Goal: Task Accomplishment & Management: Complete application form

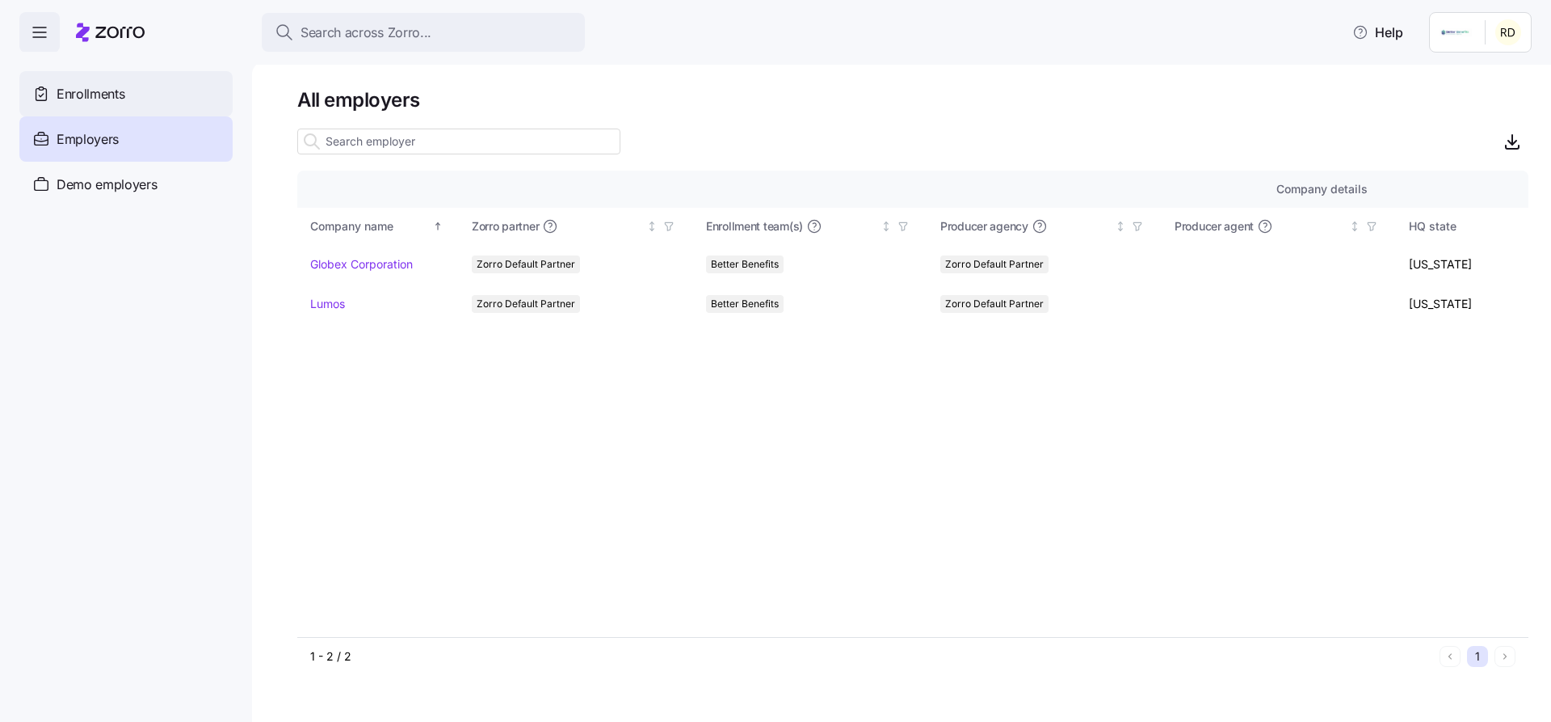
click at [95, 114] on div "Enrollments" at bounding box center [125, 93] width 213 height 45
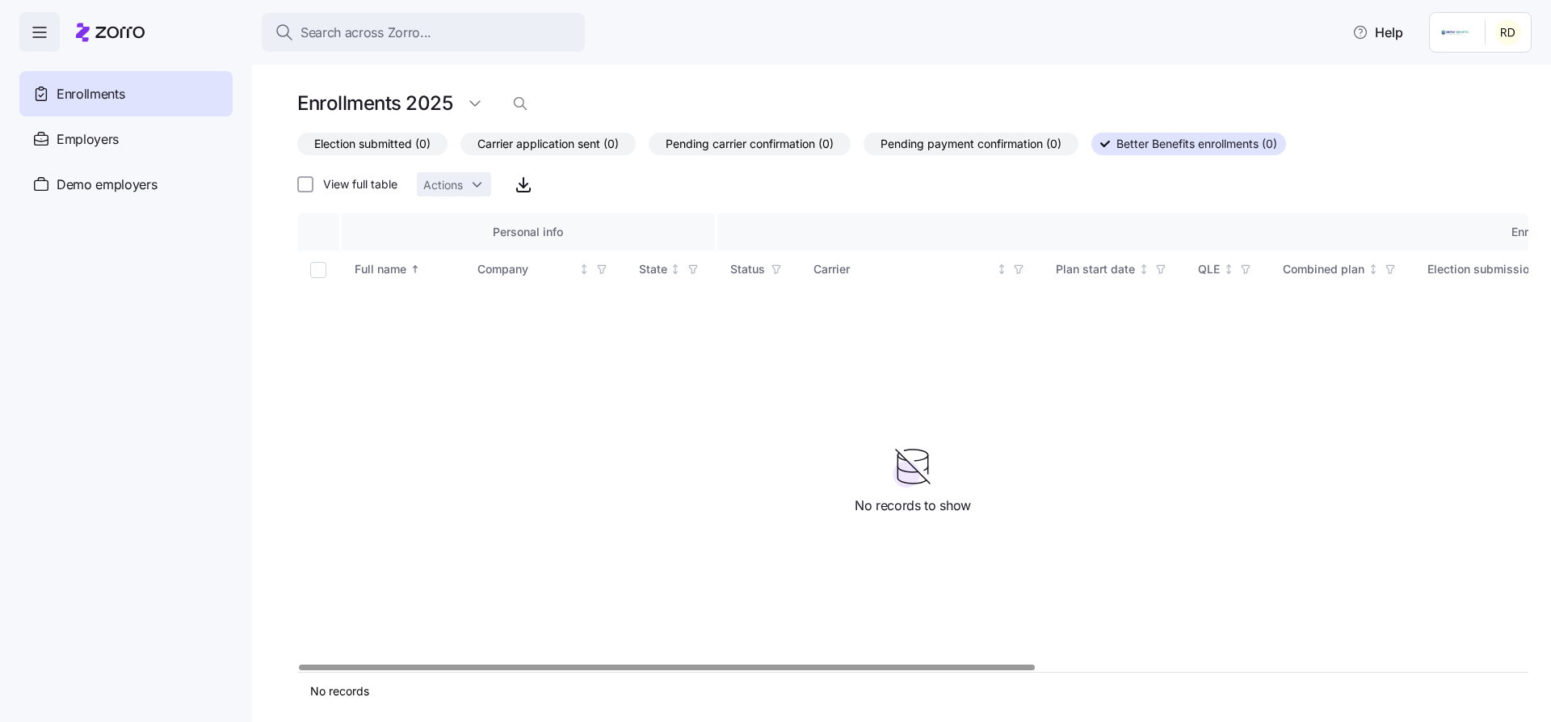
click at [904, 183] on div "Election submitted (0) Carrier application sent (0) Pending carrier confirmatio…" at bounding box center [912, 167] width 1231 height 68
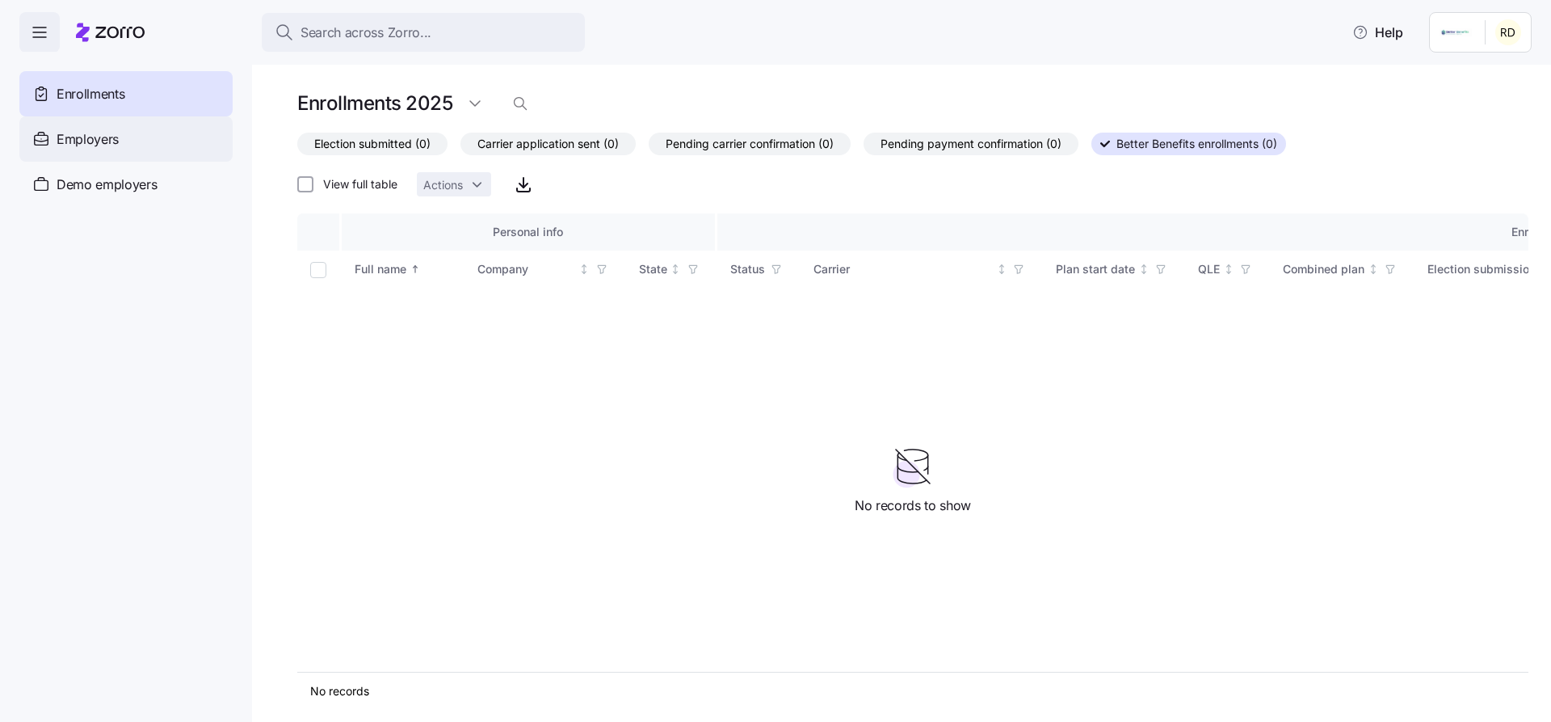
click at [165, 137] on div "Employers" at bounding box center [125, 138] width 213 height 45
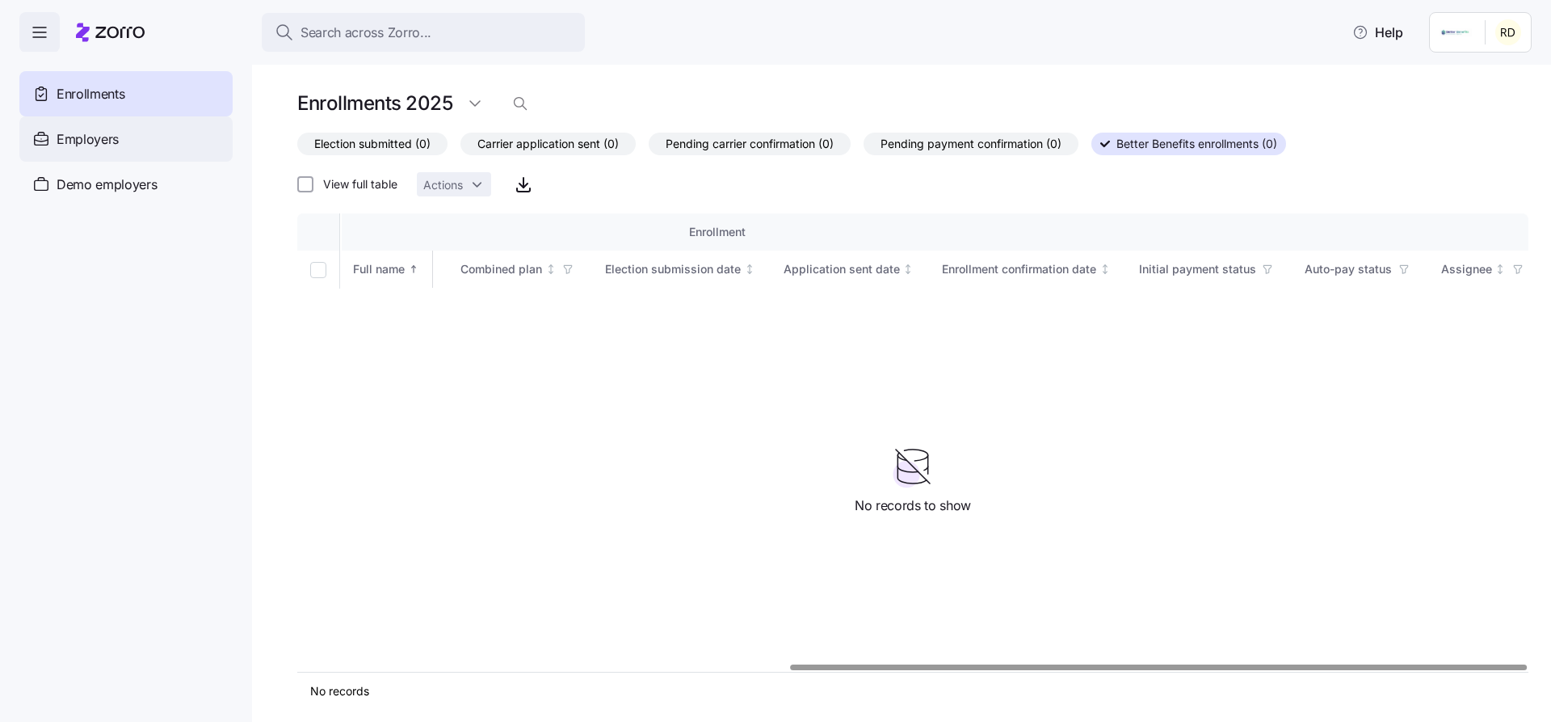
click at [147, 143] on div "Employers" at bounding box center [125, 138] width 213 height 45
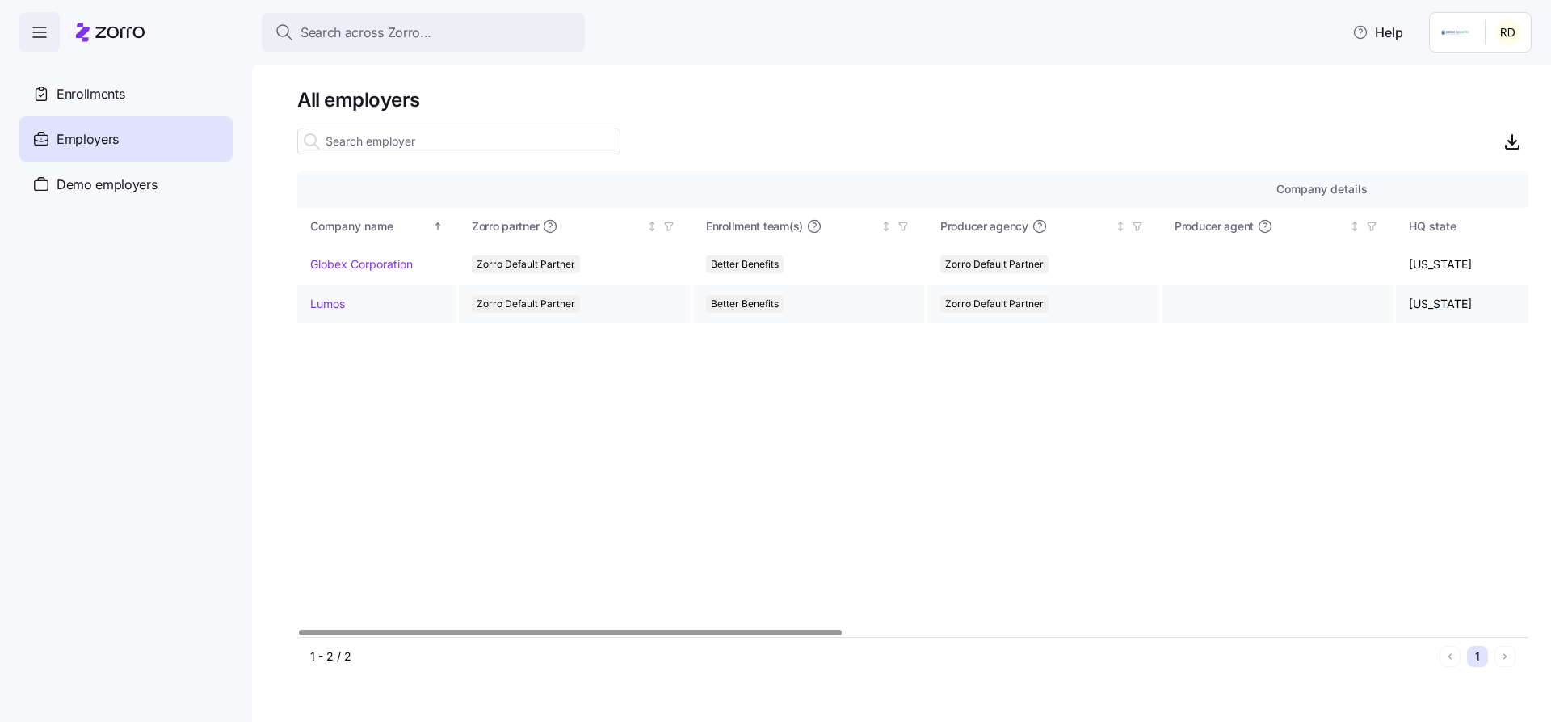
click at [325, 305] on link "Lumos" at bounding box center [327, 304] width 35 height 16
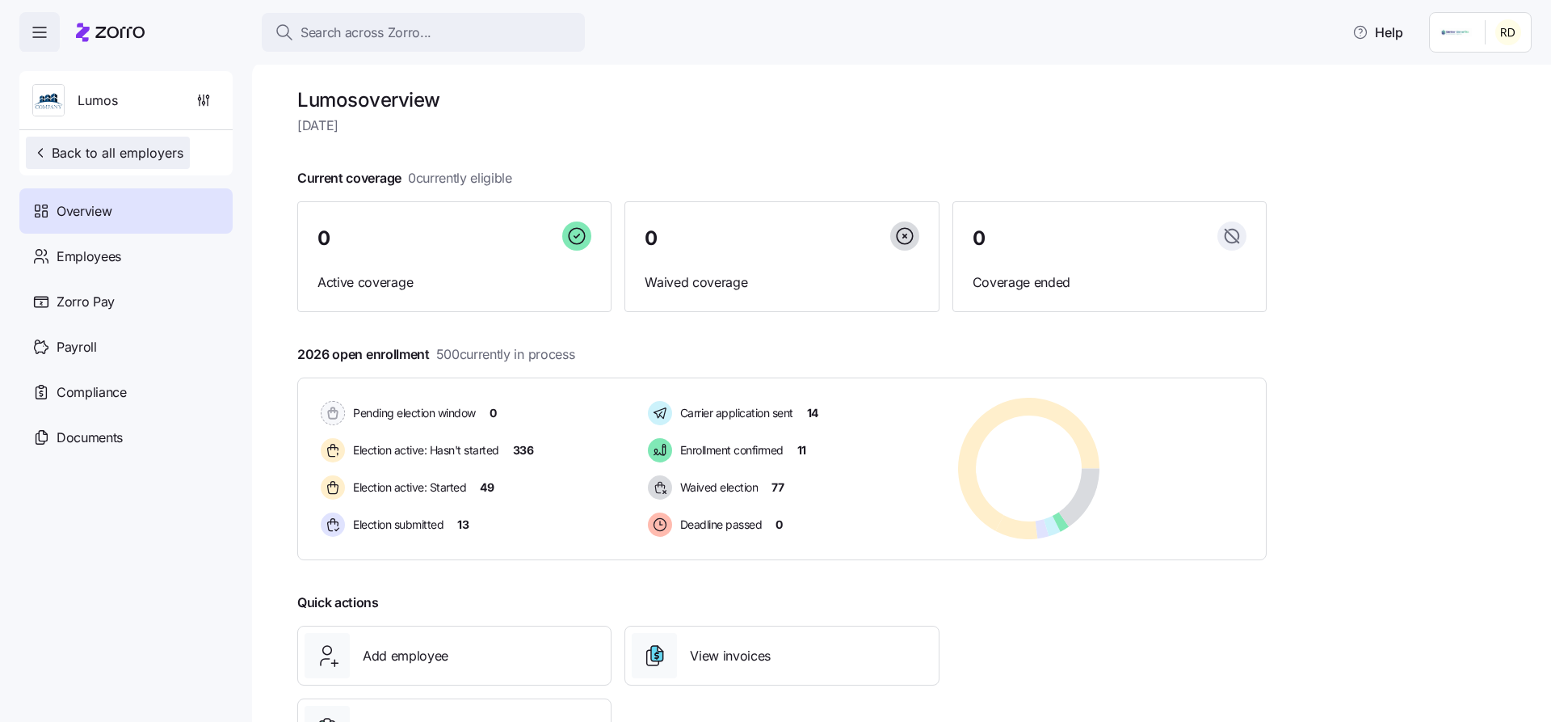
click at [128, 152] on span "Back to all employers" at bounding box center [107, 152] width 151 height 19
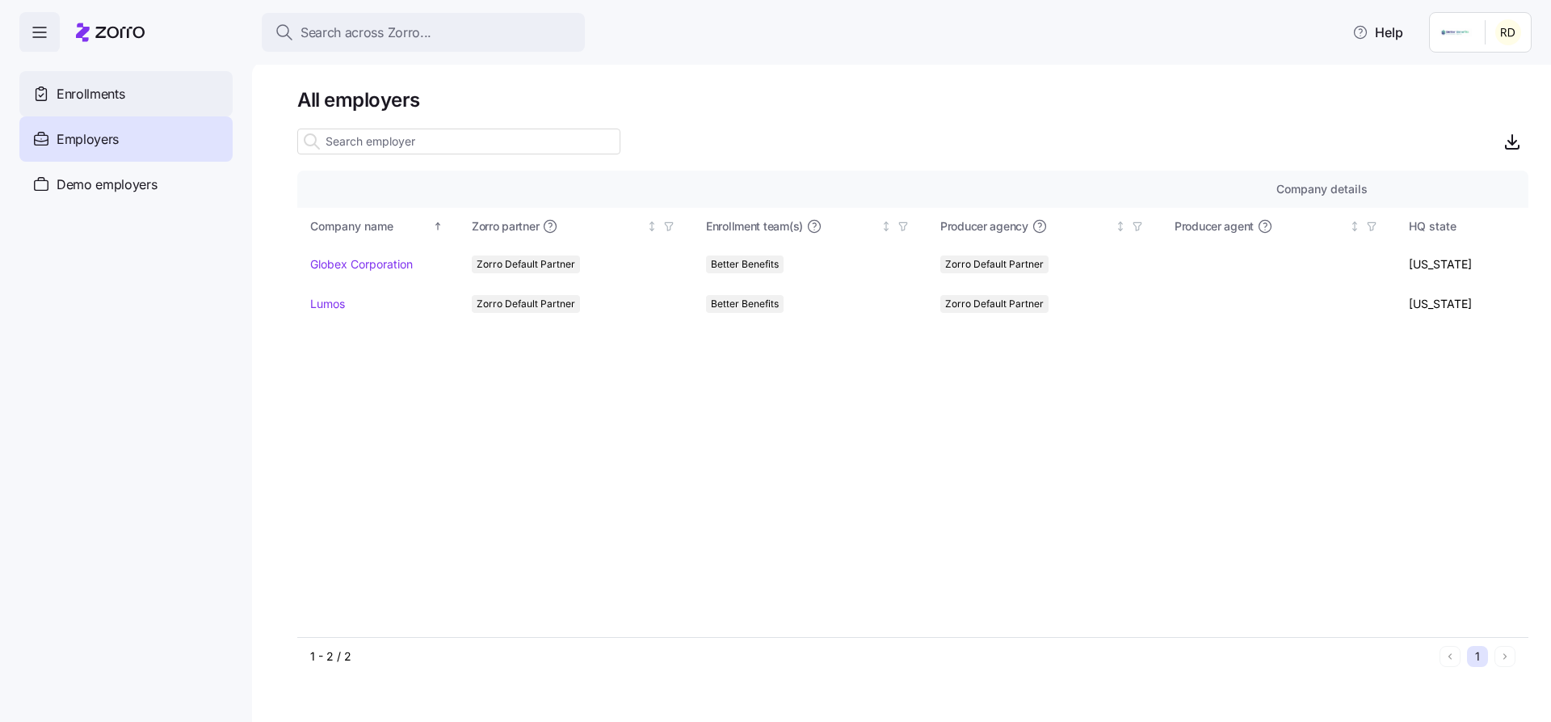
click at [112, 106] on div "Enrollments" at bounding box center [125, 93] width 213 height 45
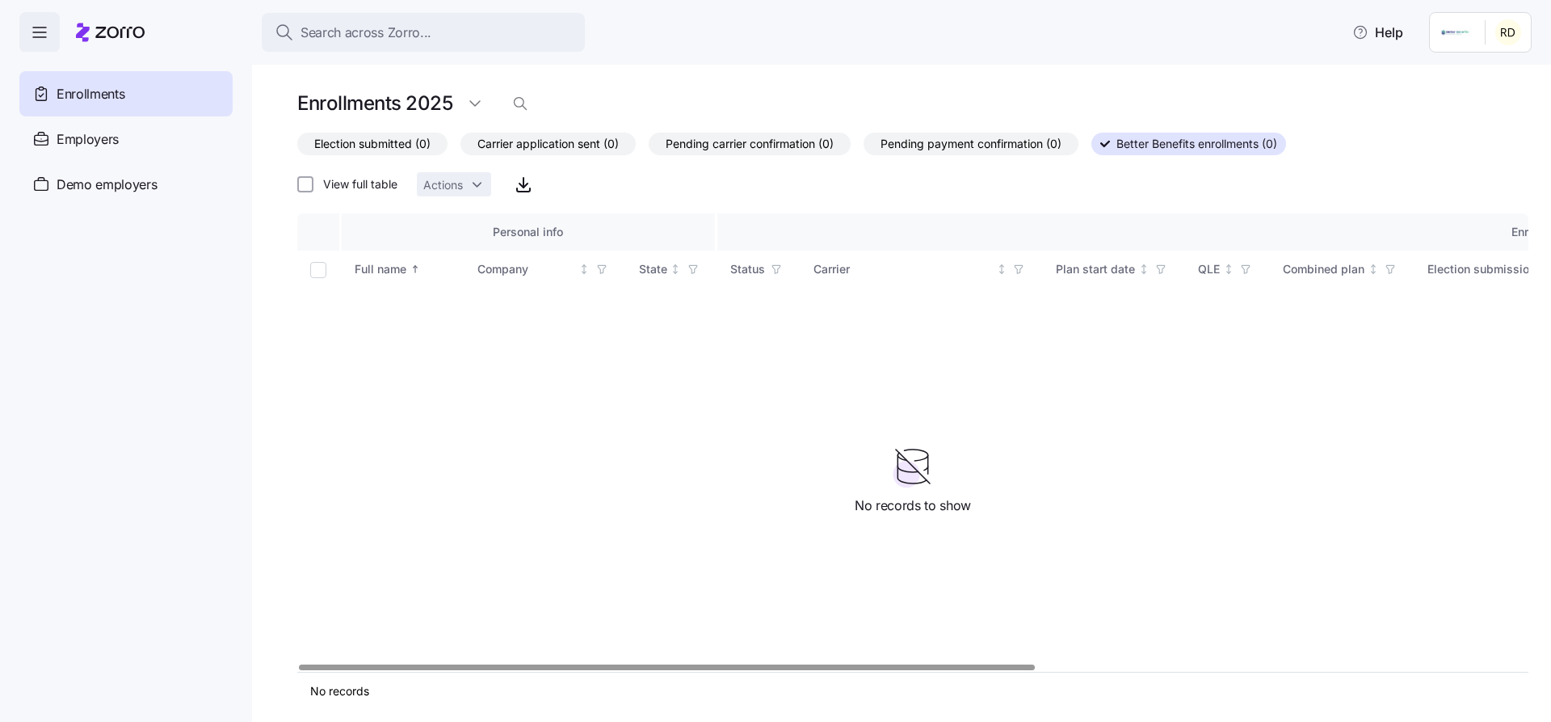
click at [1162, 140] on span "Better Benefits enrollments (0)" at bounding box center [1197, 143] width 161 height 21
click at [1092, 149] on input "Better Benefits enrollments (0)" at bounding box center [1092, 149] width 0 height 0
click at [1027, 145] on span "Pending payment confirmation (0)" at bounding box center [971, 143] width 181 height 21
click at [864, 148] on input "Pending payment confirmation (0)" at bounding box center [864, 148] width 0 height 0
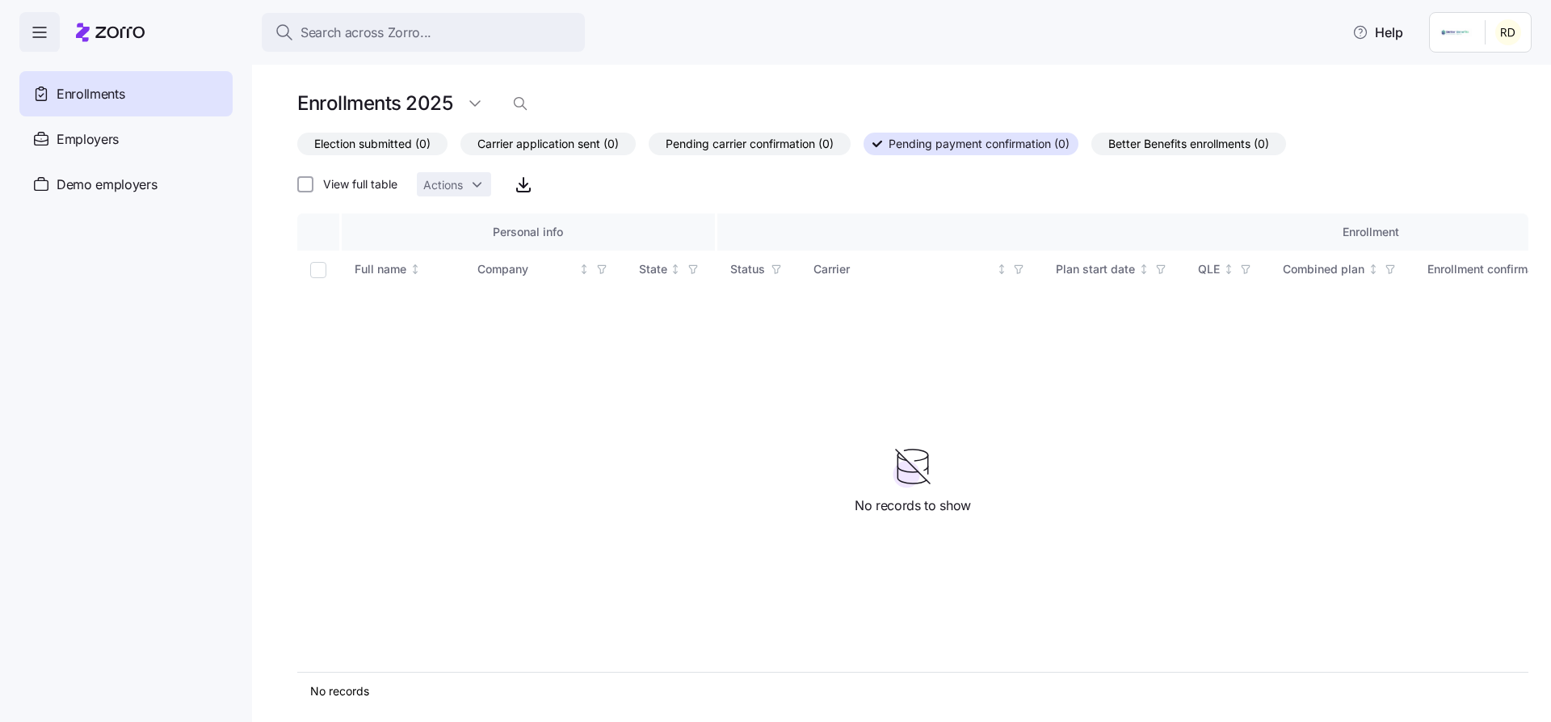
click at [441, 147] on label "Election submitted (0)" at bounding box center [372, 144] width 150 height 23
click at [297, 148] on input "Election submitted (0)" at bounding box center [297, 148] width 0 height 0
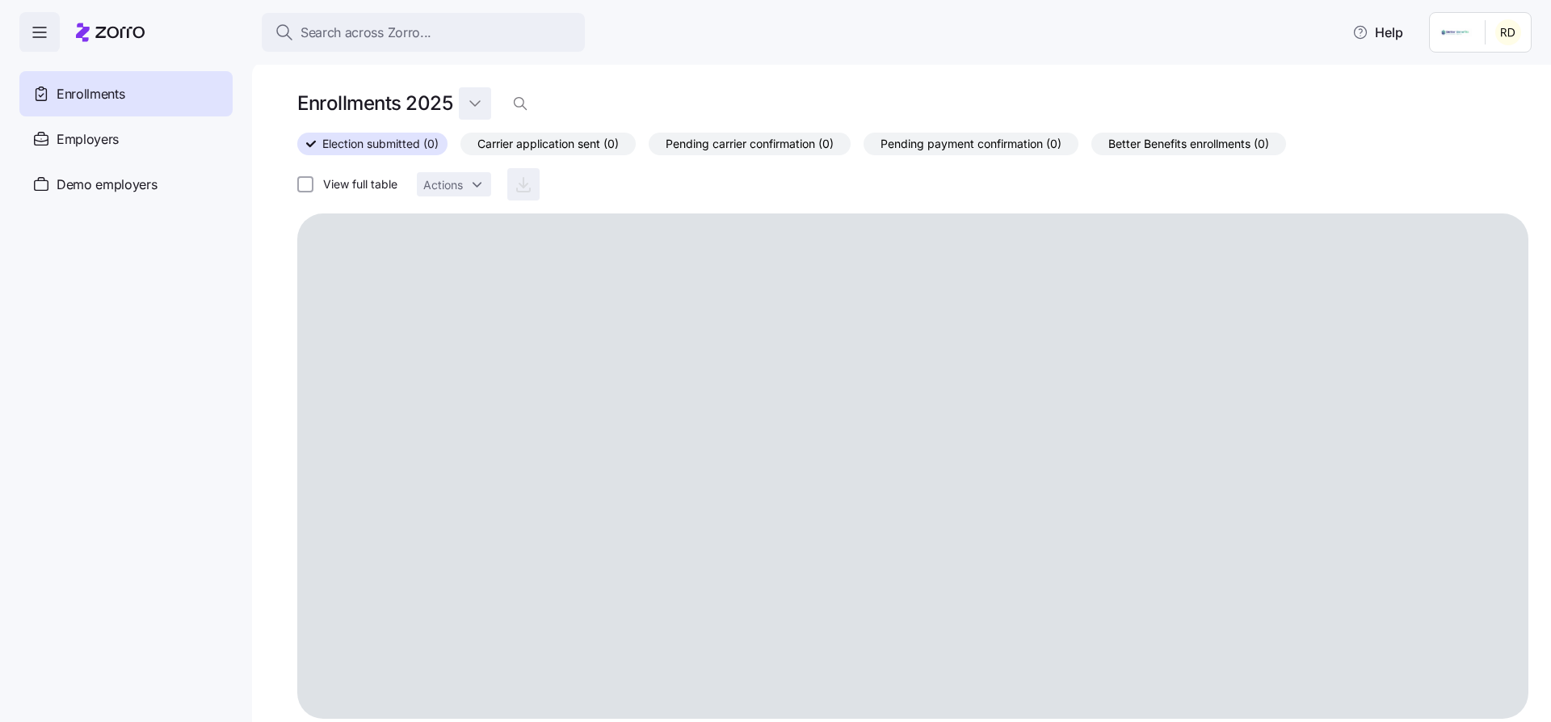
click at [475, 98] on html "Search across Zorro... Help Enrollments Employers Demo employers Prospects Demo…" at bounding box center [775, 356] width 1551 height 712
click at [507, 164] on div "2026" at bounding box center [500, 169] width 68 height 26
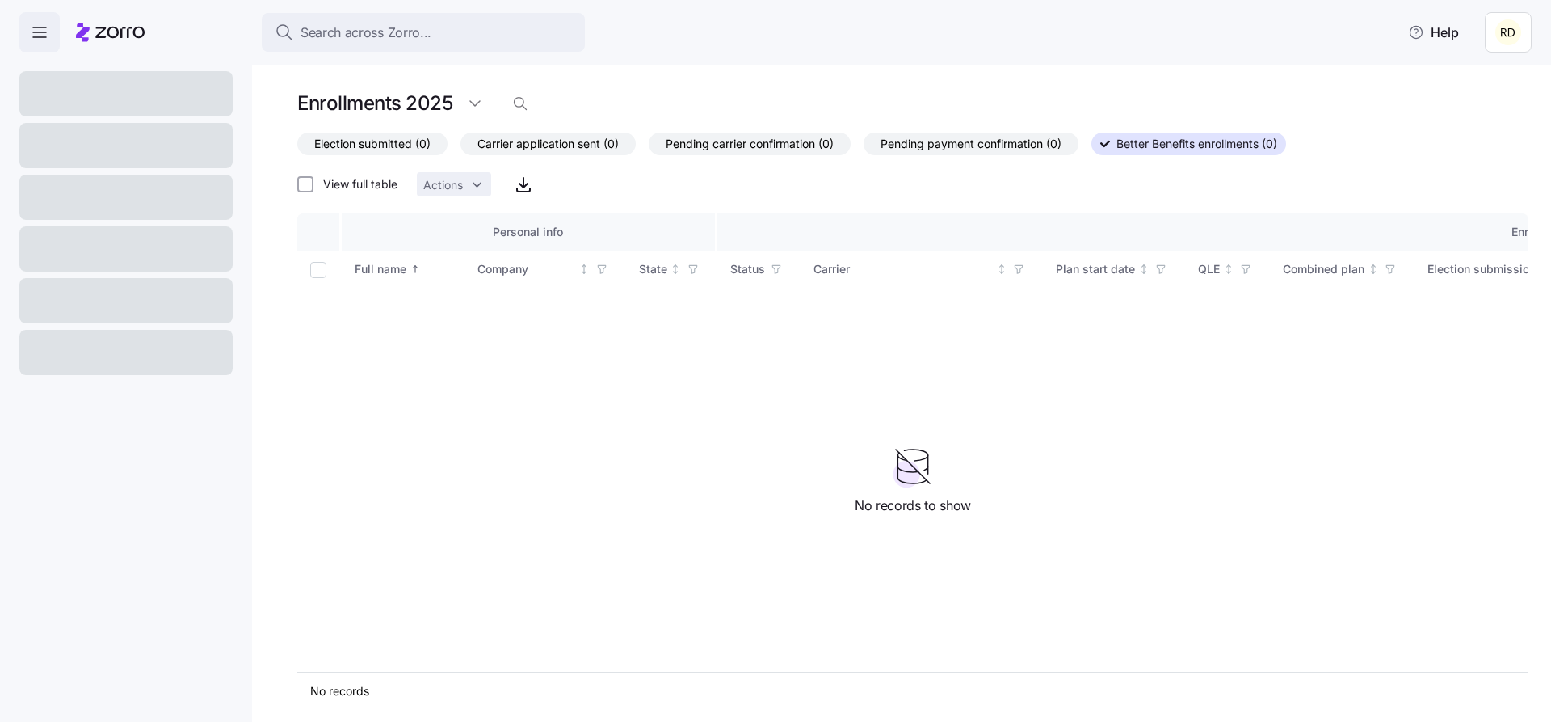
click at [430, 111] on h1 "Enrollments 2025" at bounding box center [374, 102] width 155 height 25
click at [475, 104] on html "Search across Zorro... Help Enrollments 2025 Election submitted (0) Carrier app…" at bounding box center [775, 356] width 1551 height 712
click at [489, 175] on div "2026" at bounding box center [487, 169] width 29 height 18
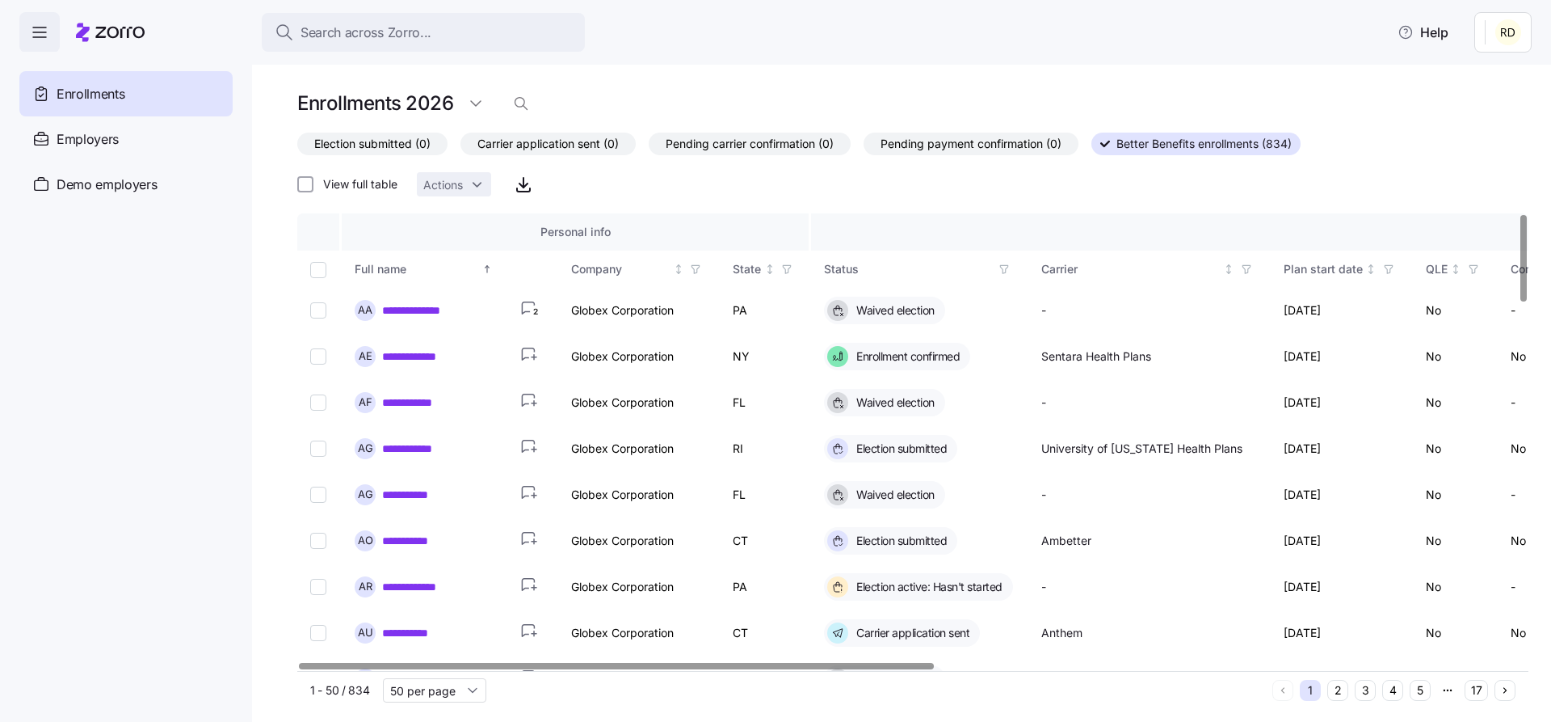
click at [1027, 98] on div "Enrollments 2026" at bounding box center [912, 103] width 1231 height 32
click at [306, 305] on td at bounding box center [319, 311] width 44 height 46
click at [315, 307] on input "Select record 1" at bounding box center [318, 310] width 16 height 16
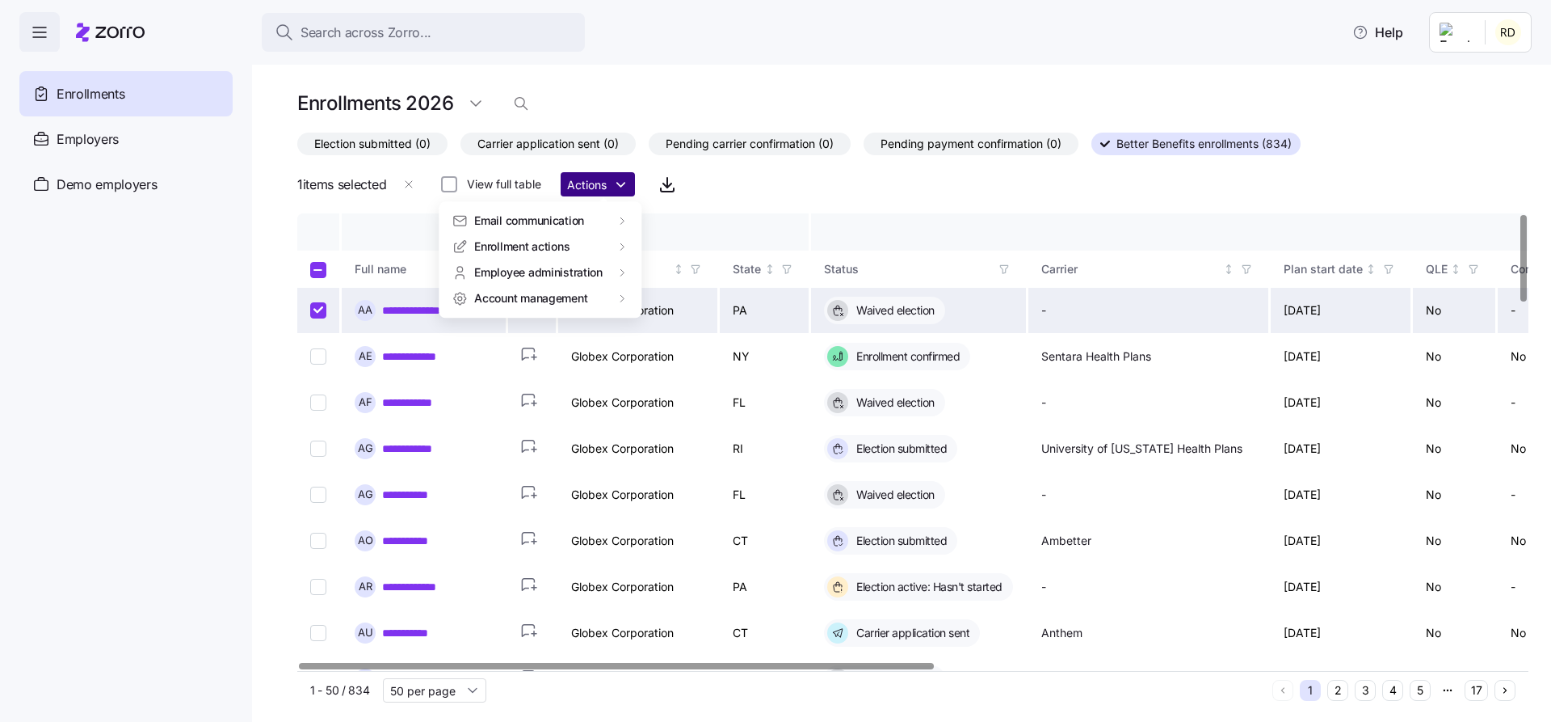
click at [592, 187] on html "**********" at bounding box center [775, 356] width 1551 height 712
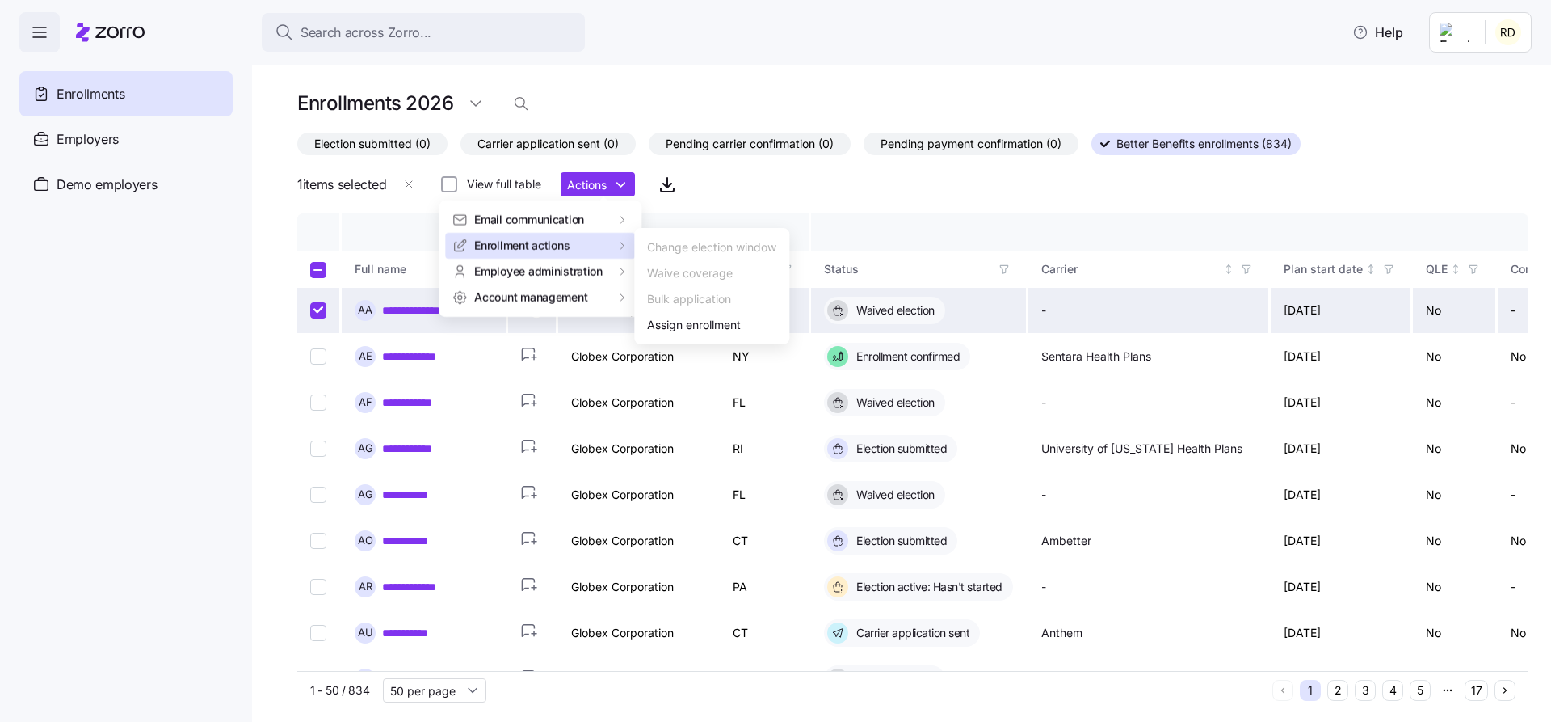
click at [871, 192] on html "**********" at bounding box center [775, 356] width 1551 height 712
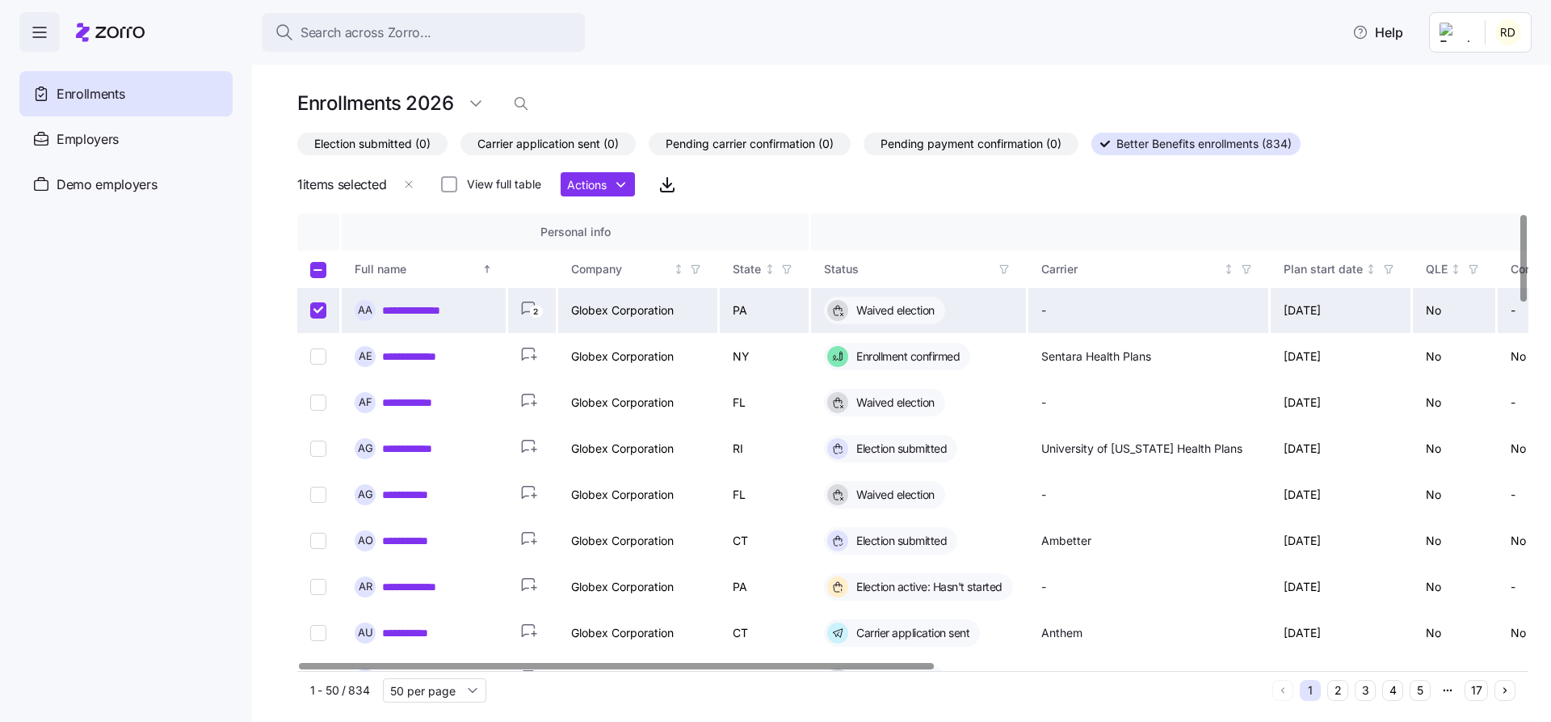
click at [318, 313] on input "Select record 1" at bounding box center [318, 310] width 16 height 16
checkbox input "false"
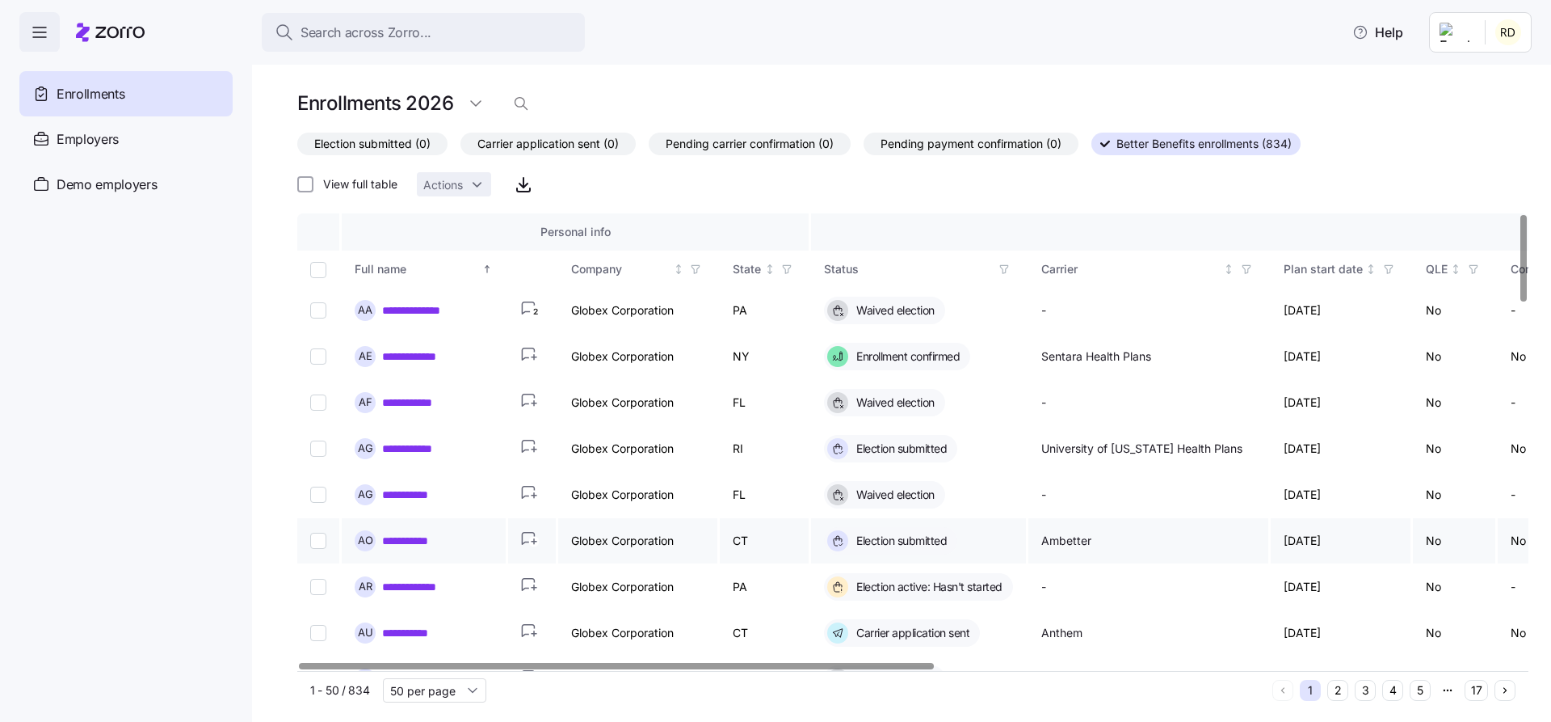
click at [319, 542] on input "Select record 6" at bounding box center [318, 540] width 16 height 16
checkbox input "true"
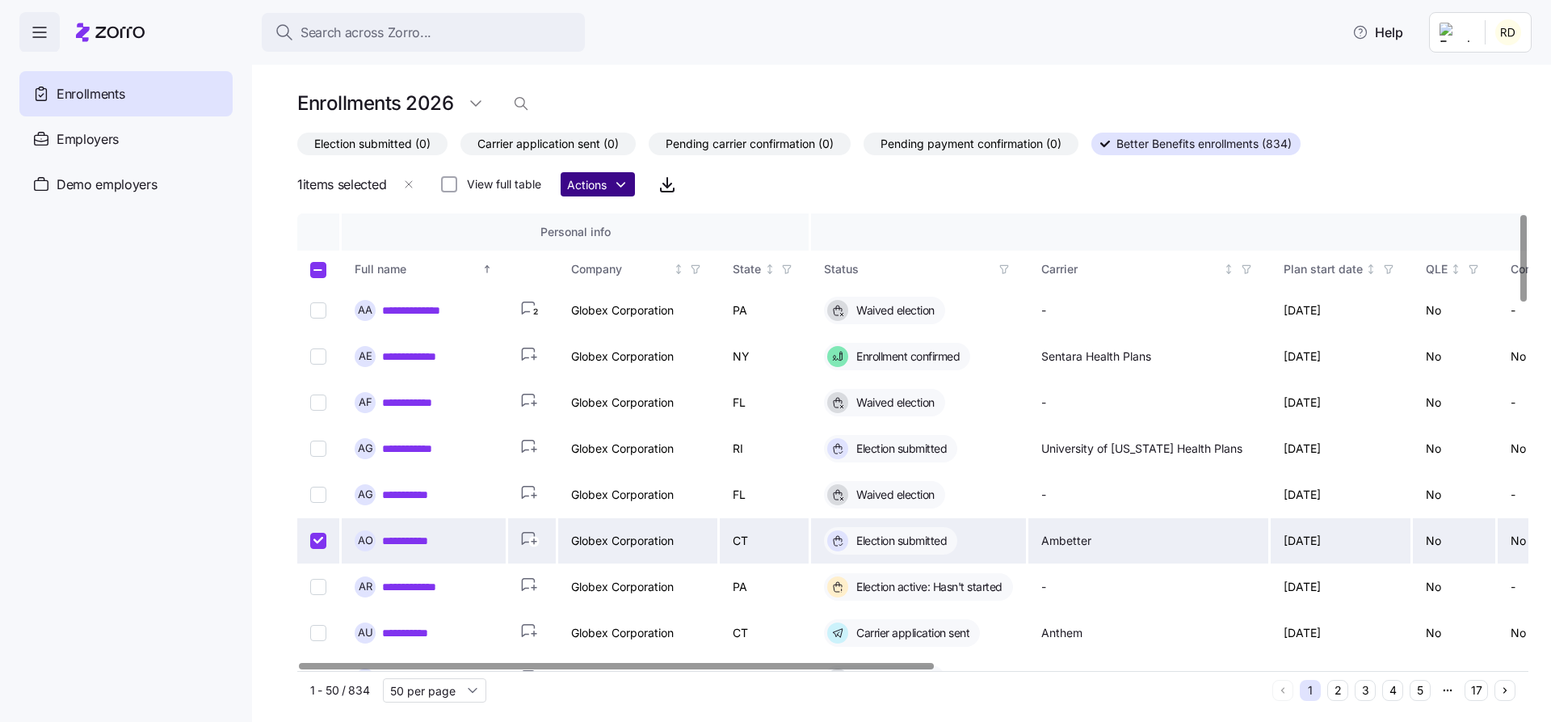
click at [610, 196] on html "**********" at bounding box center [775, 356] width 1551 height 712
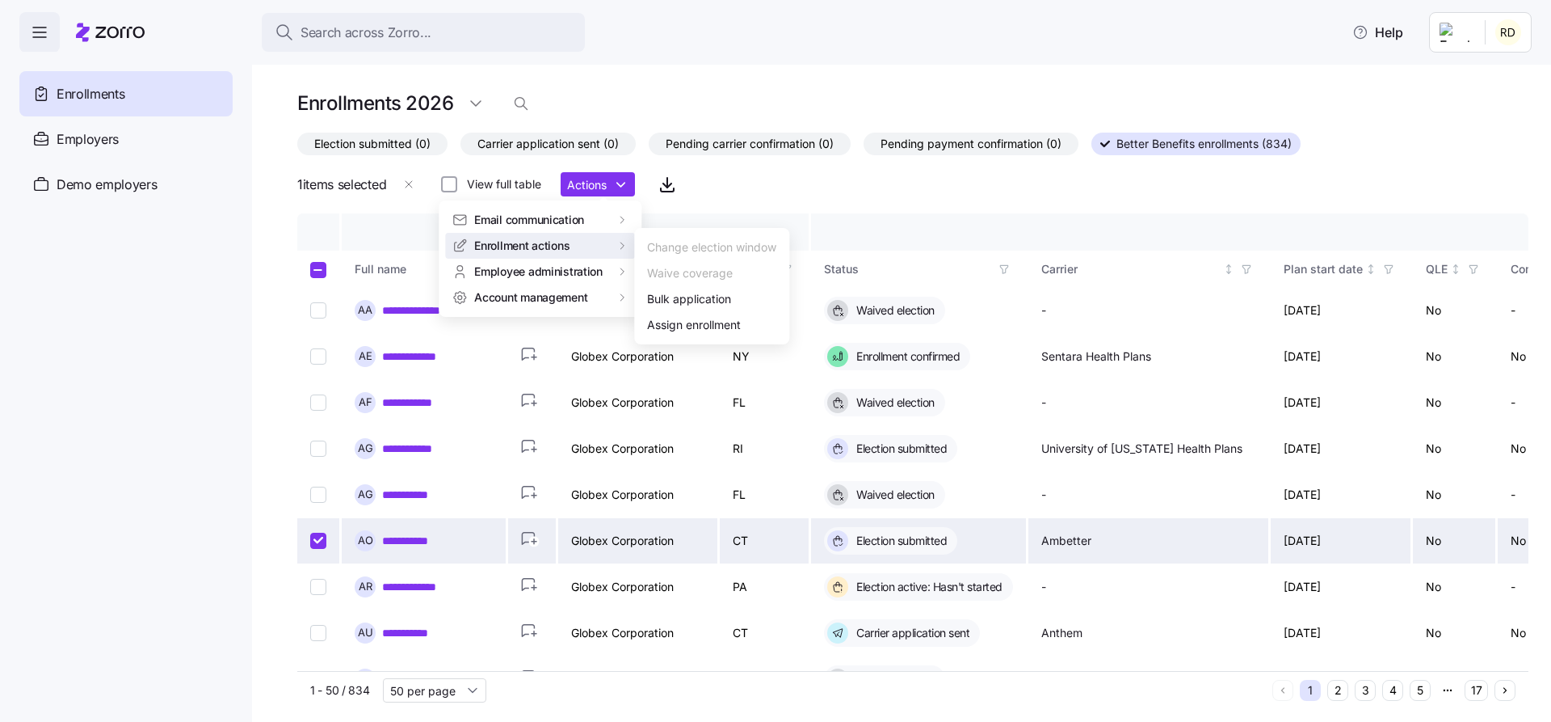
click at [742, 199] on html "**********" at bounding box center [775, 356] width 1551 height 712
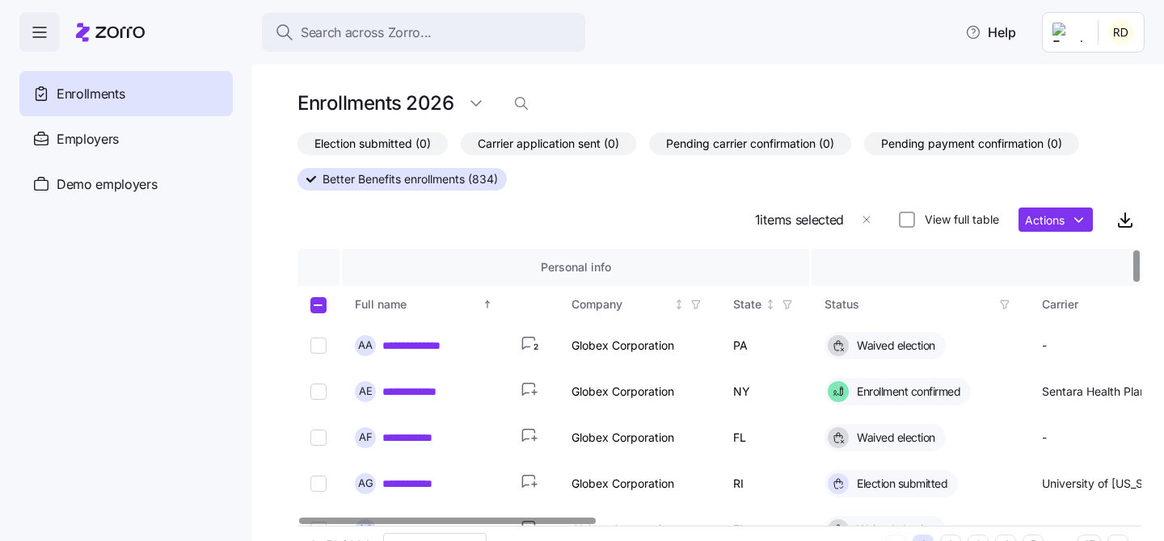
click at [383, 214] on div "Election submitted (0) Carrier application sent (0) Pending carrier confirmatio…" at bounding box center [719, 184] width 844 height 103
click at [317, 311] on input "Select all records" at bounding box center [318, 305] width 16 height 16
checkbox input "true"
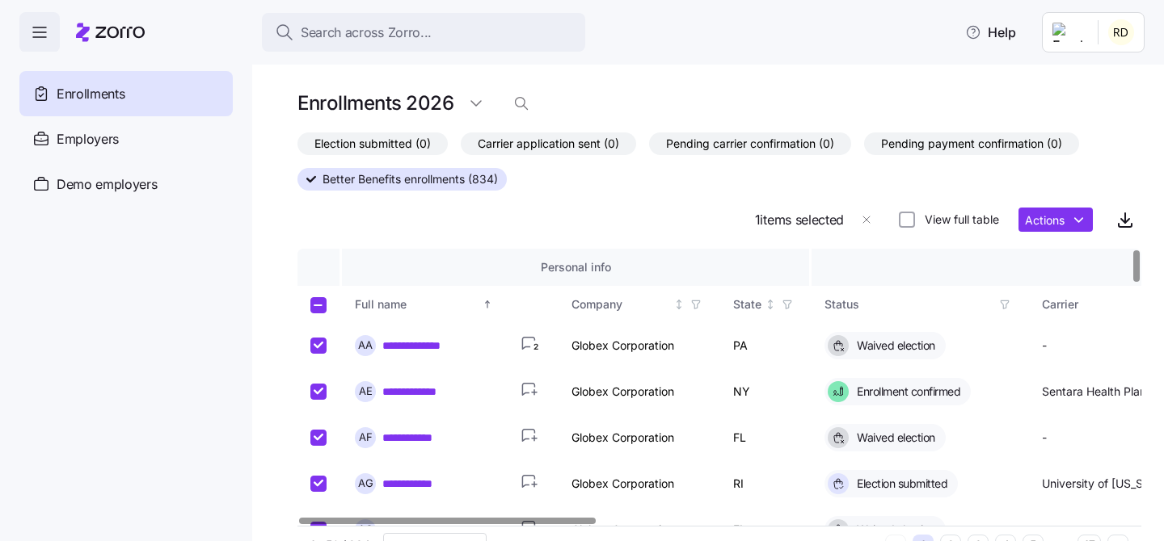
checkbox input "true"
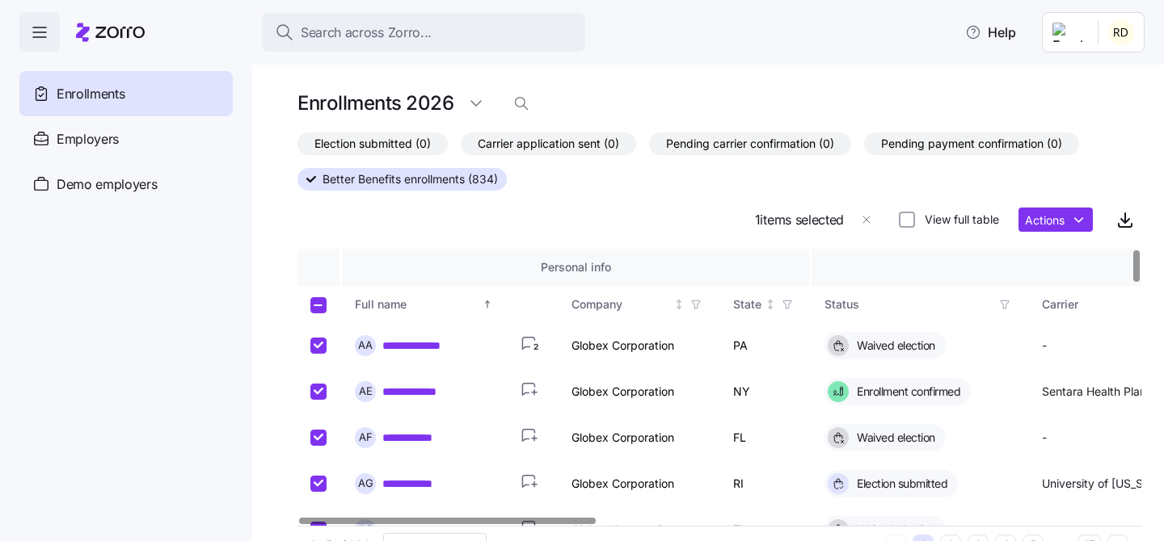
checkbox input "true"
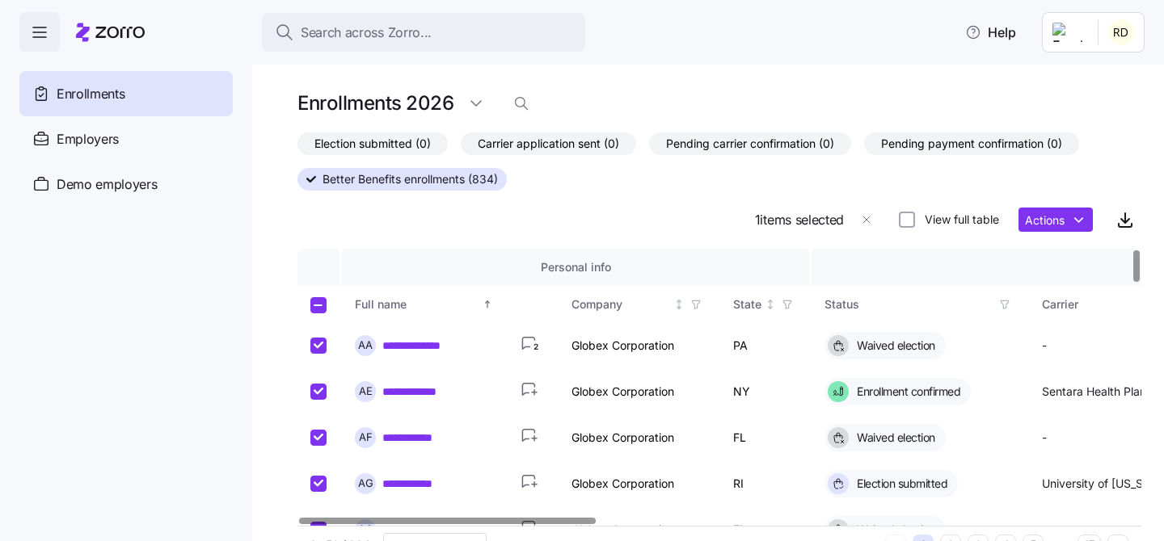
checkbox input "true"
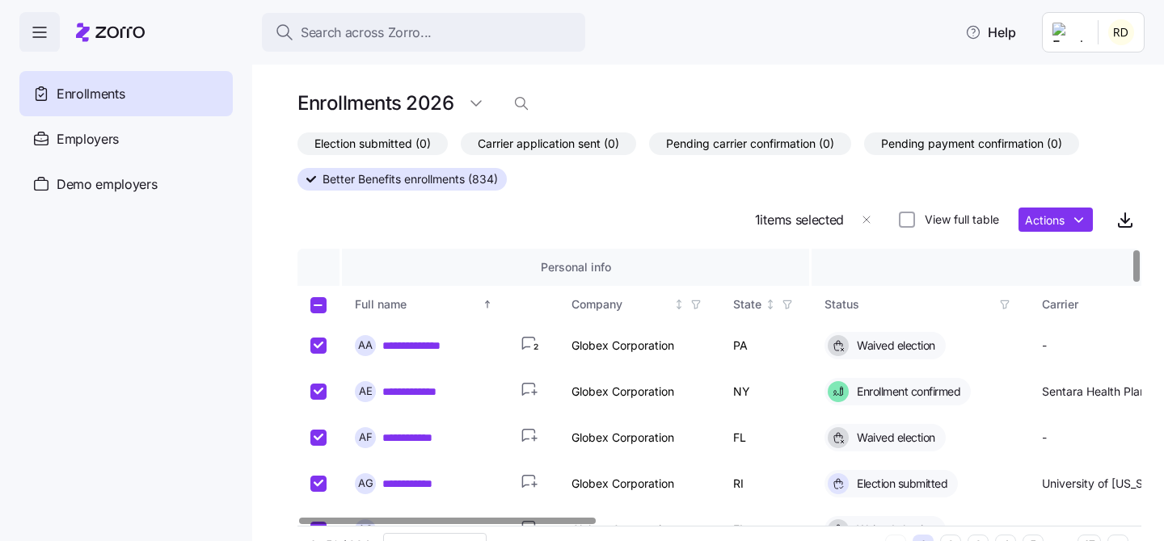
checkbox input "true"
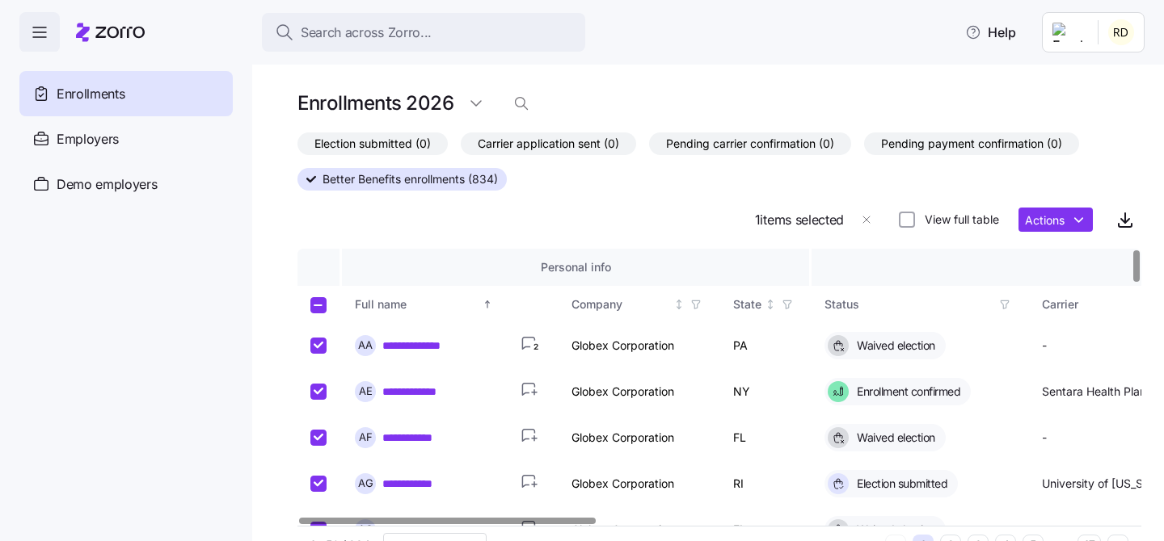
checkbox input "true"
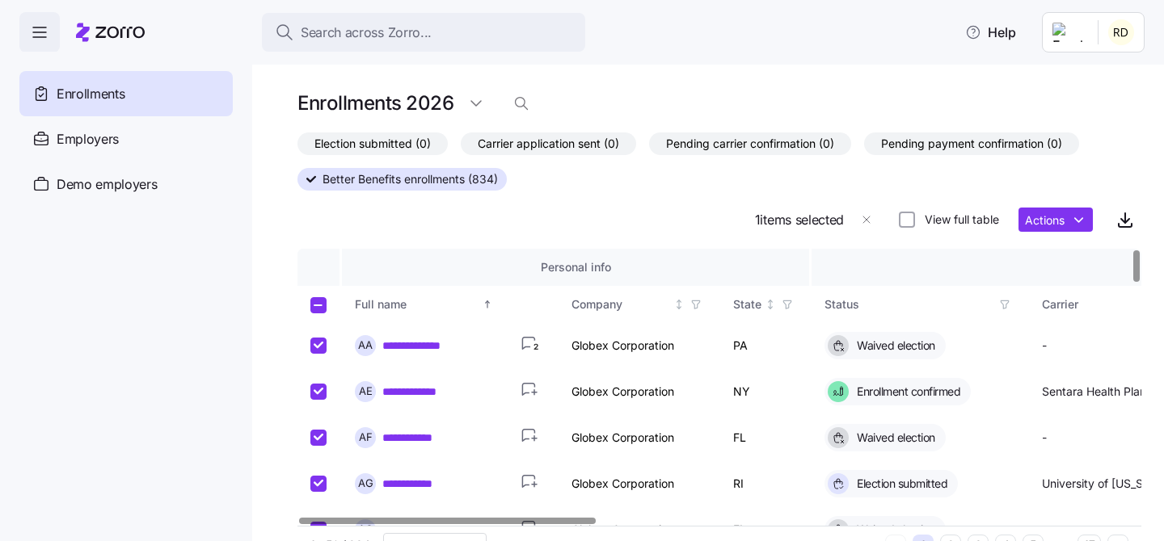
checkbox input "true"
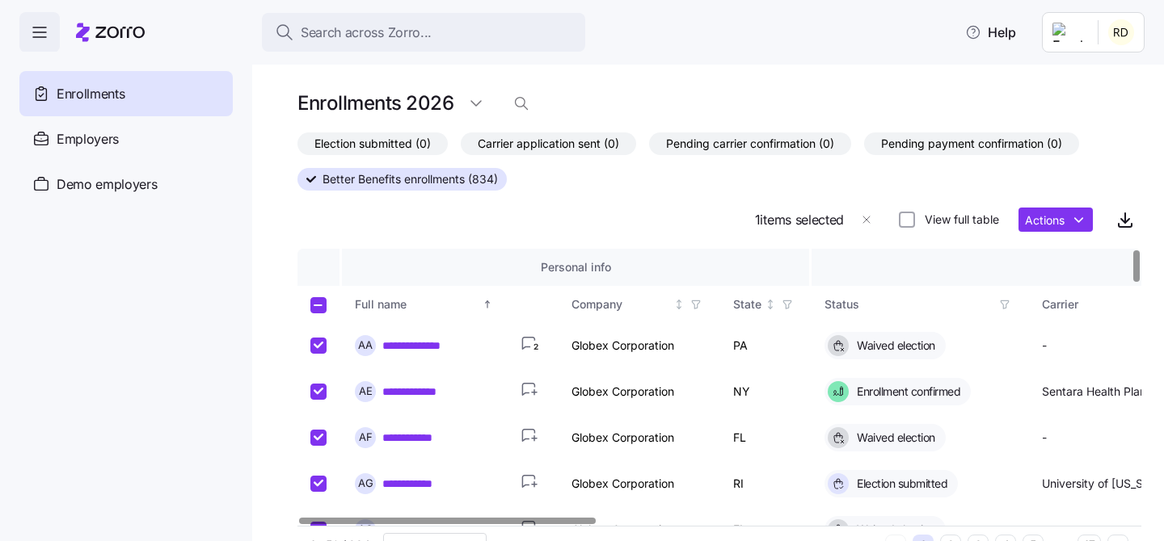
checkbox input "true"
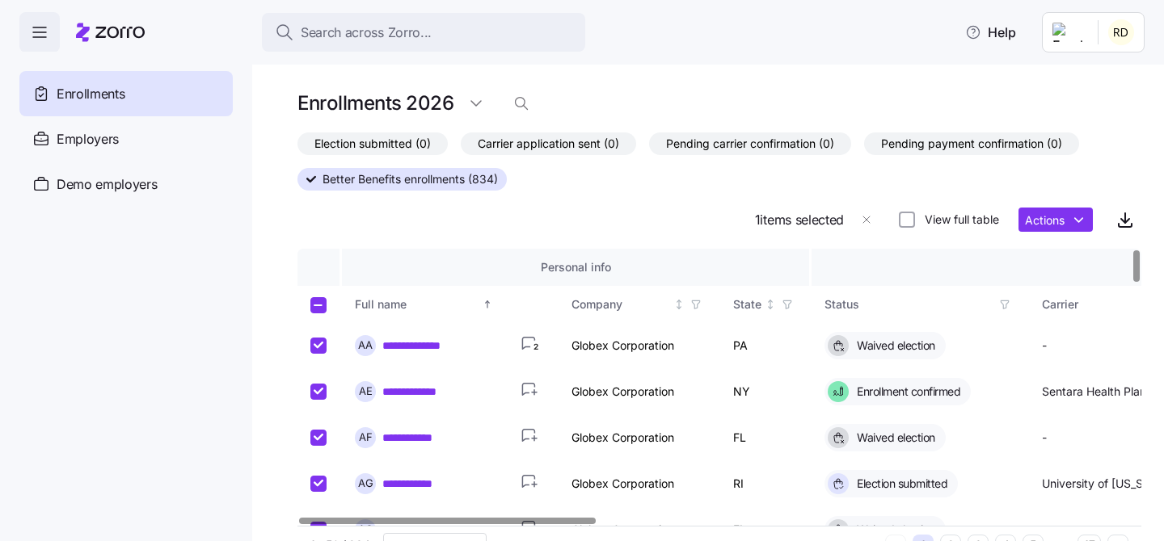
checkbox input "true"
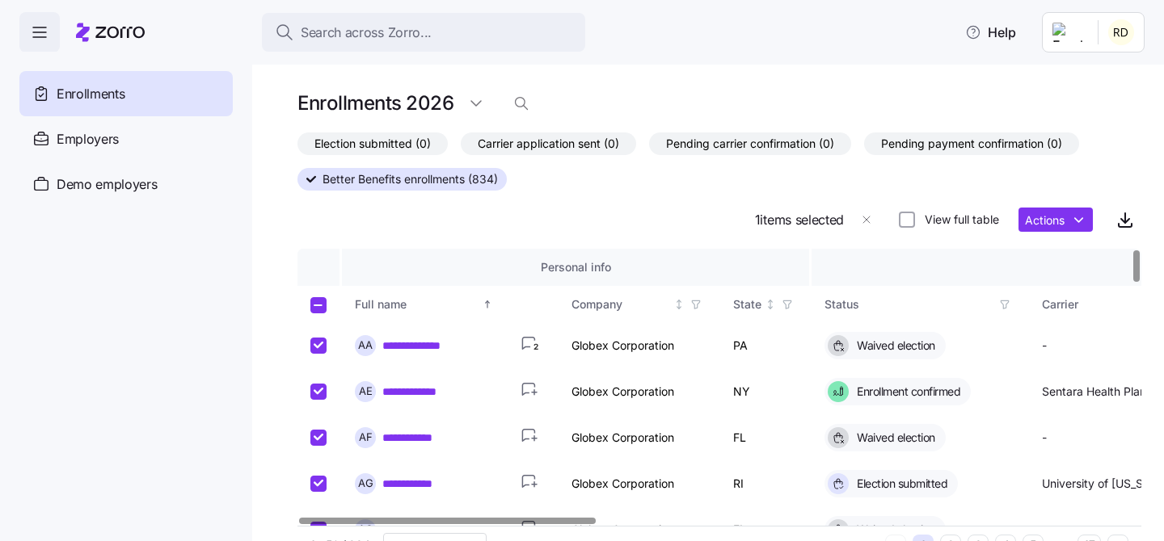
checkbox input "true"
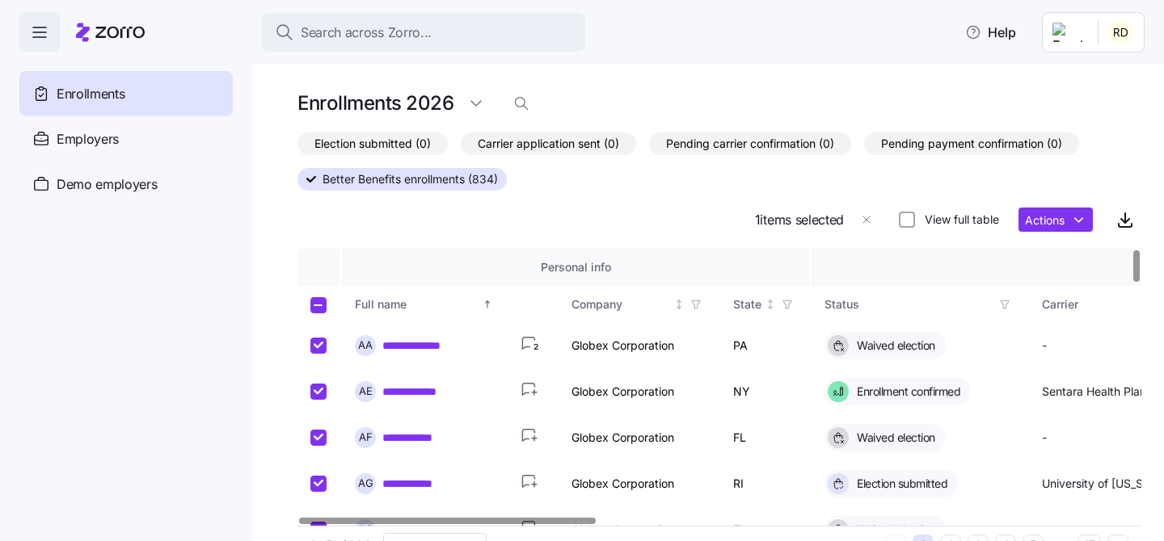
checkbox input "true"
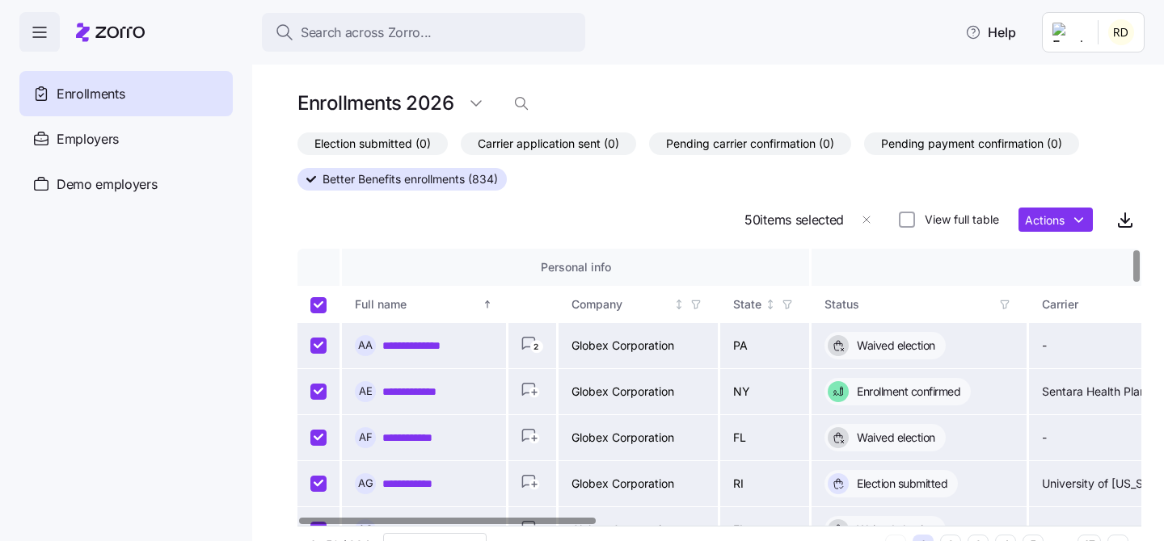
click at [322, 309] on input "Select all records" at bounding box center [318, 305] width 16 height 16
checkbox input "false"
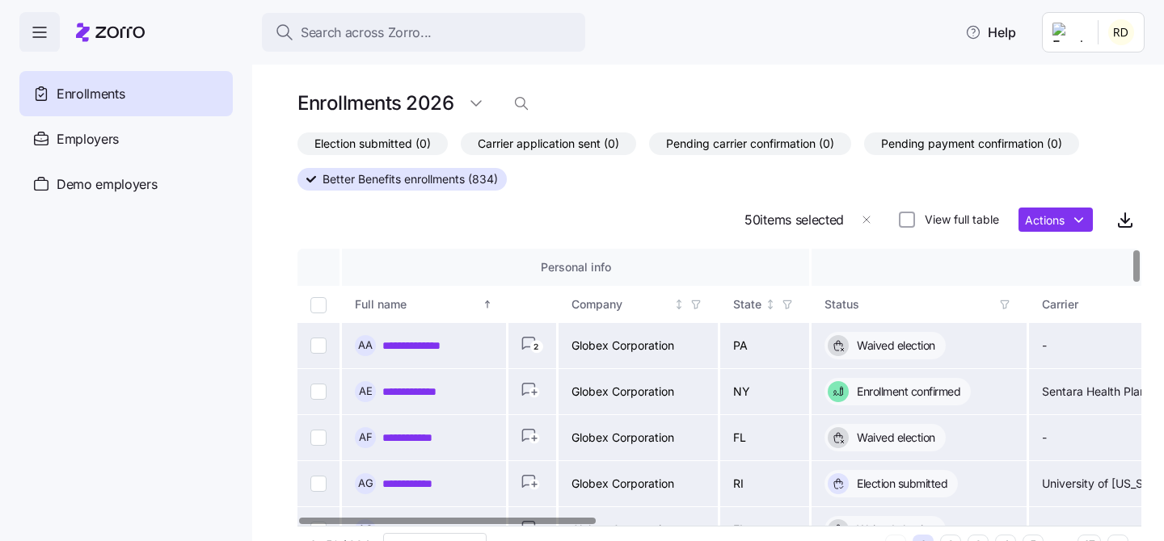
checkbox input "false"
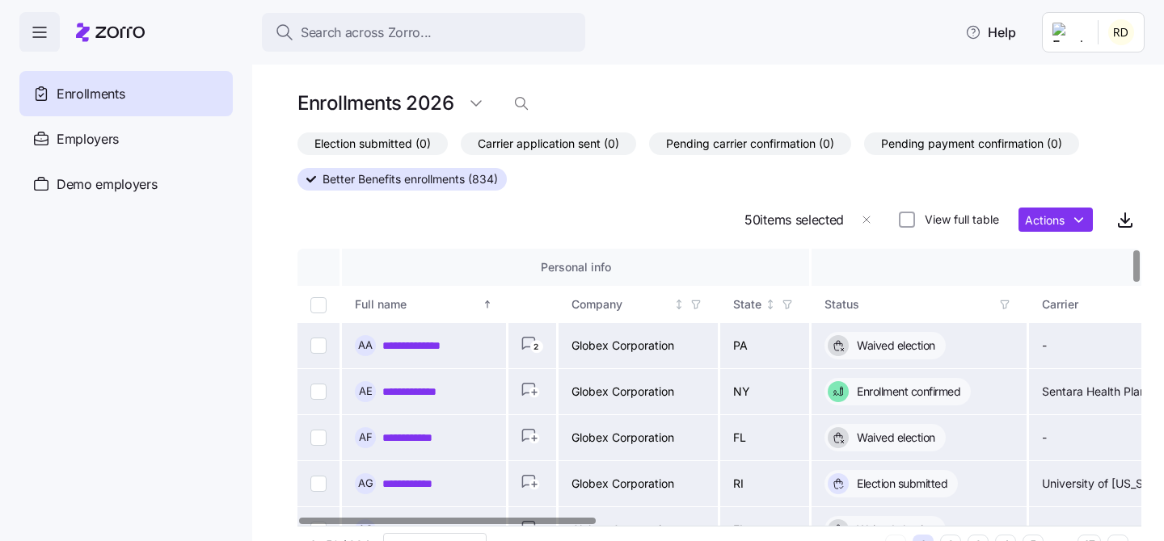
checkbox input "false"
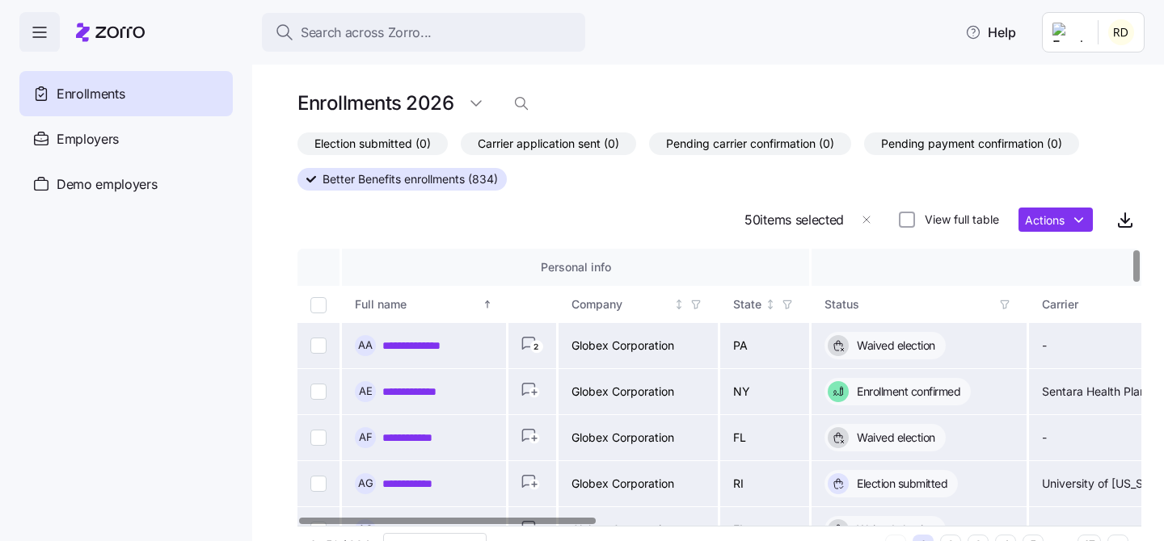
checkbox input "false"
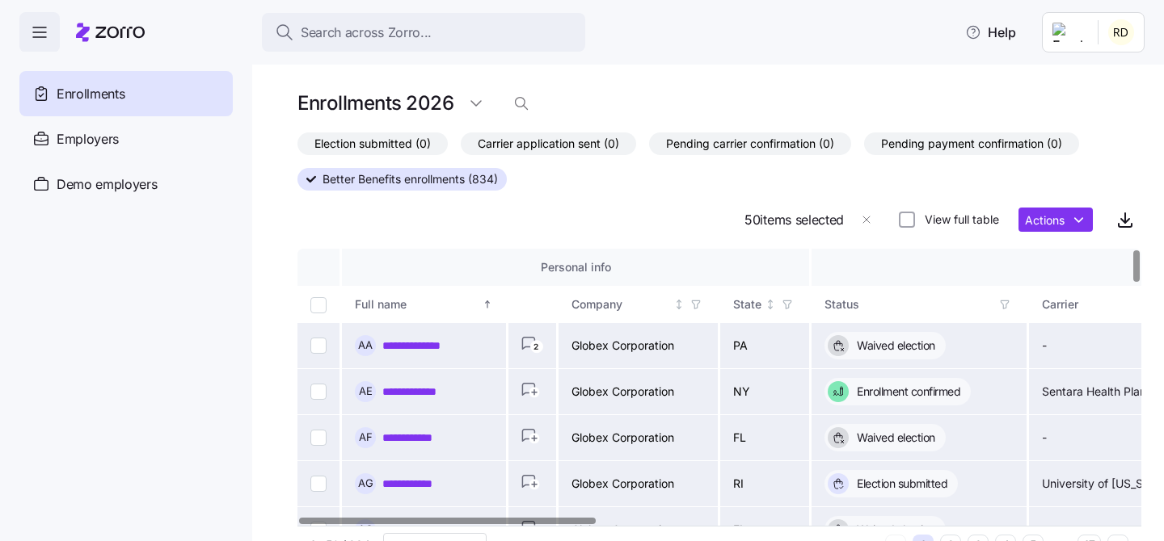
checkbox input "false"
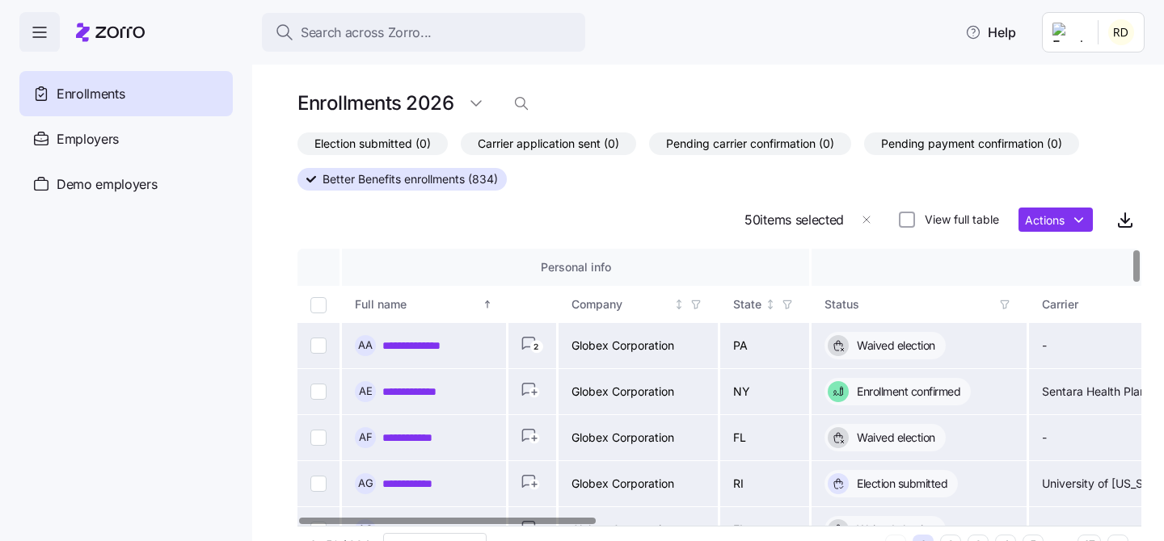
checkbox input "false"
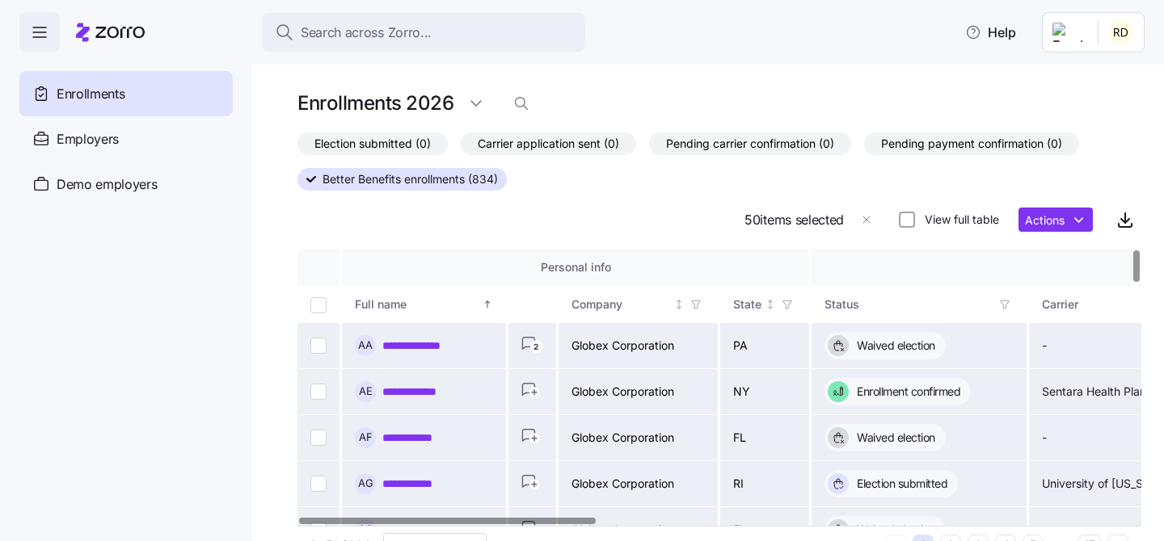
checkbox input "false"
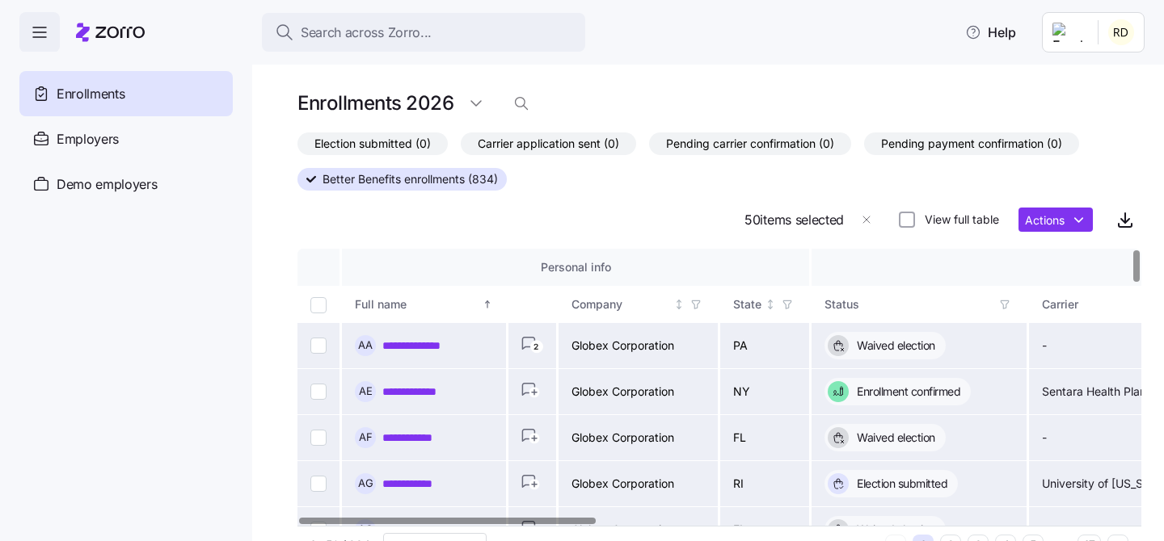
checkbox input "false"
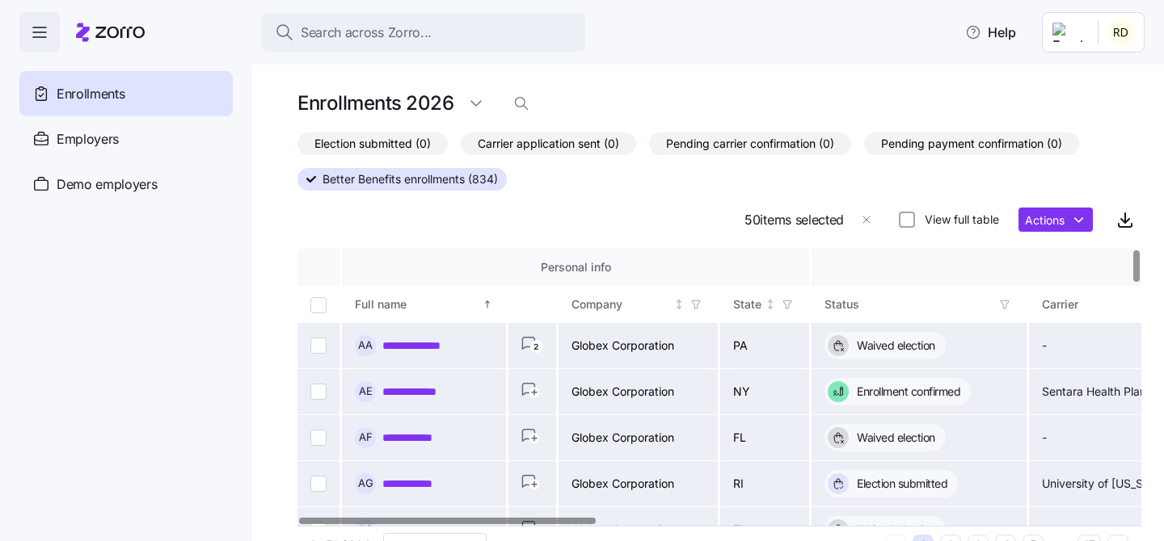
checkbox input "false"
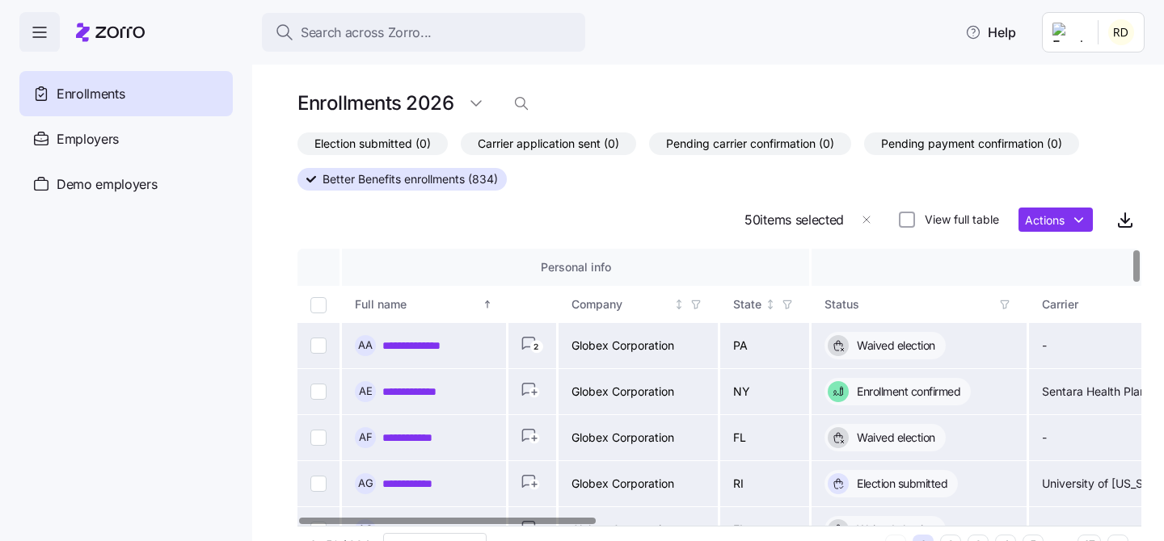
checkbox input "false"
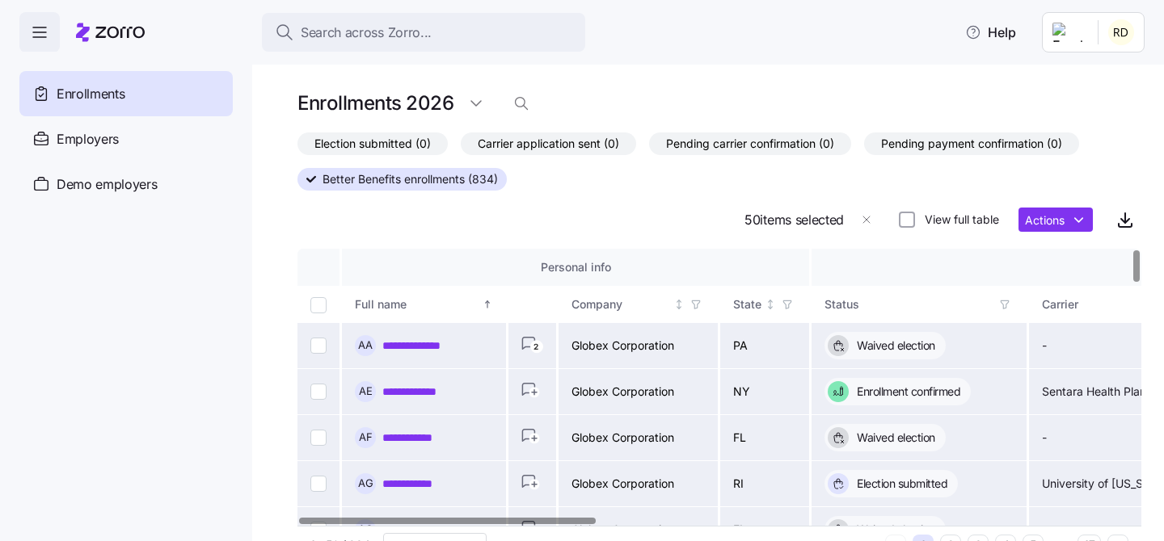
checkbox input "false"
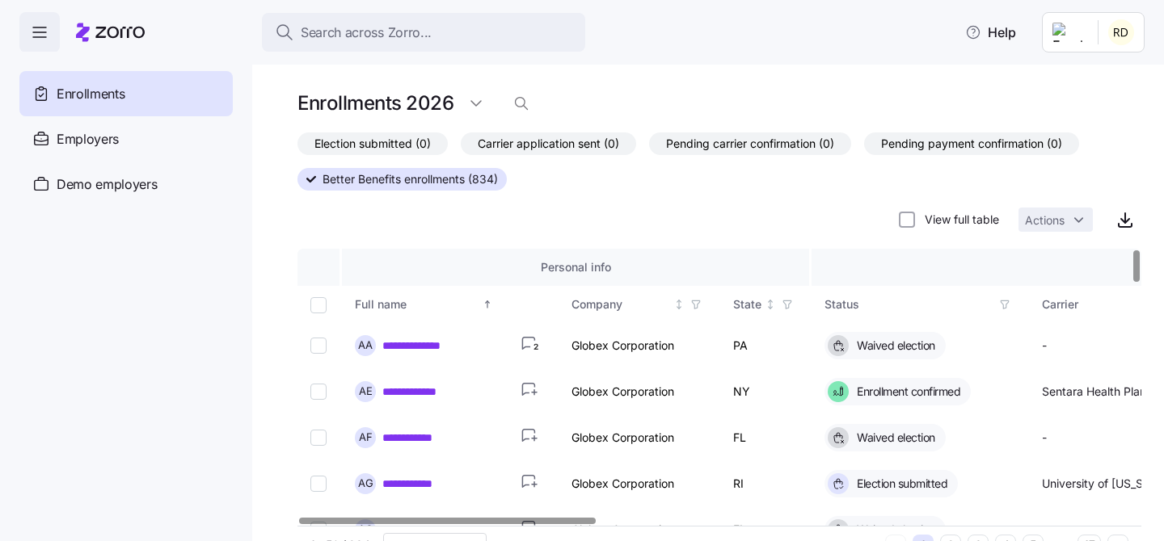
click at [403, 233] on div "Election submitted (0) Carrier application sent (0) Pending carrier confirmatio…" at bounding box center [719, 184] width 844 height 103
click at [309, 345] on td at bounding box center [319, 346] width 44 height 46
click at [321, 345] on input "Select record 1" at bounding box center [318, 346] width 16 height 16
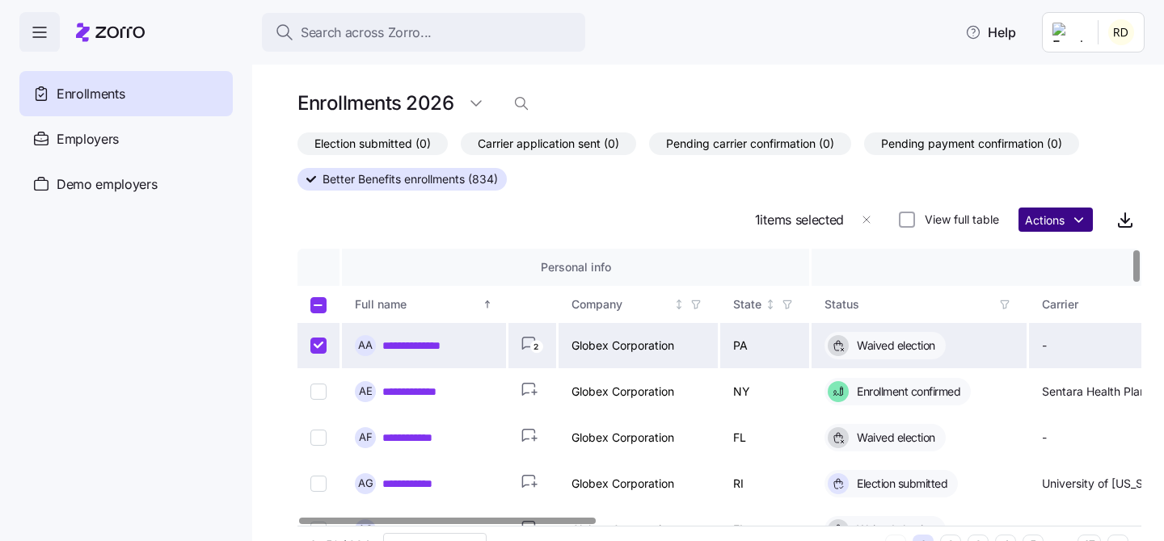
click at [1029, 216] on html "**********" at bounding box center [582, 266] width 1164 height 532
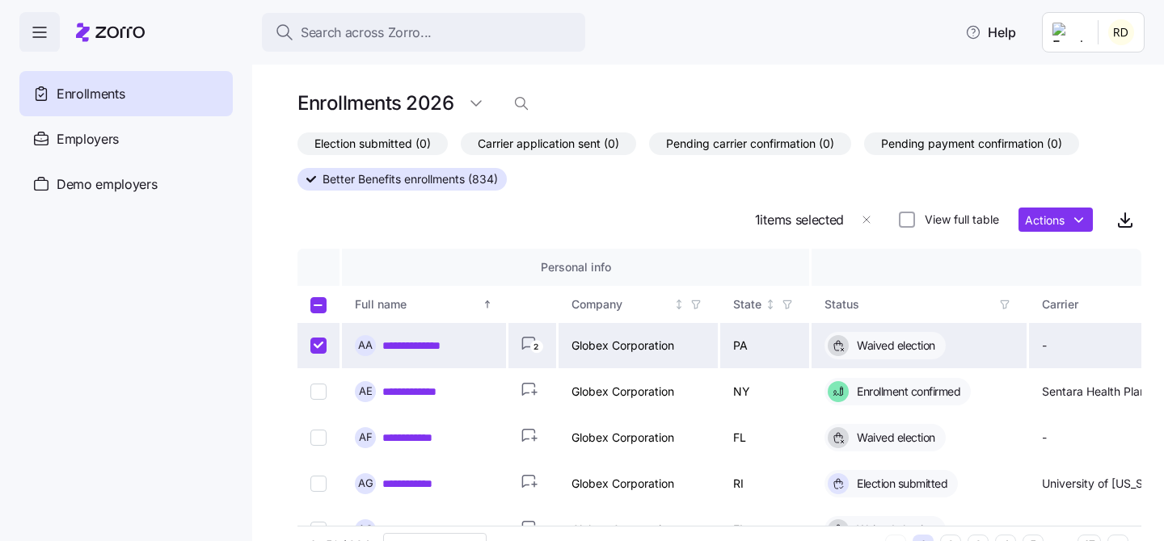
click at [958, 183] on html "**********" at bounding box center [582, 266] width 1164 height 532
click at [301, 348] on td at bounding box center [319, 346] width 44 height 46
click at [313, 347] on input "Select record 1" at bounding box center [318, 346] width 16 height 16
checkbox input "false"
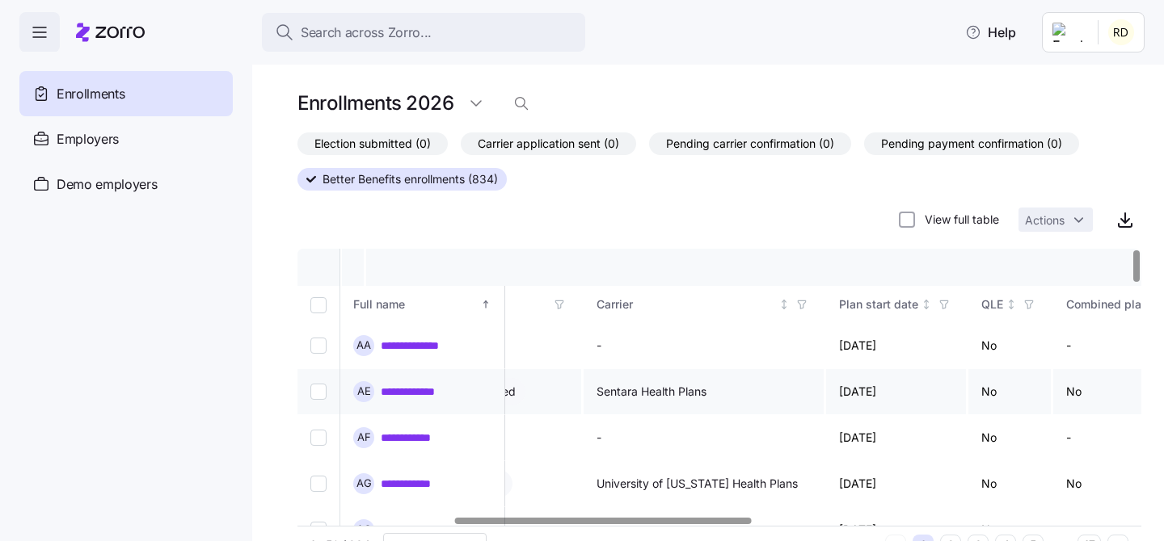
scroll to position [0, 174]
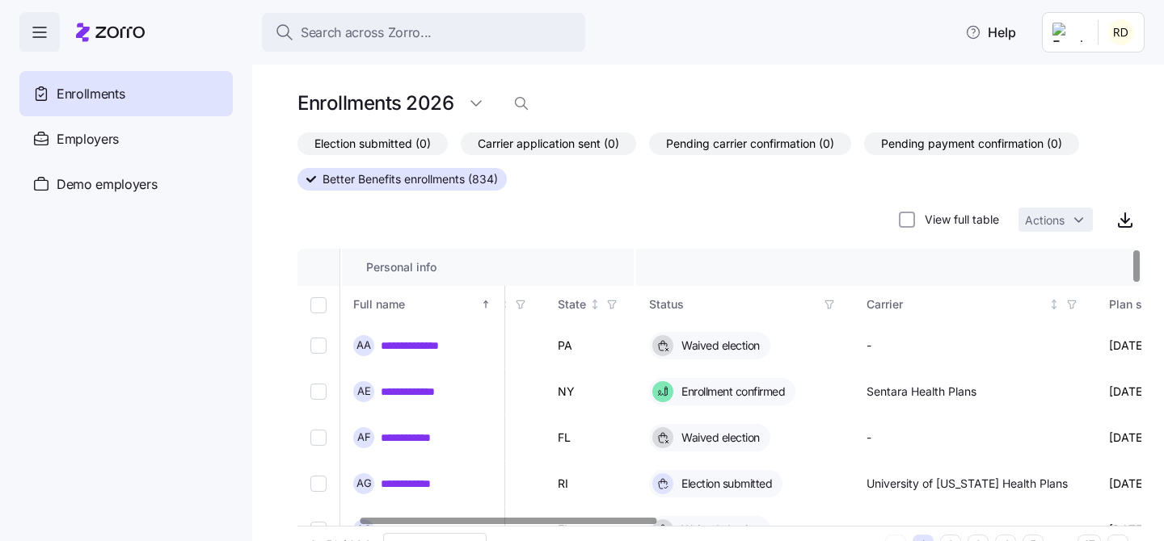
click at [831, 301] on icon "button" at bounding box center [828, 304] width 11 height 11
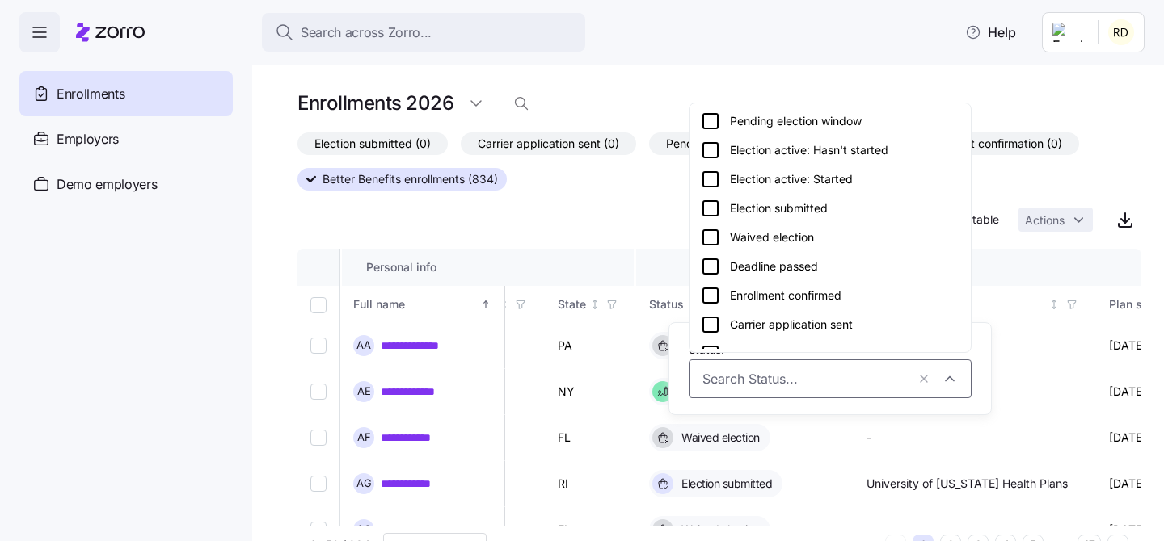
click at [814, 204] on div "Election submitted" at bounding box center [830, 208] width 259 height 19
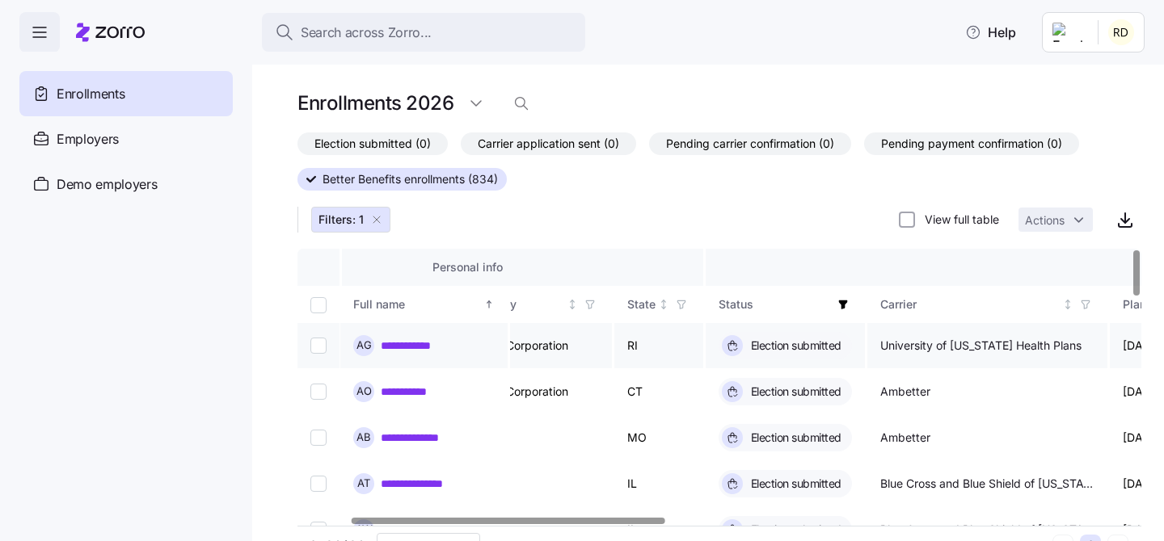
scroll to position [0, 141]
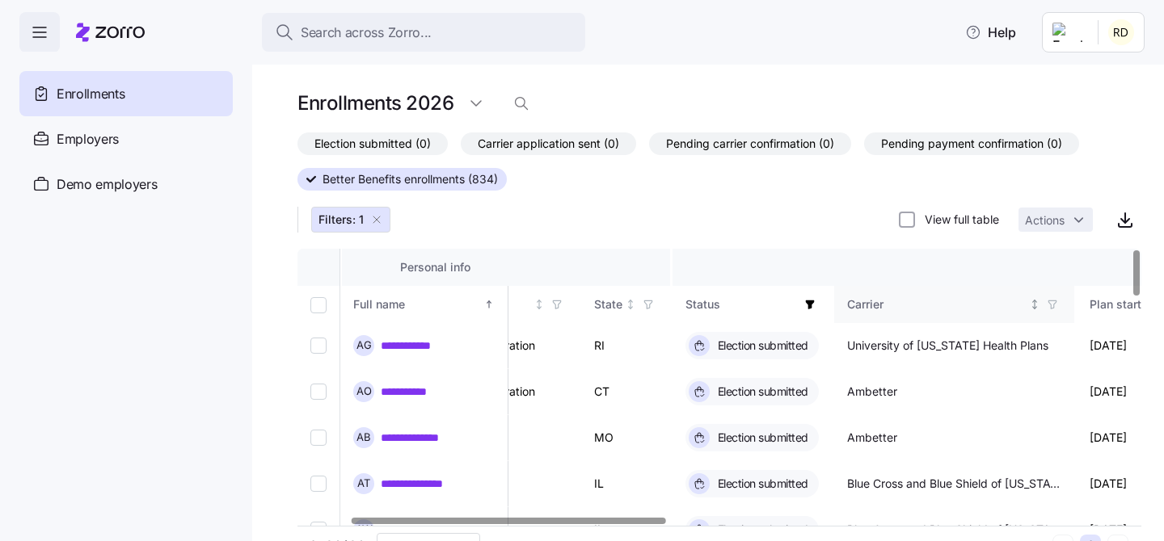
click at [1033, 304] on icon "Not sorted" at bounding box center [1034, 304] width 11 height 11
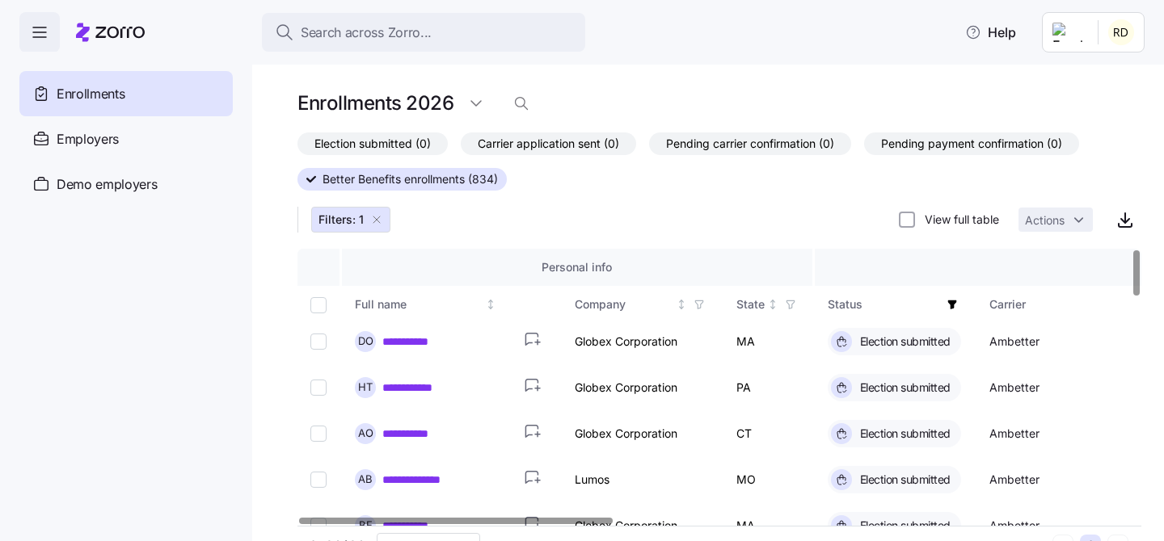
scroll to position [0, 0]
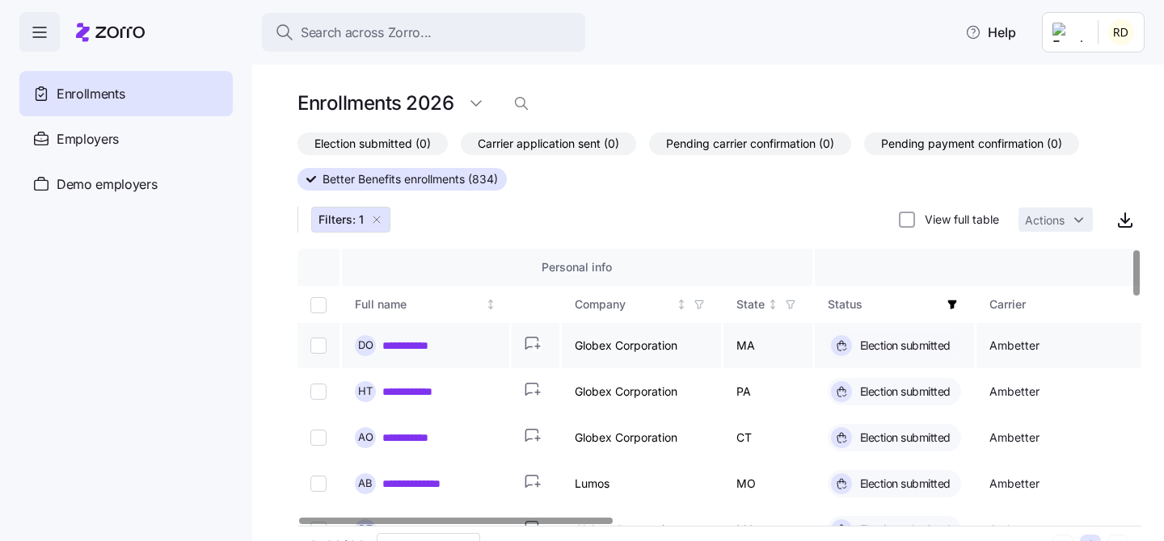
click at [316, 338] on input "Select record 1" at bounding box center [318, 346] width 16 height 16
checkbox input "true"
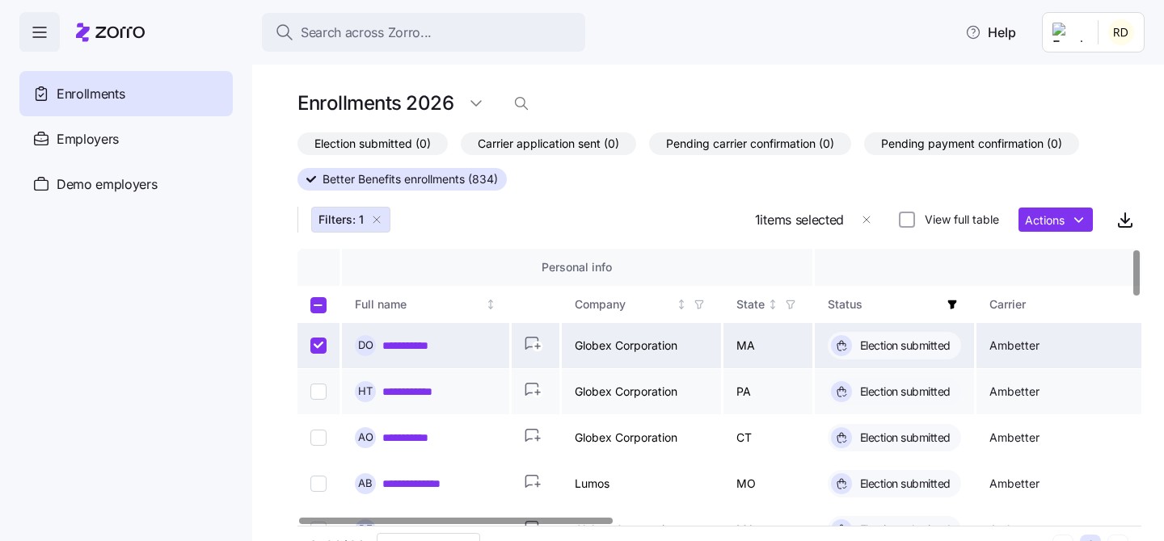
click at [315, 392] on input "Select record 2" at bounding box center [318, 392] width 16 height 16
checkbox input "true"
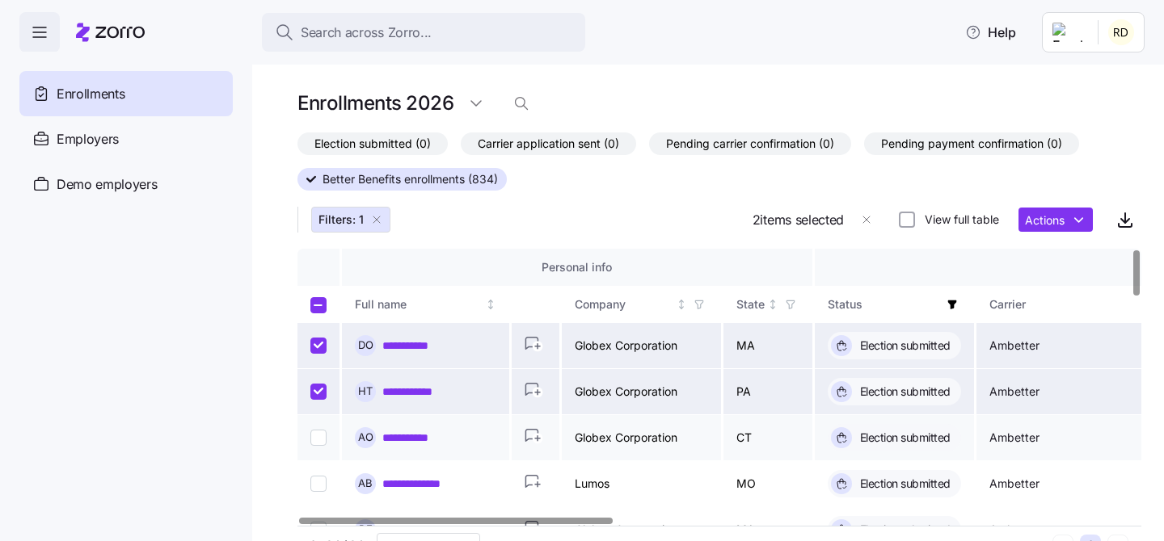
click at [318, 441] on input "Select record 3" at bounding box center [318, 438] width 16 height 16
checkbox input "true"
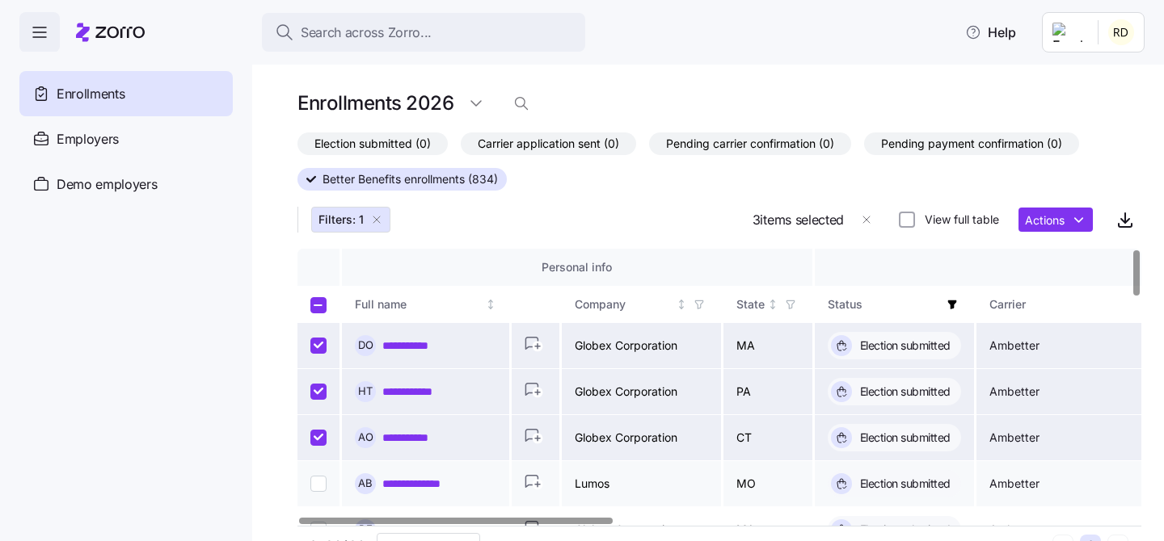
click at [318, 478] on input "Select record 4" at bounding box center [318, 484] width 16 height 16
checkbox input "true"
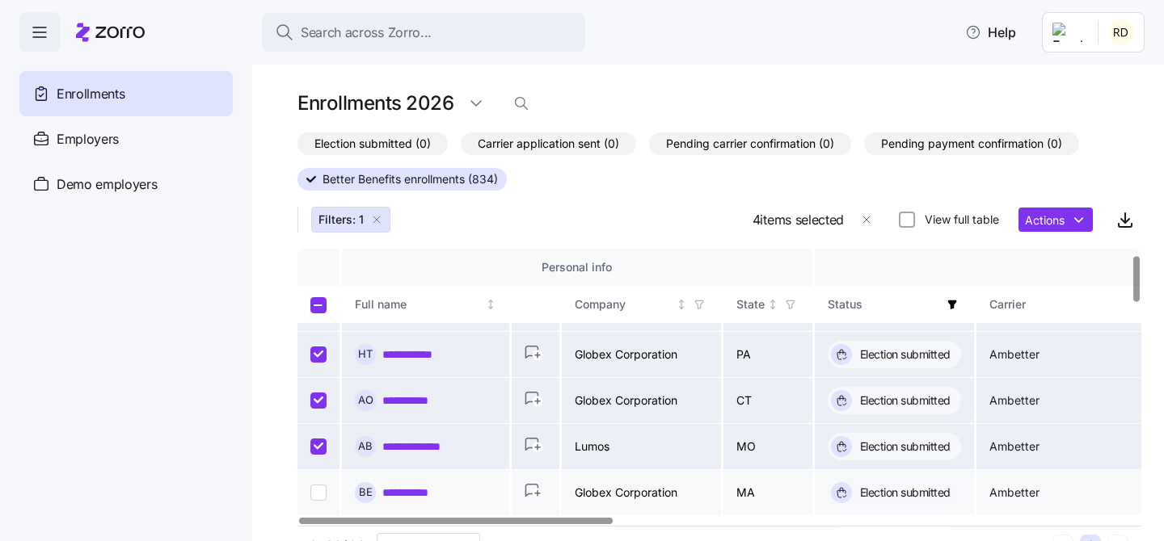
click at [321, 492] on input "Select record 5" at bounding box center [318, 493] width 16 height 16
checkbox input "true"
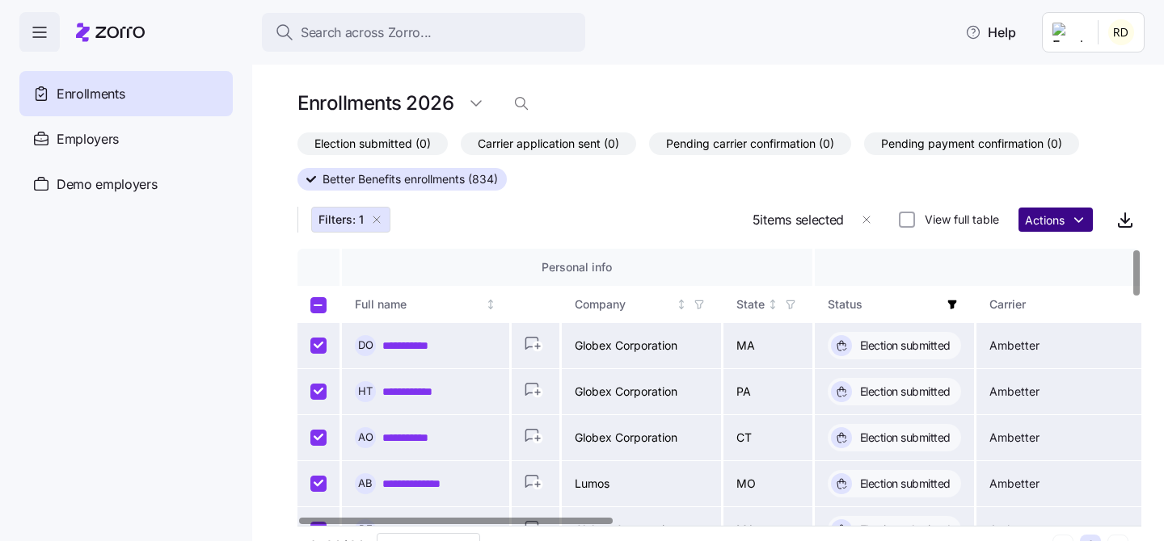
click at [1063, 225] on html "**********" at bounding box center [582, 266] width 1164 height 532
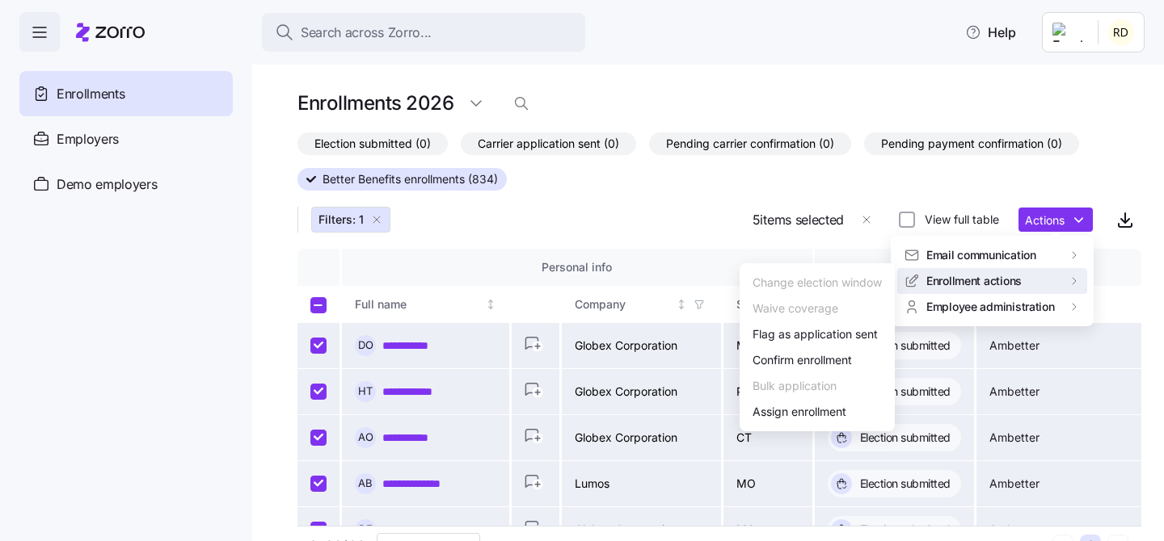
click at [698, 220] on html "**********" at bounding box center [582, 266] width 1164 height 532
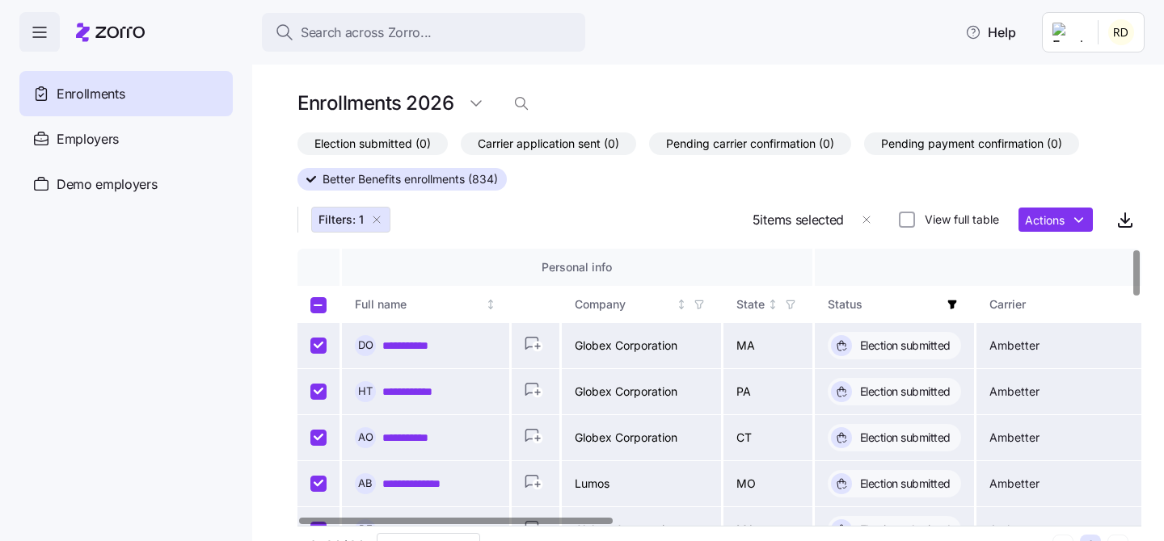
click at [317, 309] on input "Select all records" at bounding box center [318, 305] width 16 height 16
checkbox input "true"
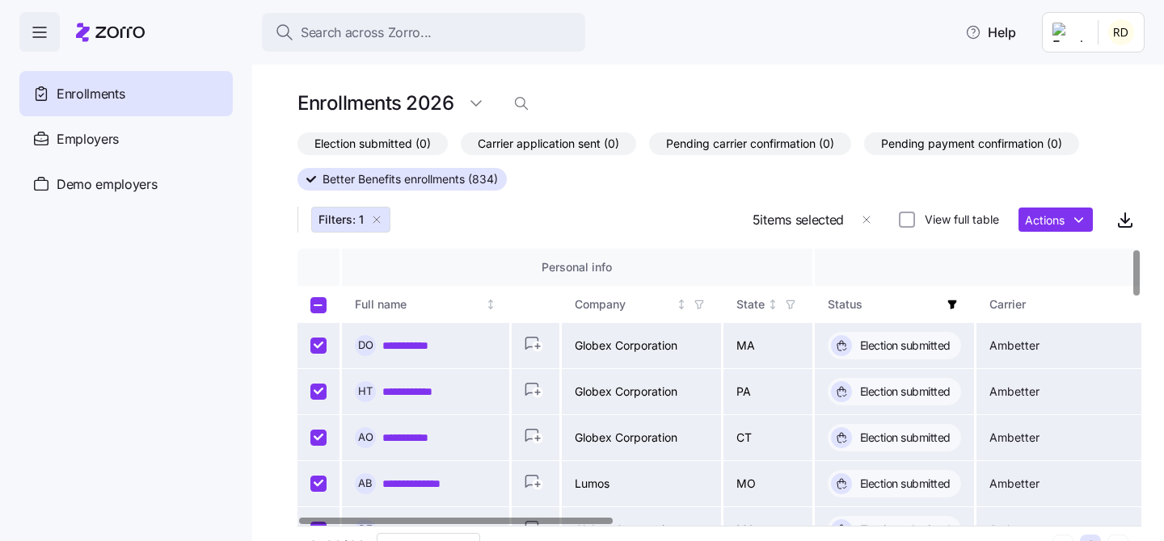
checkbox input "true"
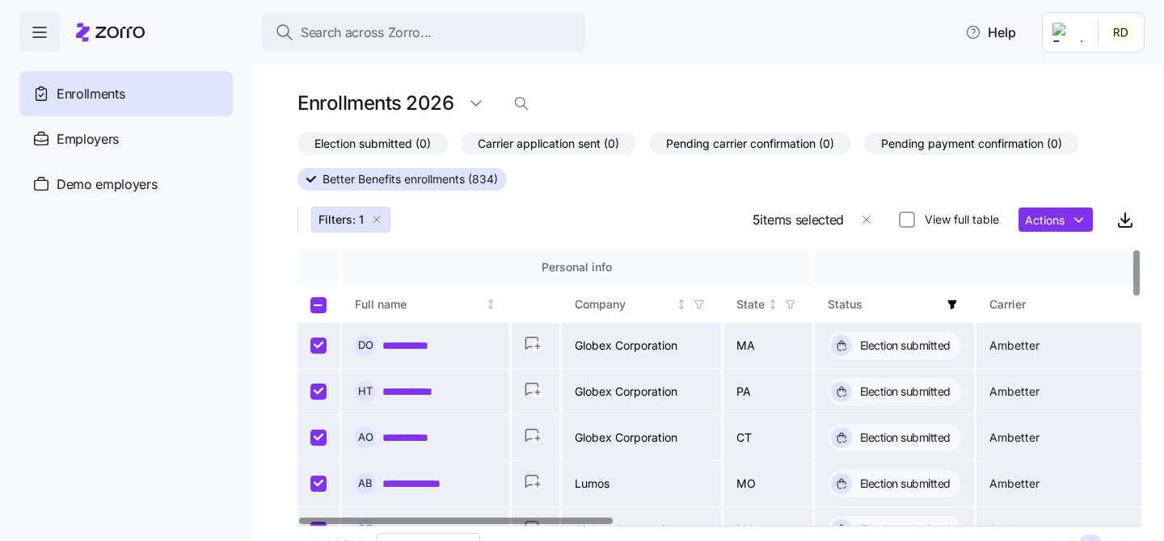
checkbox input "true"
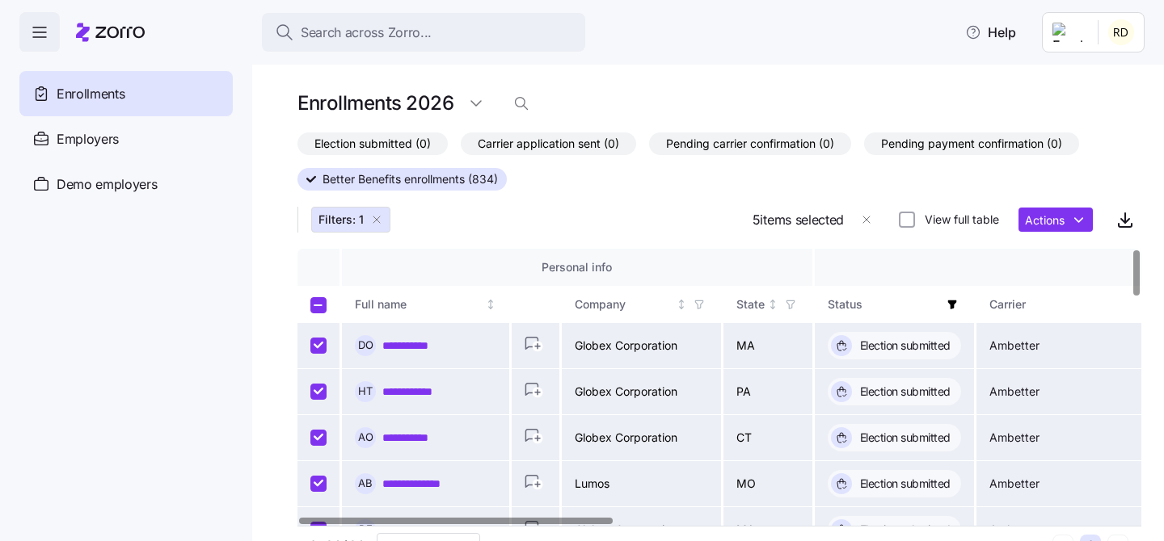
checkbox input "true"
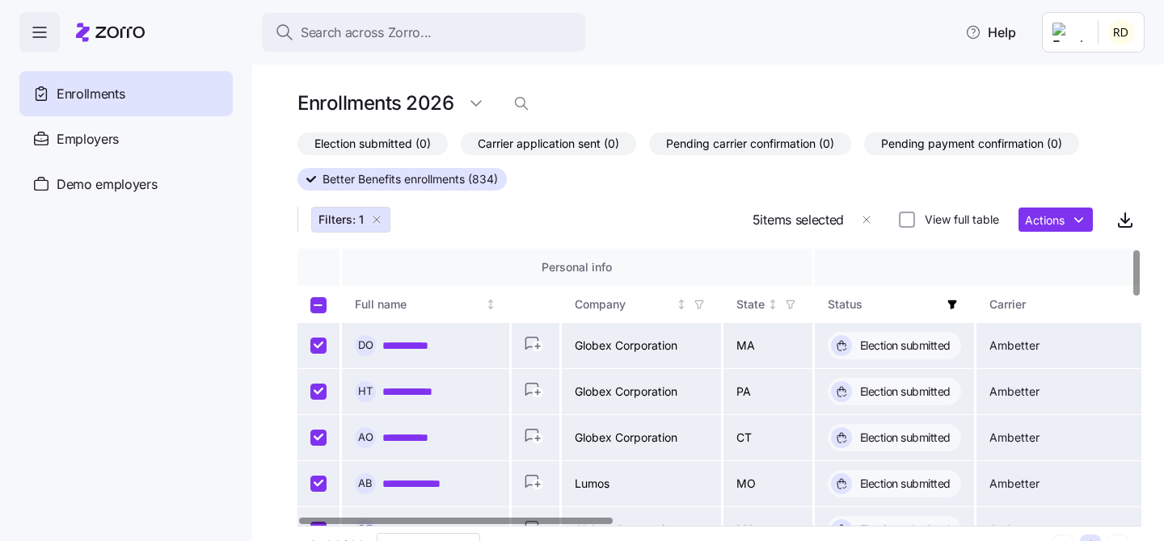
checkbox input "true"
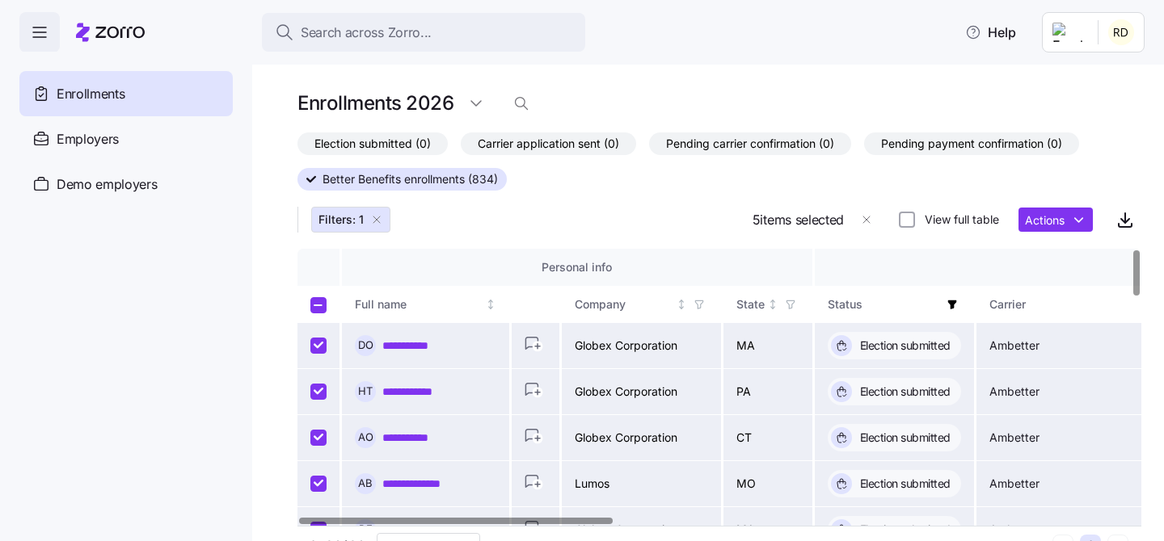
checkbox input "true"
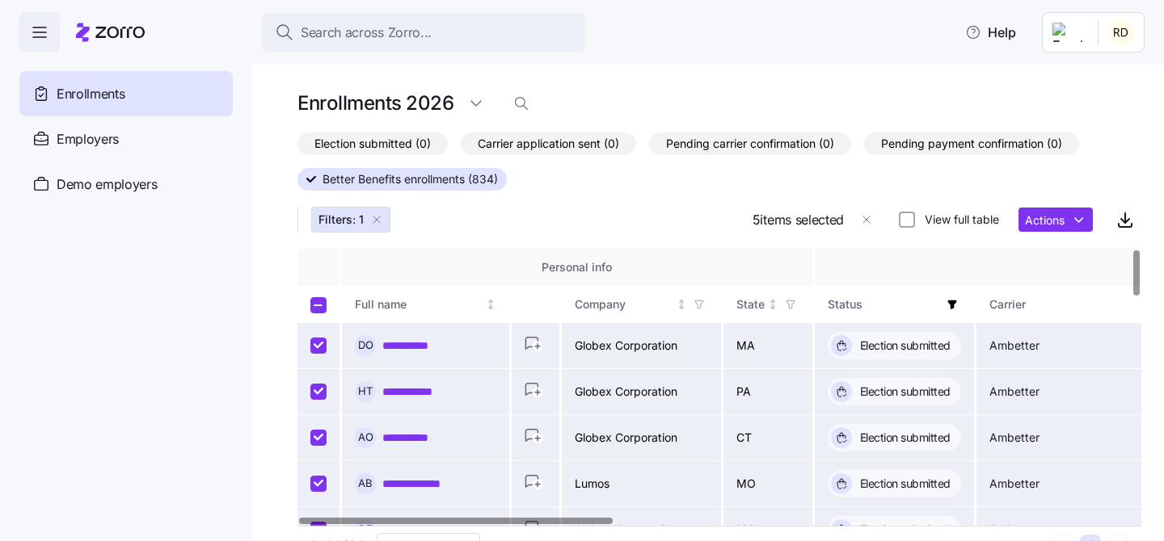
checkbox input "true"
click at [322, 306] on input "Select all records" at bounding box center [318, 305] width 16 height 16
checkbox input "false"
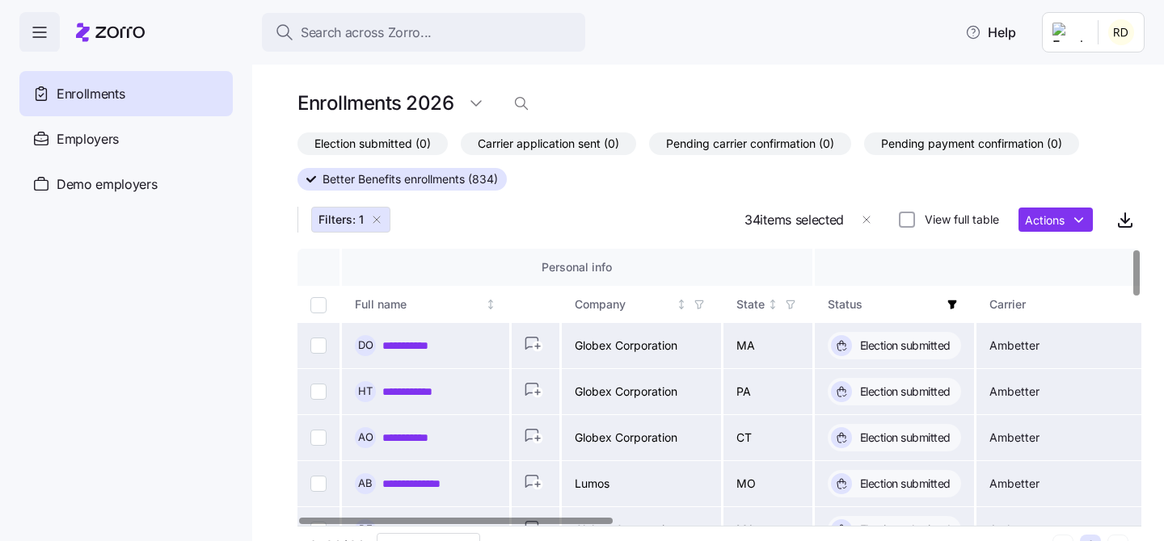
checkbox input "false"
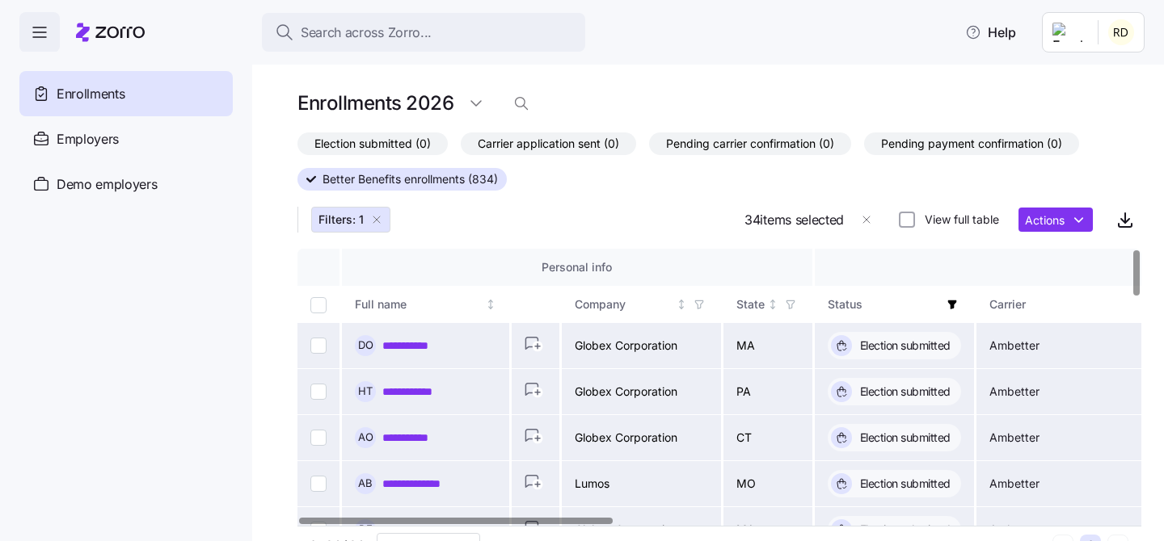
checkbox input "false"
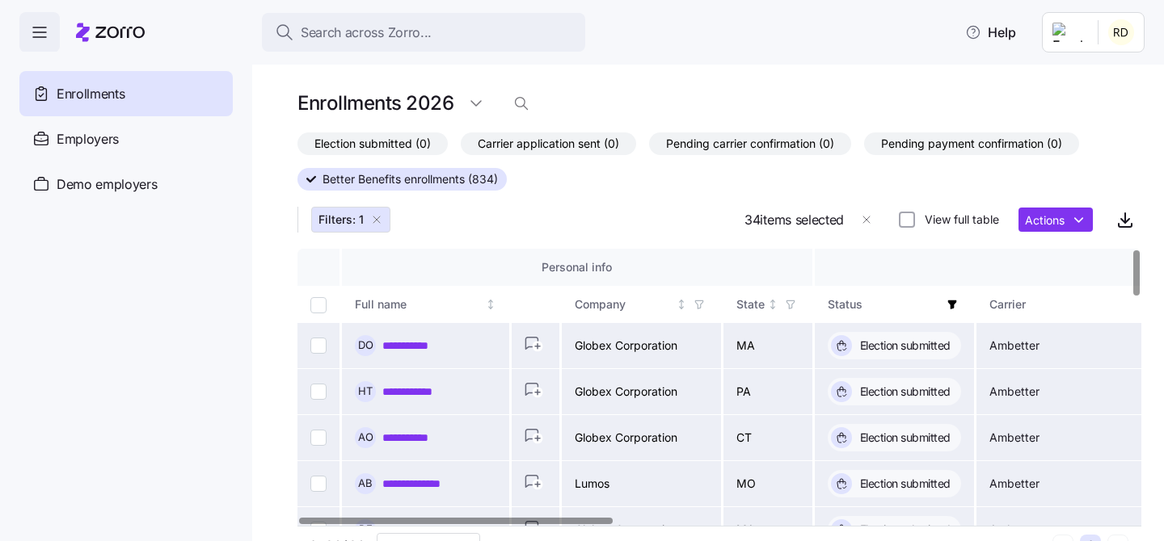
checkbox input "false"
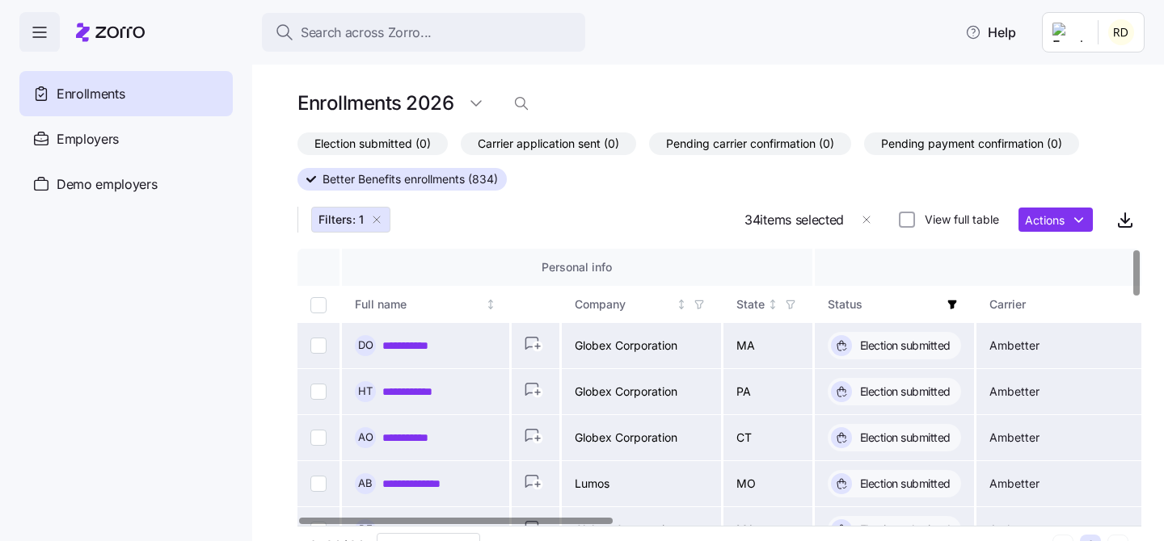
checkbox input "false"
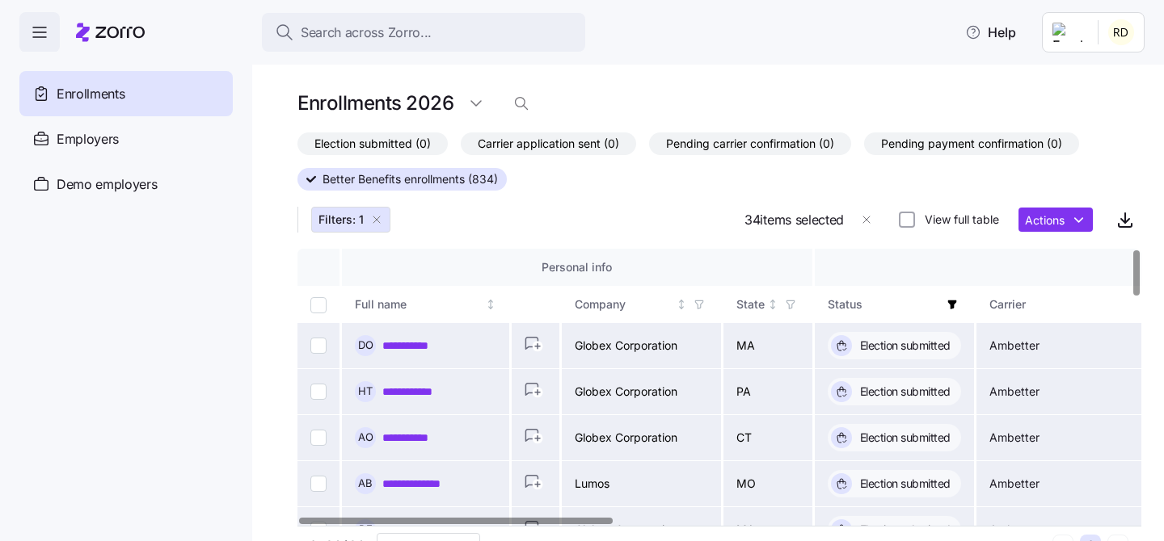
checkbox input "false"
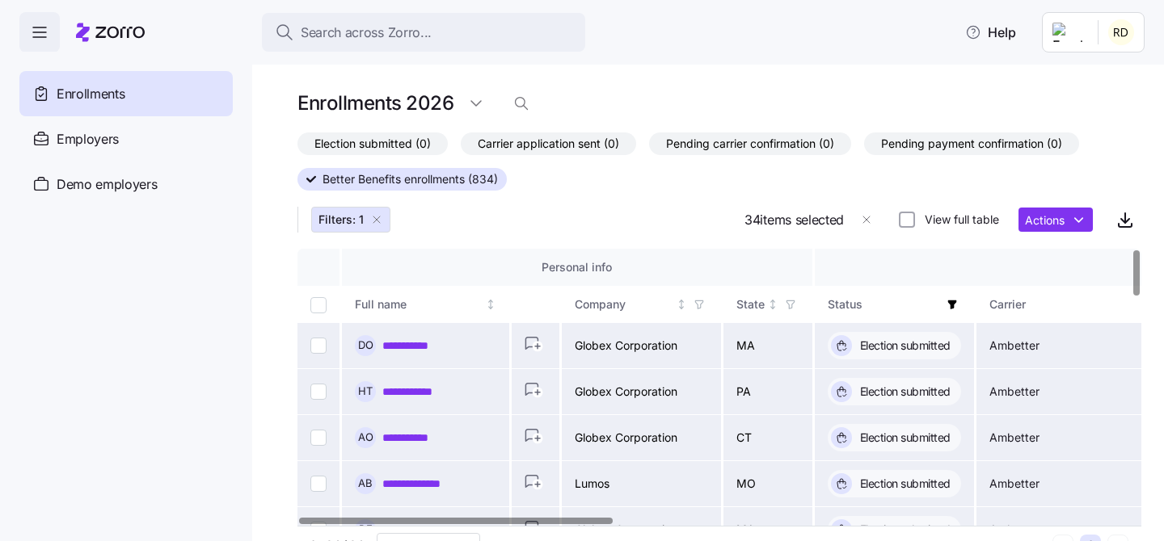
checkbox input "false"
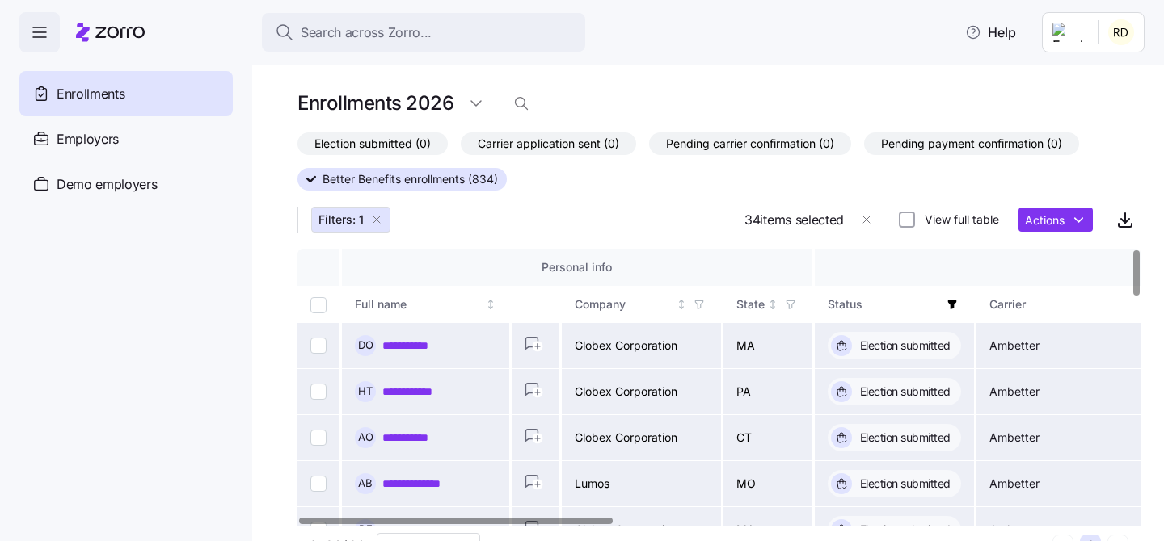
checkbox input "false"
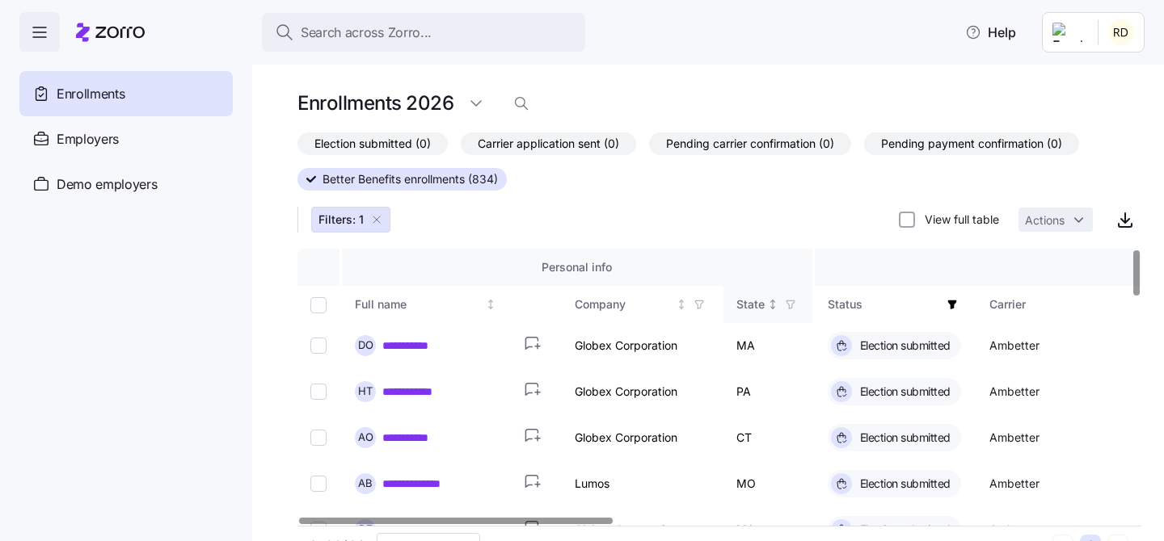
click at [776, 303] on icon "Not sorted" at bounding box center [772, 304] width 11 height 11
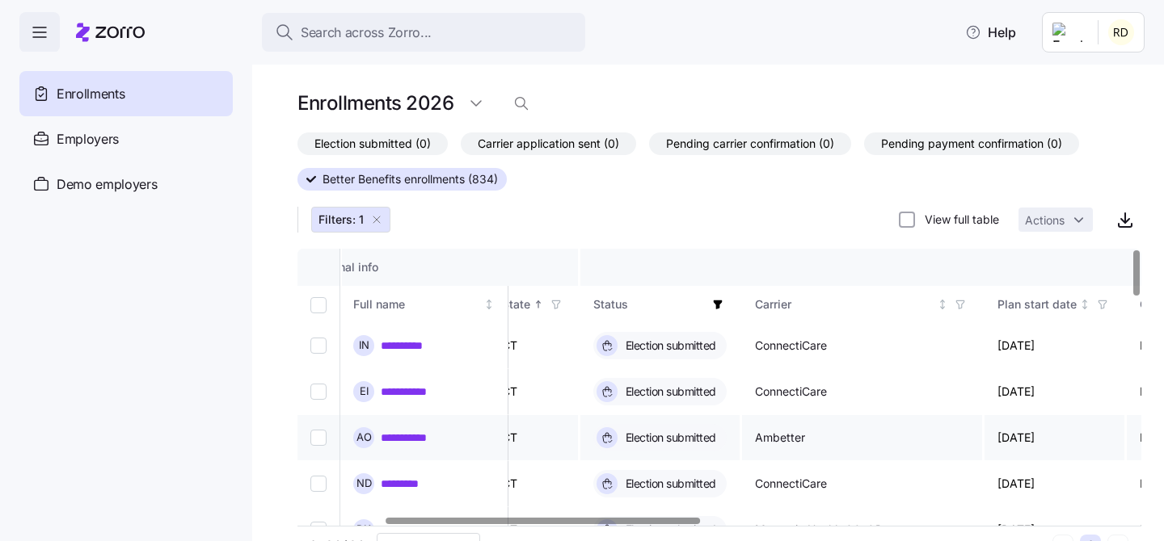
scroll to position [0, 242]
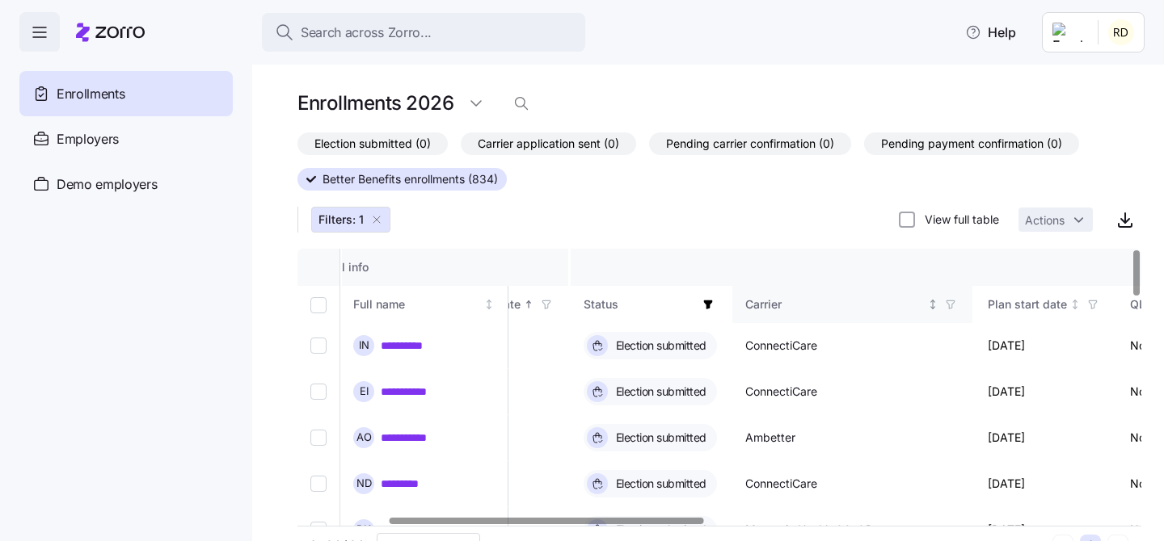
click at [935, 303] on icon "Not sorted" at bounding box center [932, 304] width 11 height 11
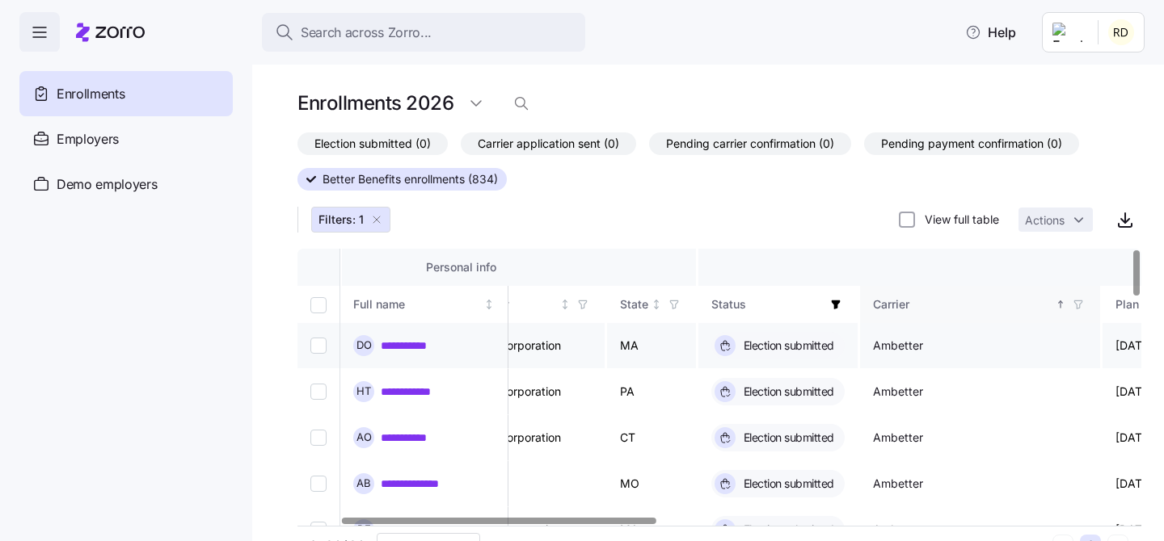
scroll to position [0, 87]
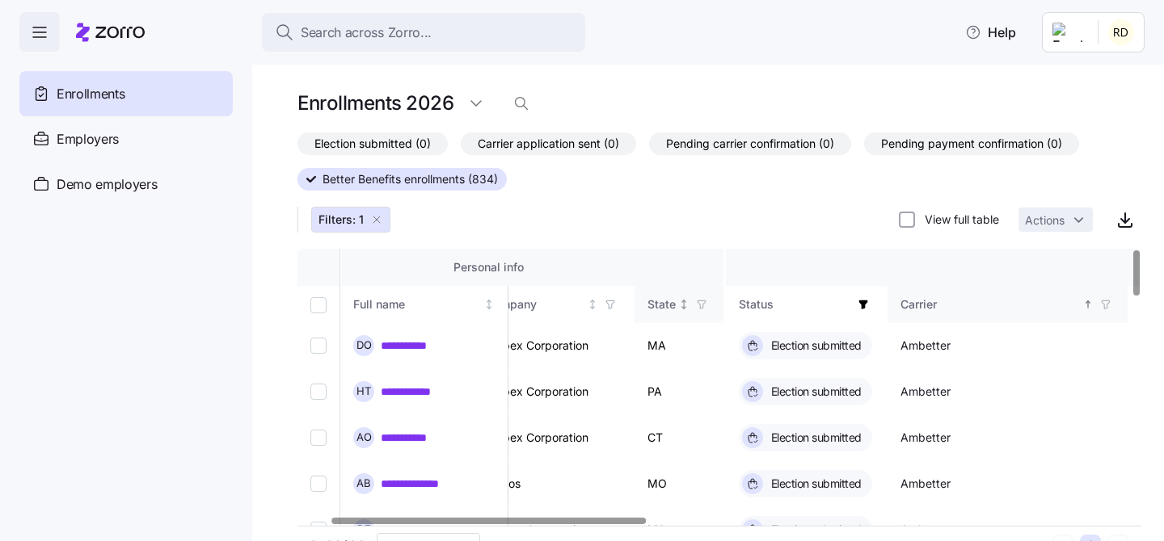
click at [688, 300] on icon "Not sorted" at bounding box center [683, 304] width 11 height 11
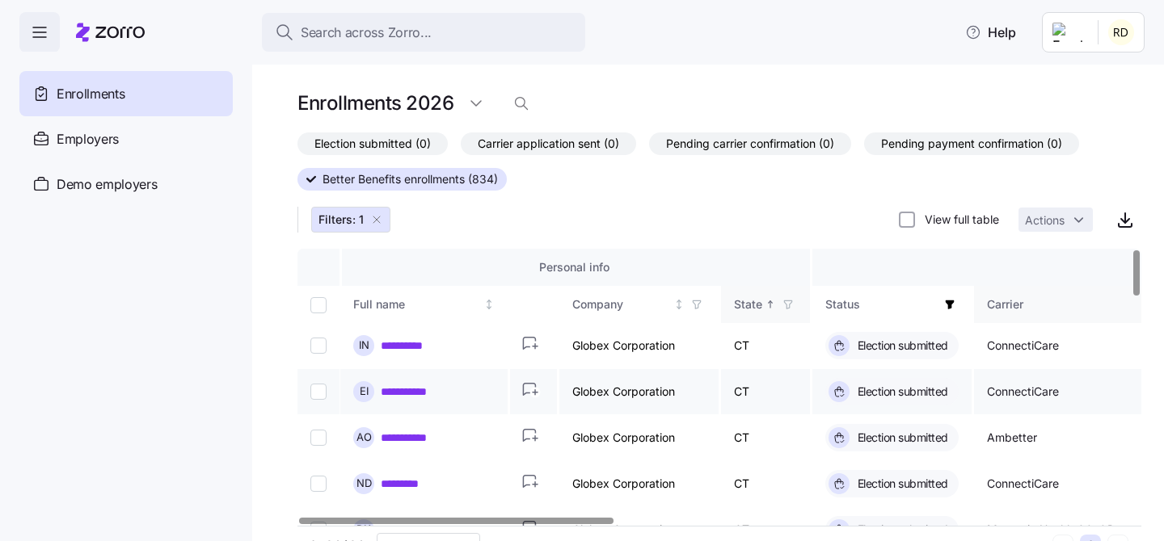
scroll to position [0, 0]
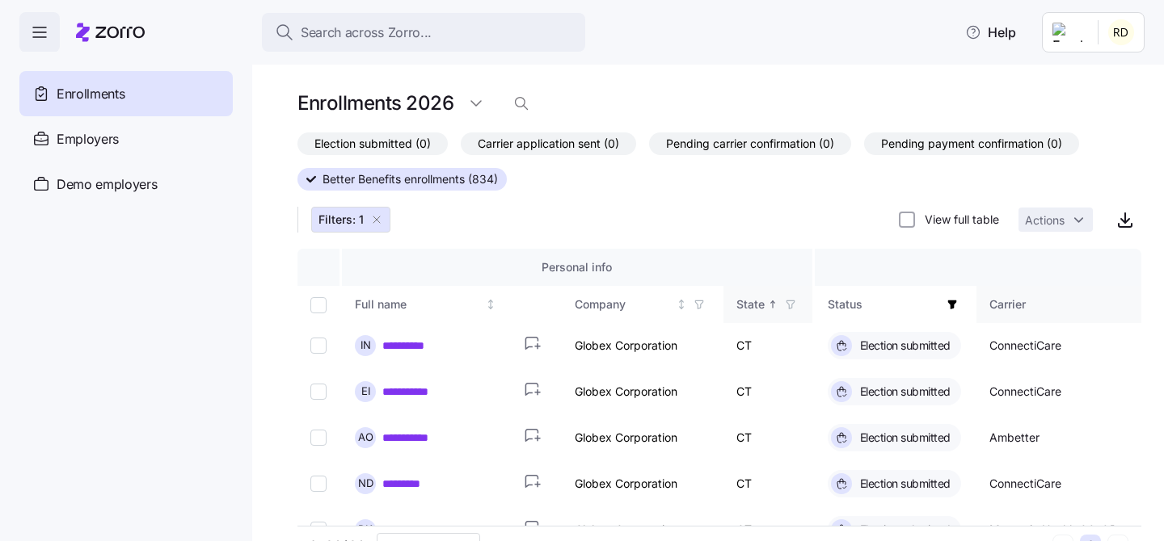
click at [838, 214] on div "Election submitted (0) Carrier application sent (0) Pending carrier confirmatio…" at bounding box center [719, 184] width 844 height 103
click at [309, 341] on td at bounding box center [319, 346] width 44 height 46
click at [318, 347] on input "Select record 1" at bounding box center [318, 346] width 16 height 16
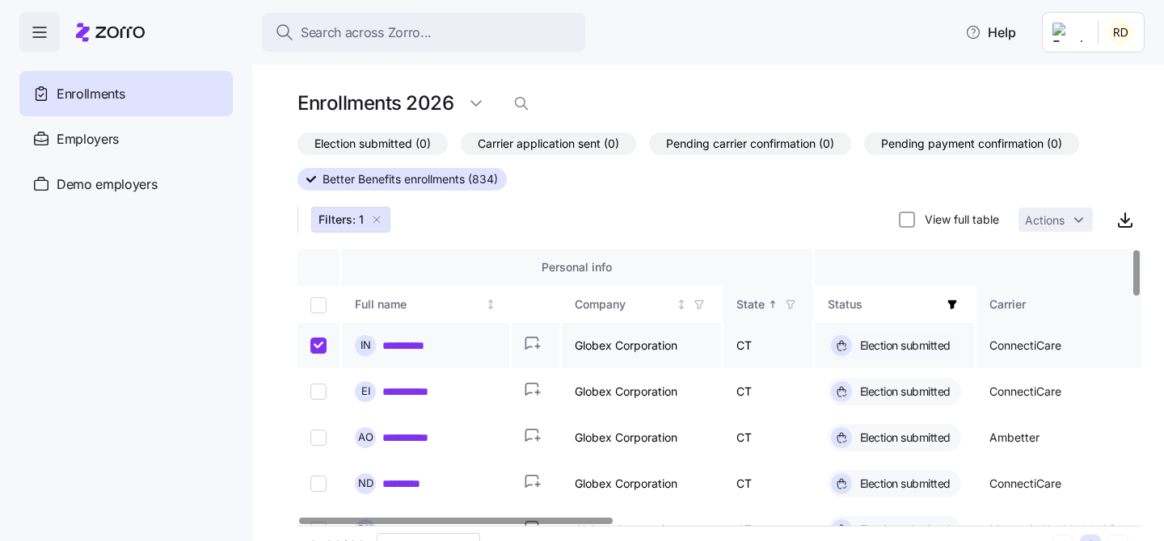
checkbox input "true"
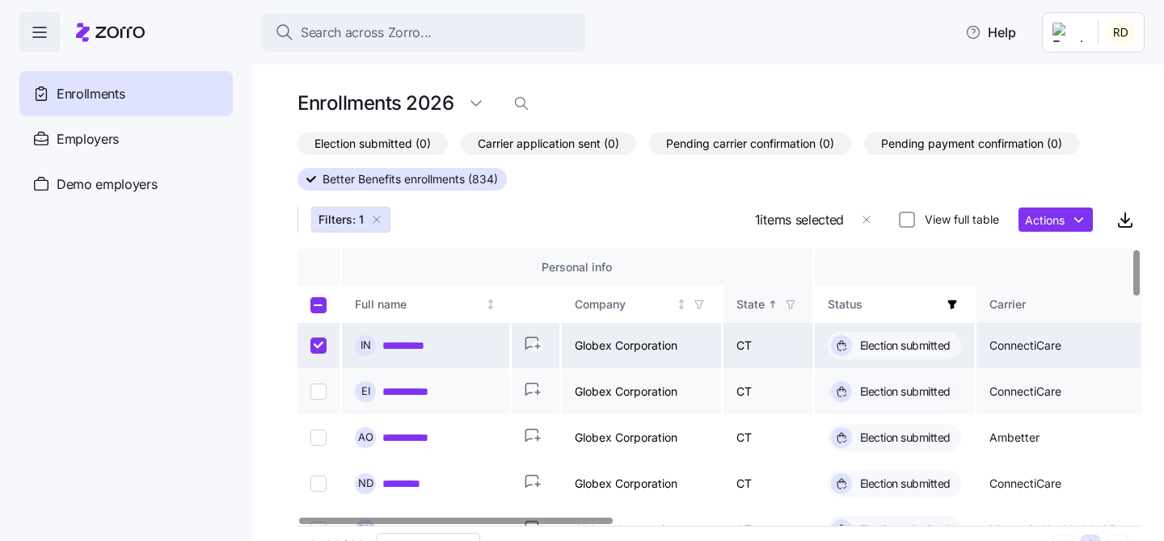
click at [318, 389] on input "Select record 2" at bounding box center [318, 392] width 16 height 16
checkbox input "true"
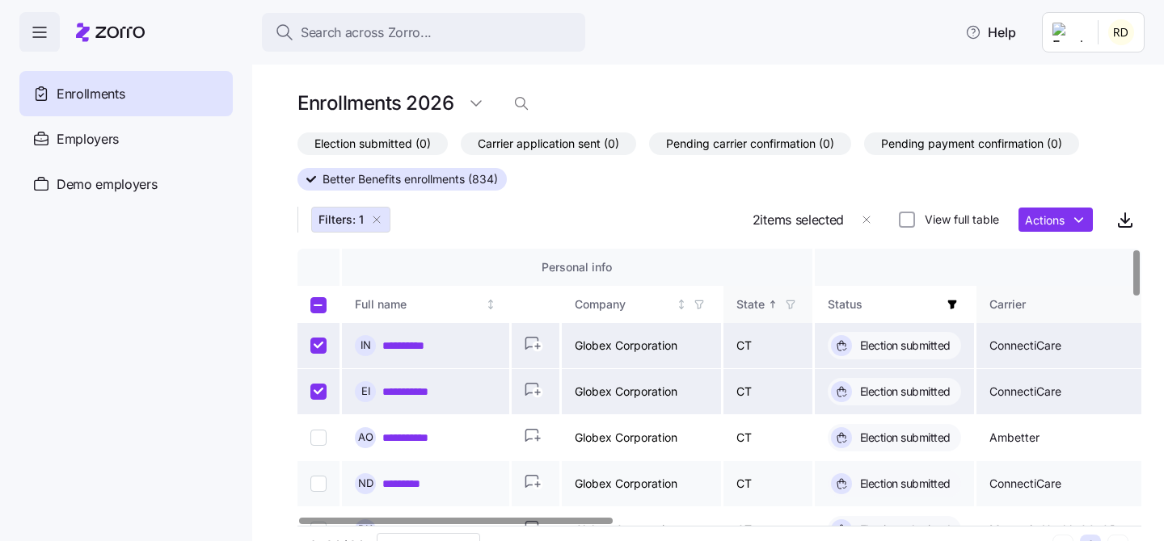
click at [319, 478] on input "Select record 4" at bounding box center [318, 484] width 16 height 16
checkbox input "true"
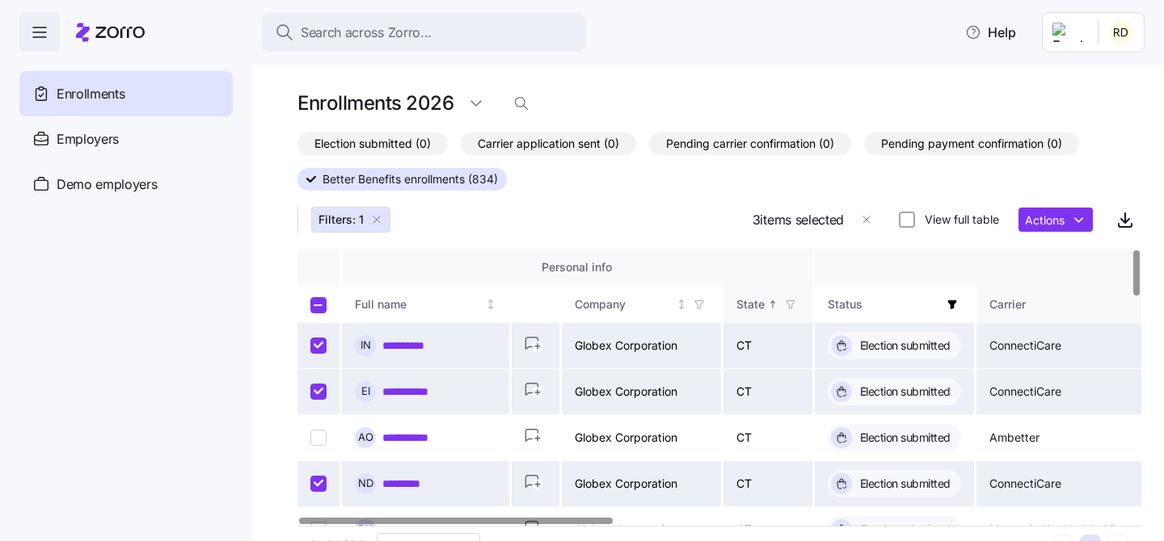
click at [1033, 232] on div "3 items selected View full table Actions" at bounding box center [946, 220] width 389 height 32
click at [1038, 217] on html "**********" at bounding box center [582, 266] width 1164 height 532
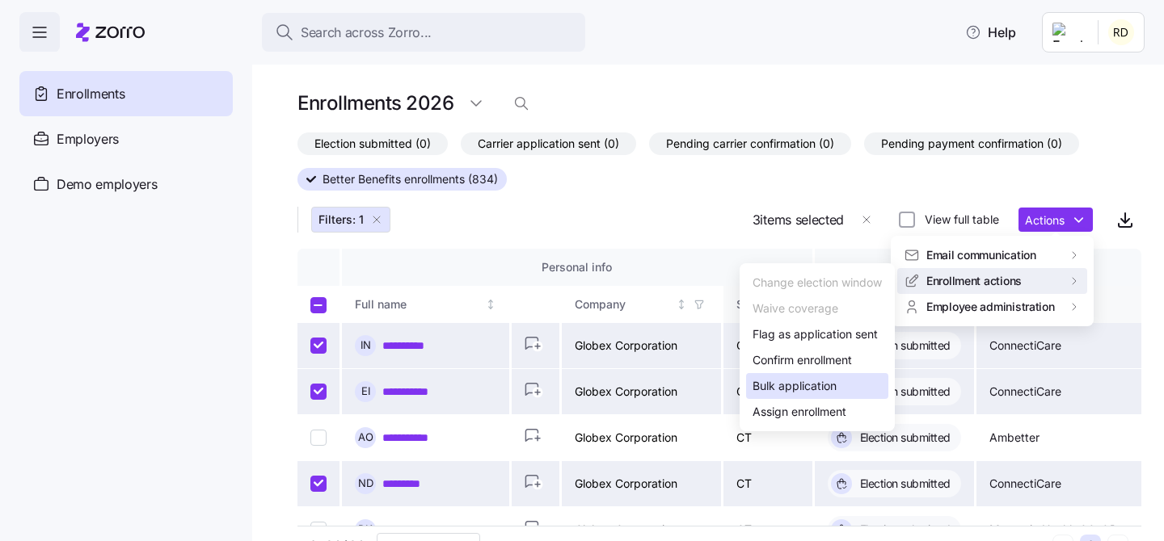
click at [839, 386] on div "Bulk application" at bounding box center [817, 386] width 142 height 26
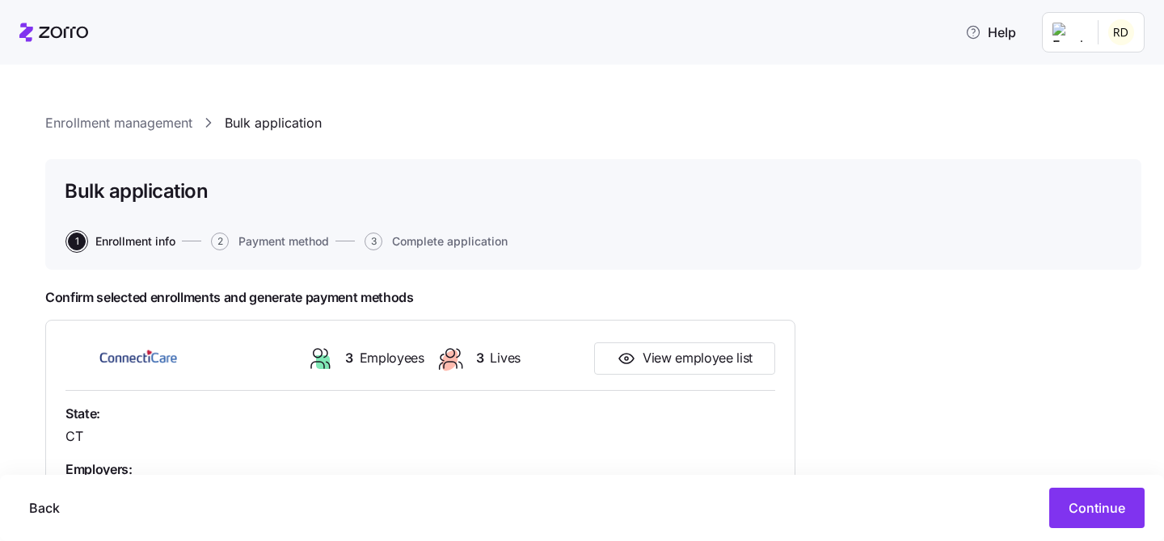
click at [1049, 254] on div "Bulk application 1 Enrollment info 2 Payment method 3 Complete application" at bounding box center [593, 214] width 1096 height 111
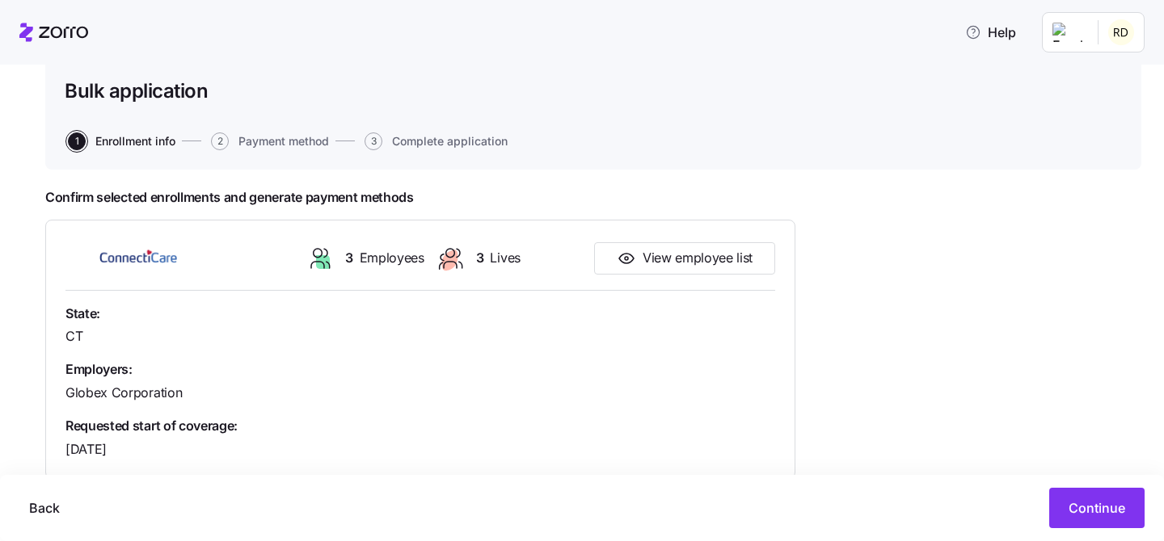
scroll to position [101, 0]
click at [701, 250] on span "View employee list" at bounding box center [697, 257] width 110 height 20
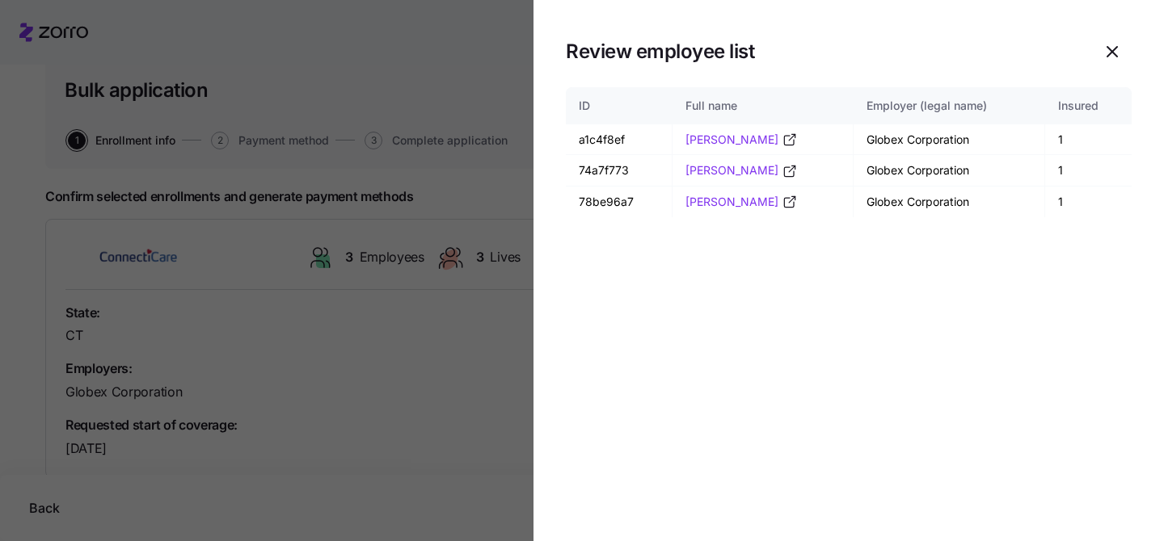
click at [1010, 300] on section "Review employee list ID Full name Employer (legal name) Insured a1c4f8ef Noah D…" at bounding box center [848, 270] width 630 height 541
click at [781, 142] on icon at bounding box center [789, 140] width 16 height 16
click at [1112, 51] on icon "button" at bounding box center [1111, 51] width 19 height 19
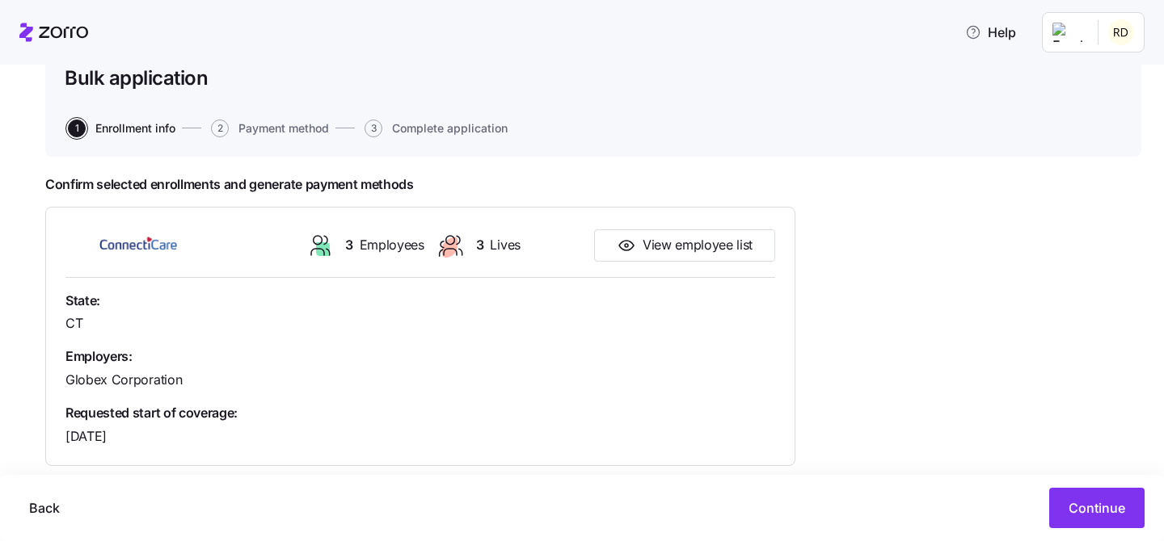
scroll to position [111, 0]
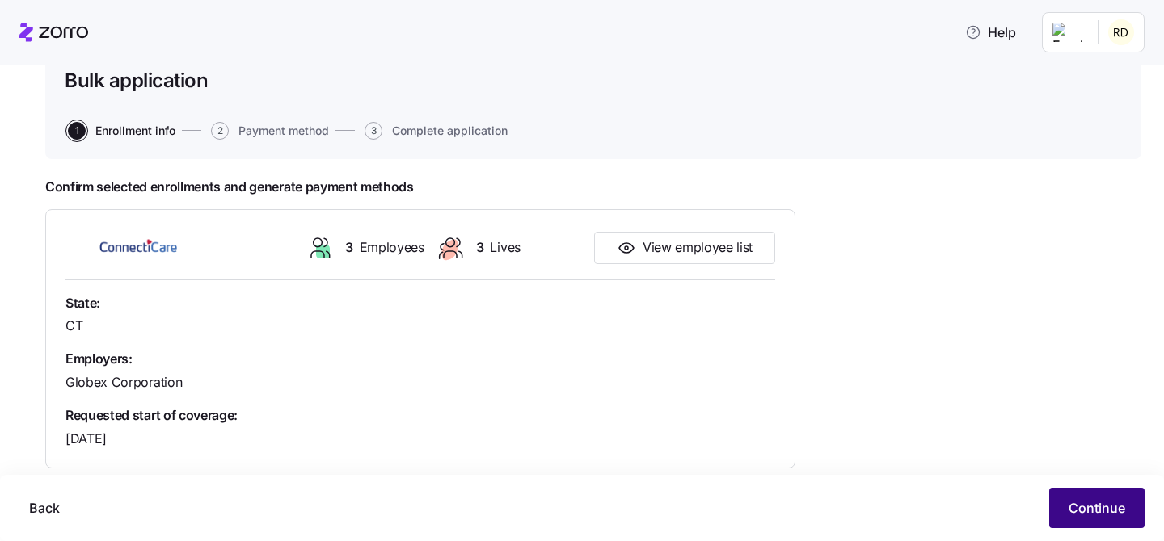
click at [1076, 497] on button "Continue" at bounding box center [1096, 508] width 95 height 40
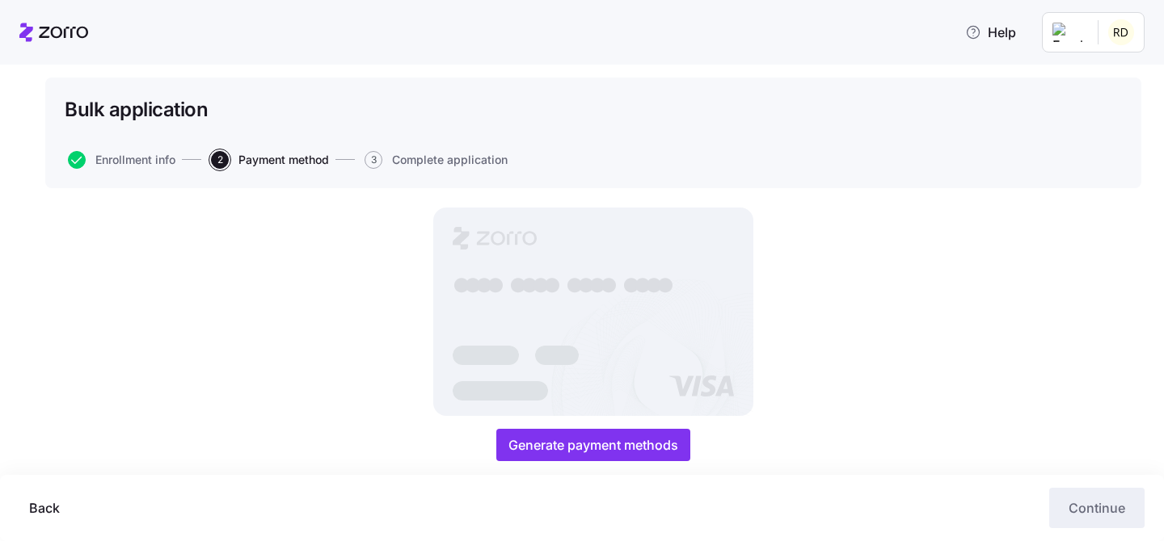
scroll to position [78, 0]
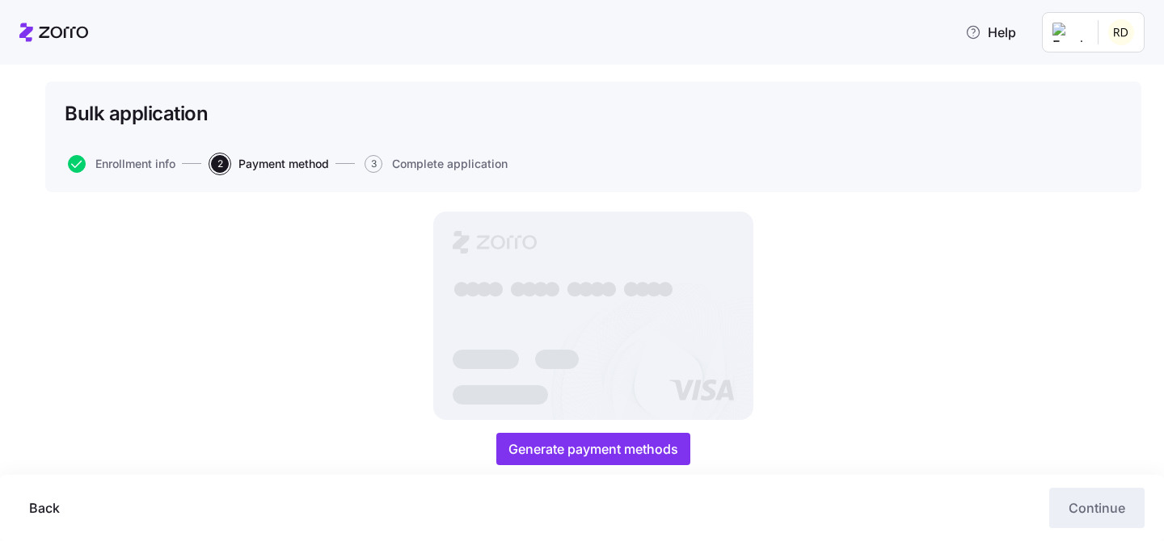
click at [953, 231] on div "● ● ● ● ● ● ● ● ● ● ● ● ● ● ● ● Generate payment methods" at bounding box center [593, 339] width 1096 height 254
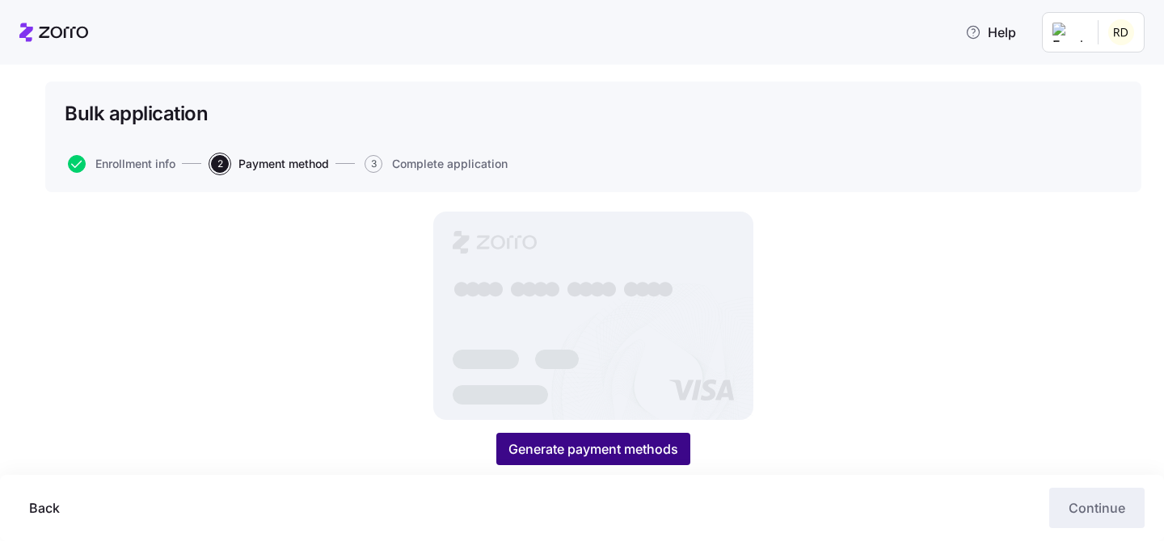
click at [613, 448] on span "Generate payment methods" at bounding box center [593, 449] width 170 height 19
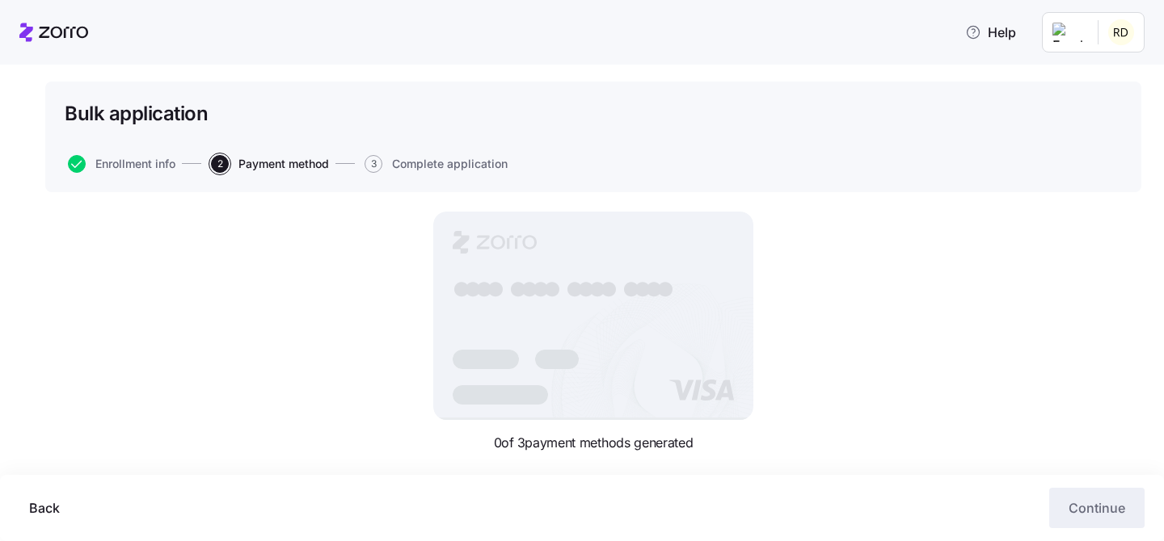
click at [968, 191] on div "Bulk application Enrollment info 2 Payment method 3 Complete application" at bounding box center [593, 137] width 1096 height 111
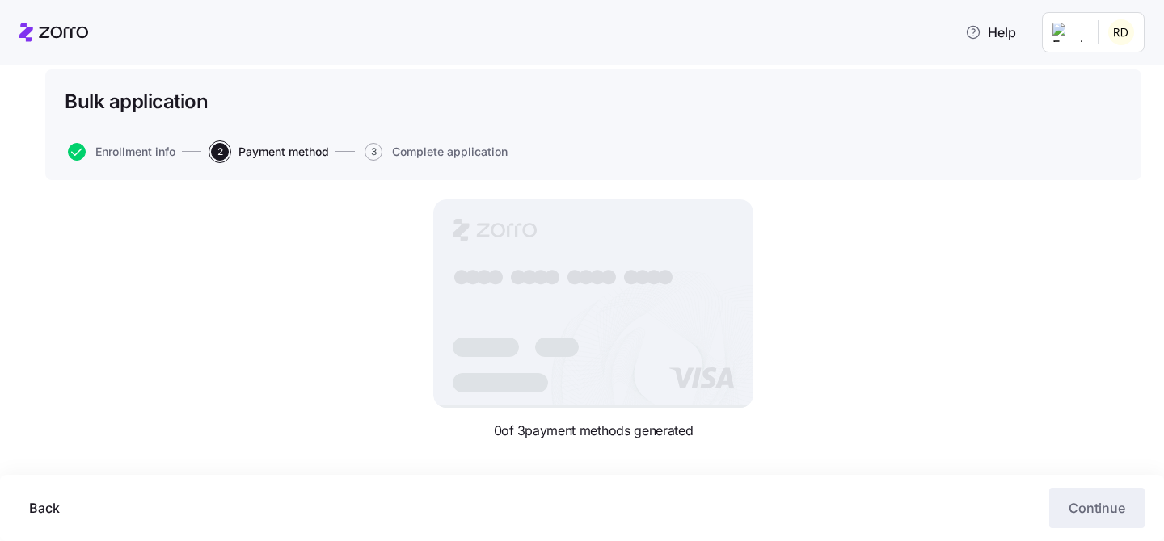
click at [393, 158] on button "3 Complete application" at bounding box center [435, 152] width 143 height 18
click at [49, 507] on span "Back" at bounding box center [44, 508] width 31 height 19
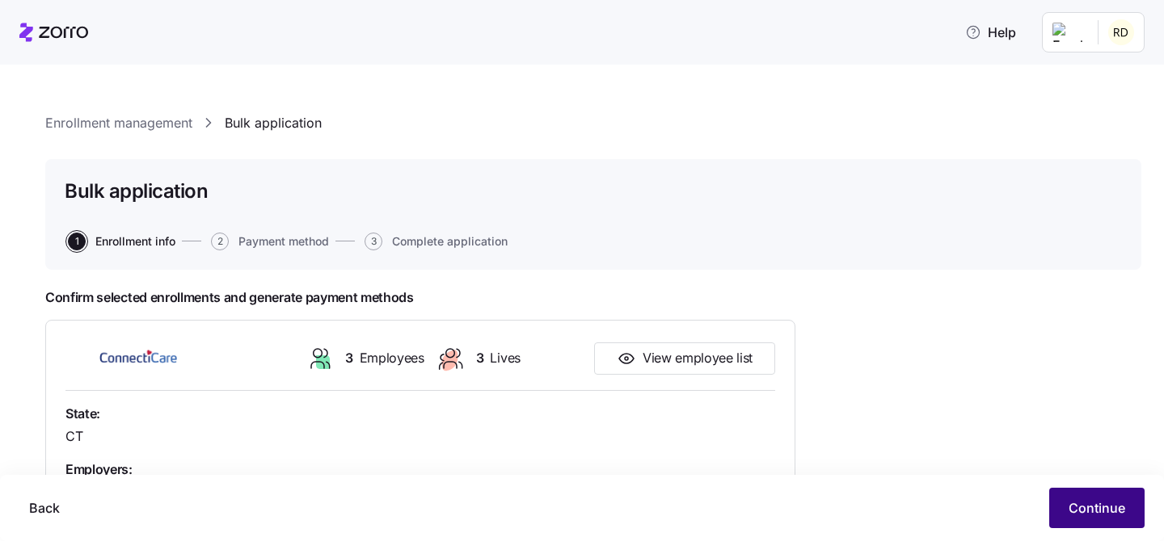
click at [1096, 495] on button "Continue" at bounding box center [1096, 508] width 95 height 40
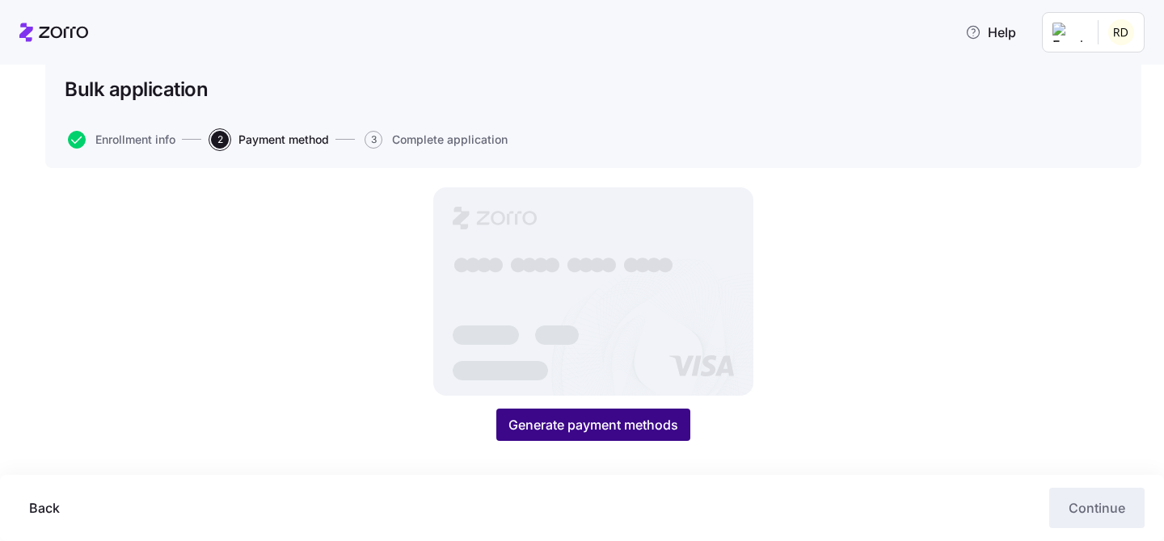
click at [611, 428] on span "Generate payment methods" at bounding box center [593, 424] width 170 height 19
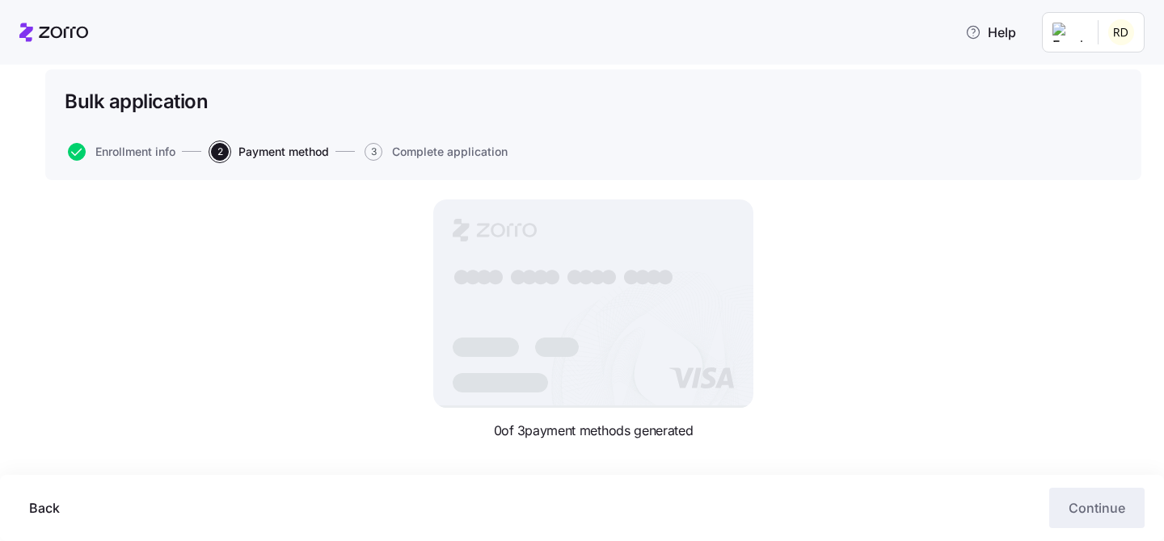
click at [381, 149] on span "3" at bounding box center [373, 152] width 18 height 18
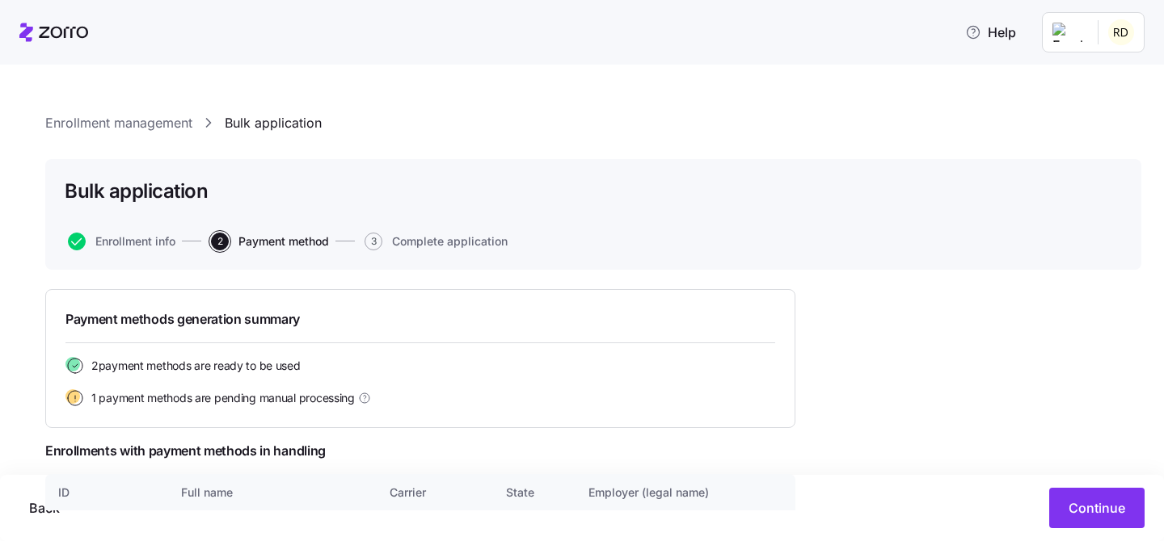
scroll to position [100, 0]
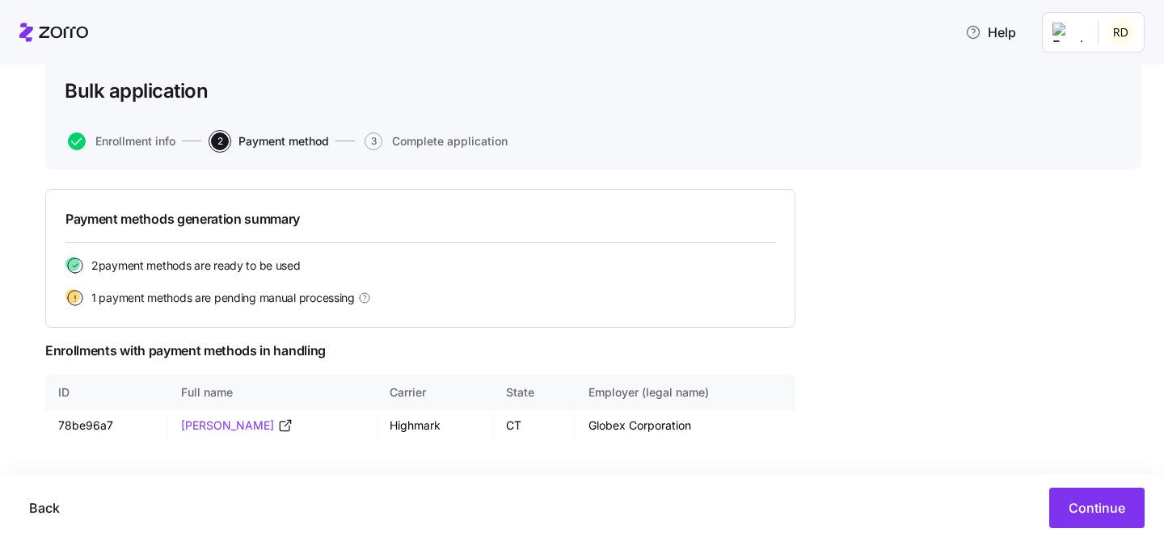
click at [1002, 257] on div "Payment methods generation summary 2 payment methods are ready to be used 1 pay…" at bounding box center [593, 315] width 1096 height 252
click at [1084, 501] on span "Continue" at bounding box center [1096, 508] width 57 height 19
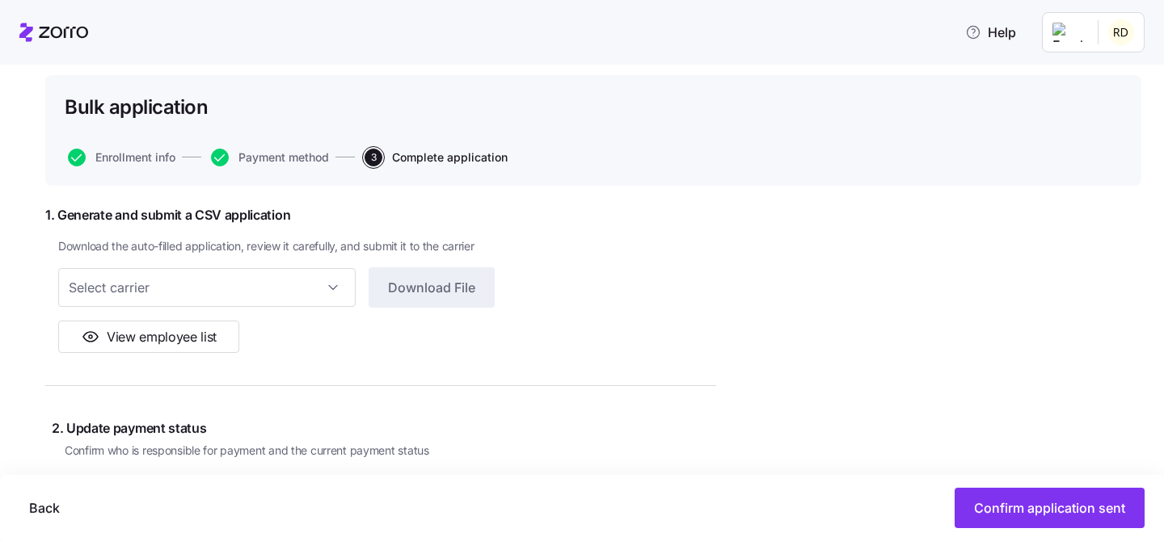
scroll to position [76, 0]
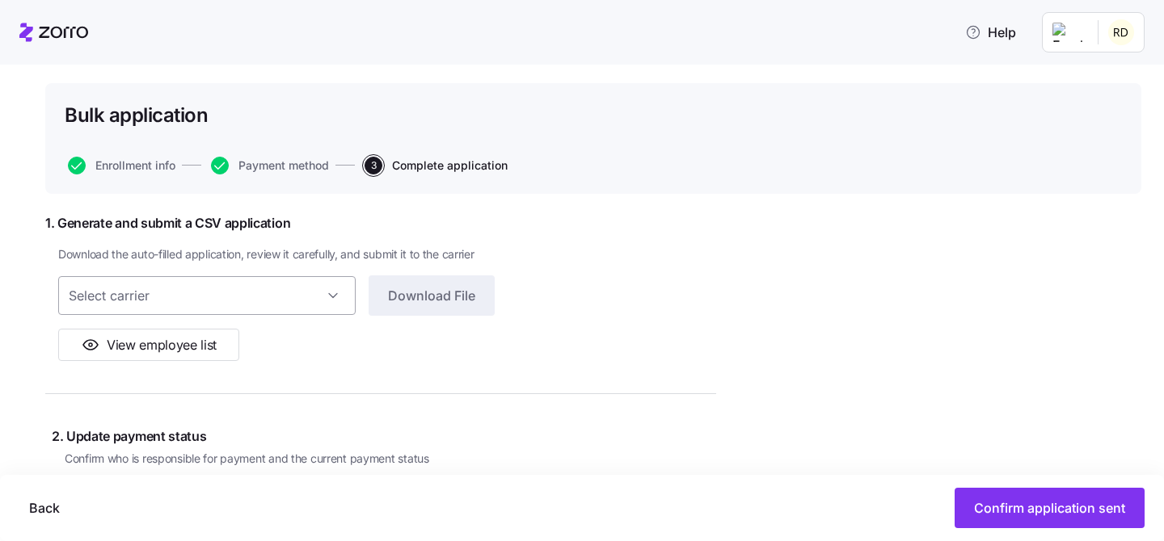
click at [289, 301] on input at bounding box center [206, 295] width 297 height 39
click at [292, 297] on input at bounding box center [206, 295] width 297 height 39
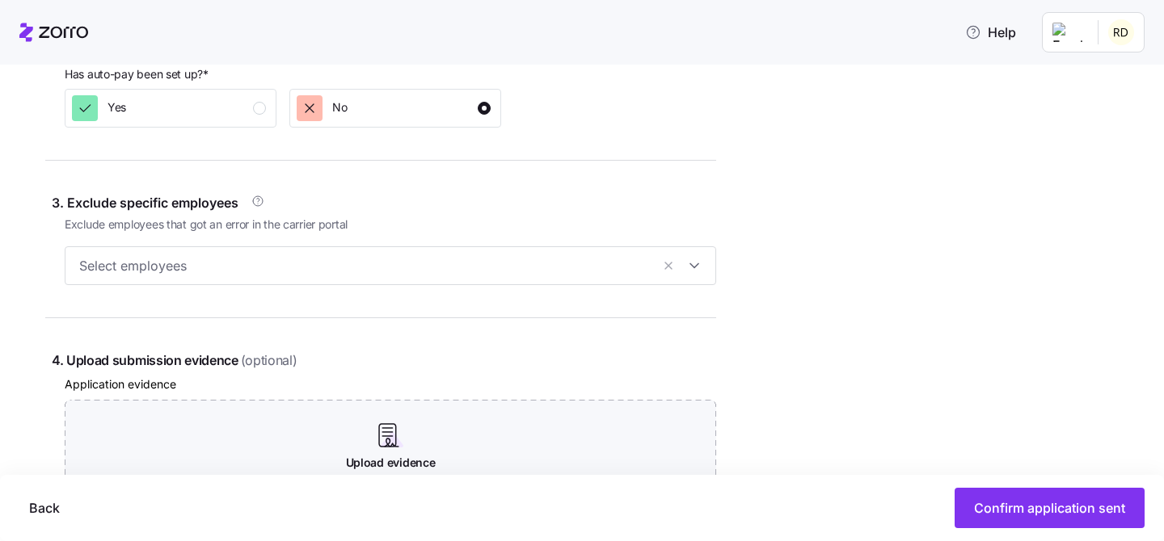
scroll to position [833, 0]
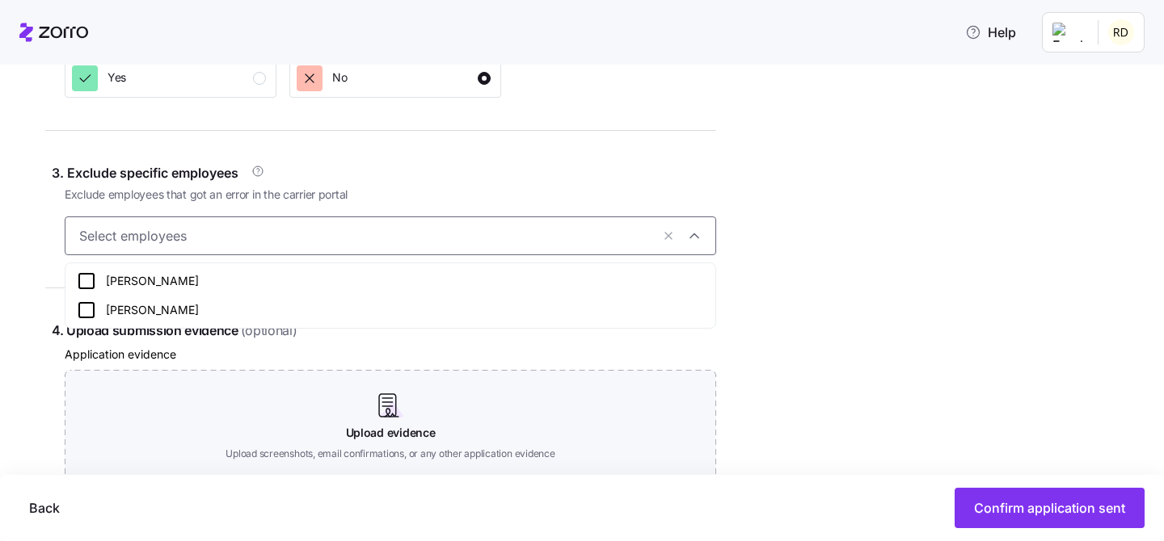
click at [225, 226] on input "text" at bounding box center [364, 235] width 571 height 21
click at [254, 196] on span "Exclude employees that got an error in the carrier portal" at bounding box center [390, 195] width 651 height 16
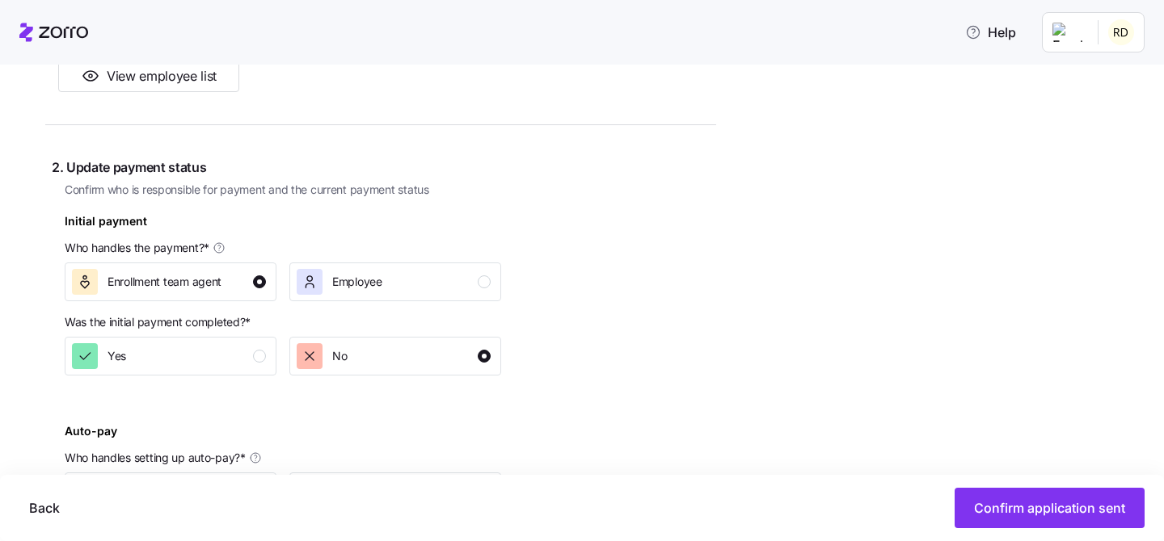
scroll to position [242, 0]
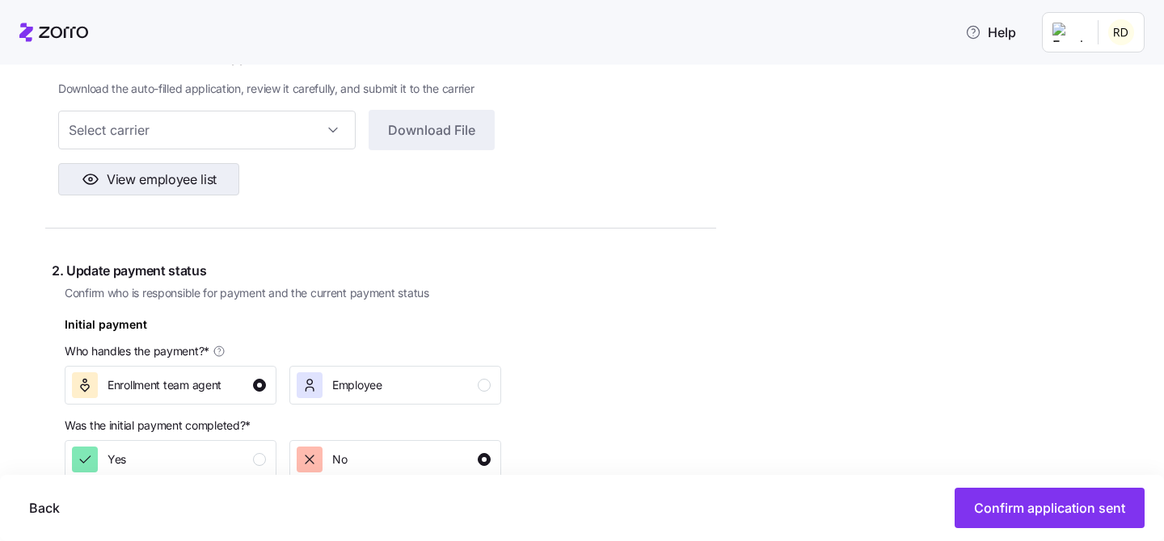
click at [200, 178] on span "View employee list" at bounding box center [162, 180] width 110 height 20
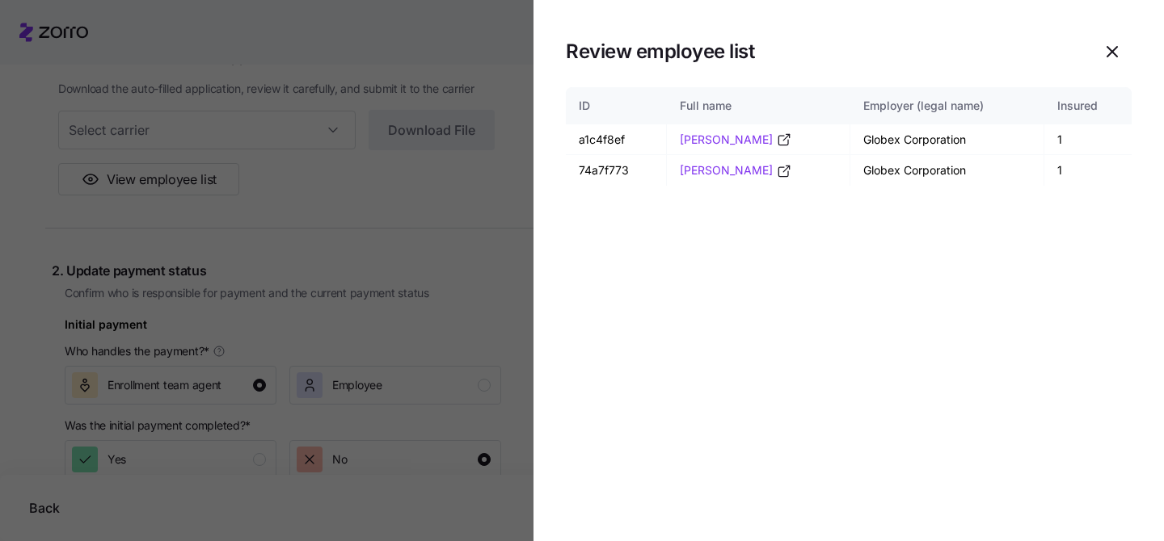
click at [1110, 51] on icon "button" at bounding box center [1112, 52] width 10 height 10
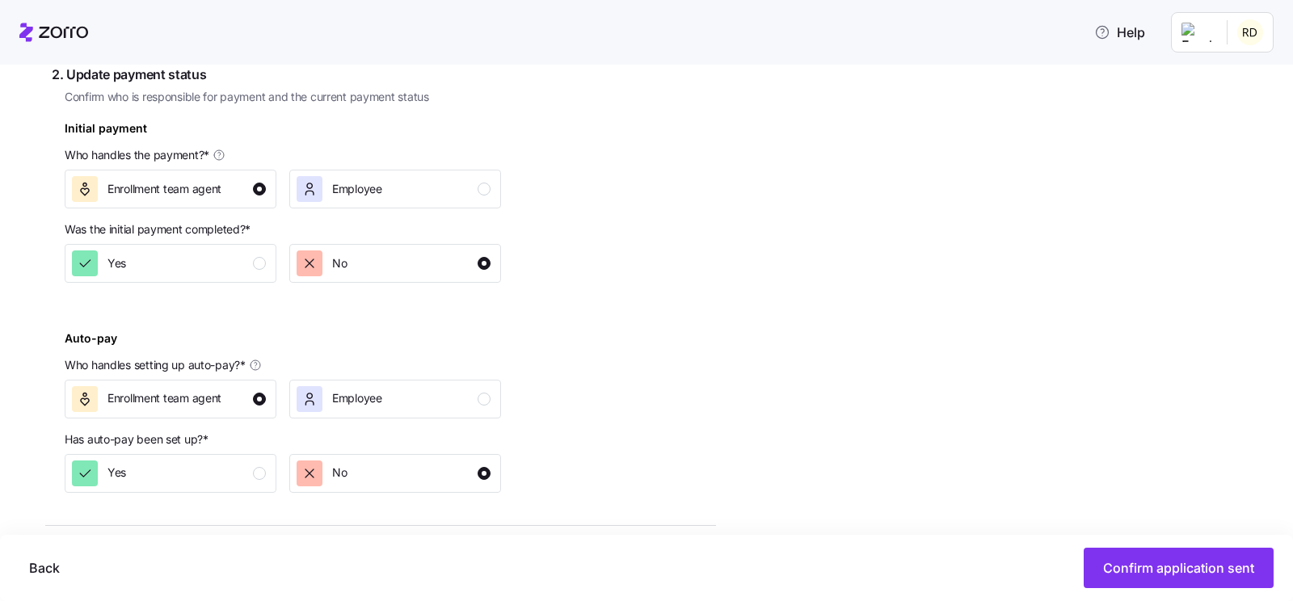
scroll to position [438, 0]
click at [681, 397] on div "2. Update payment status Confirm who is responsible for payment and the current…" at bounding box center [384, 278] width 664 height 427
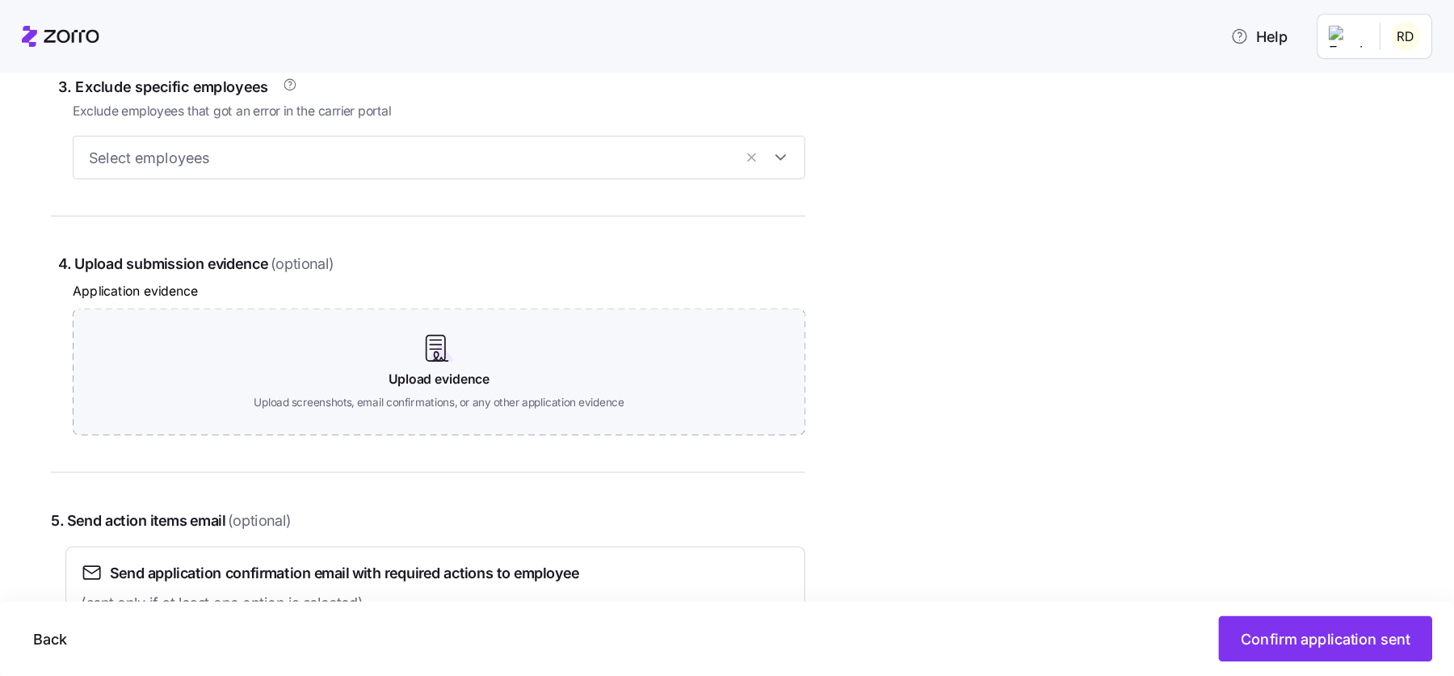
scroll to position [929, 0]
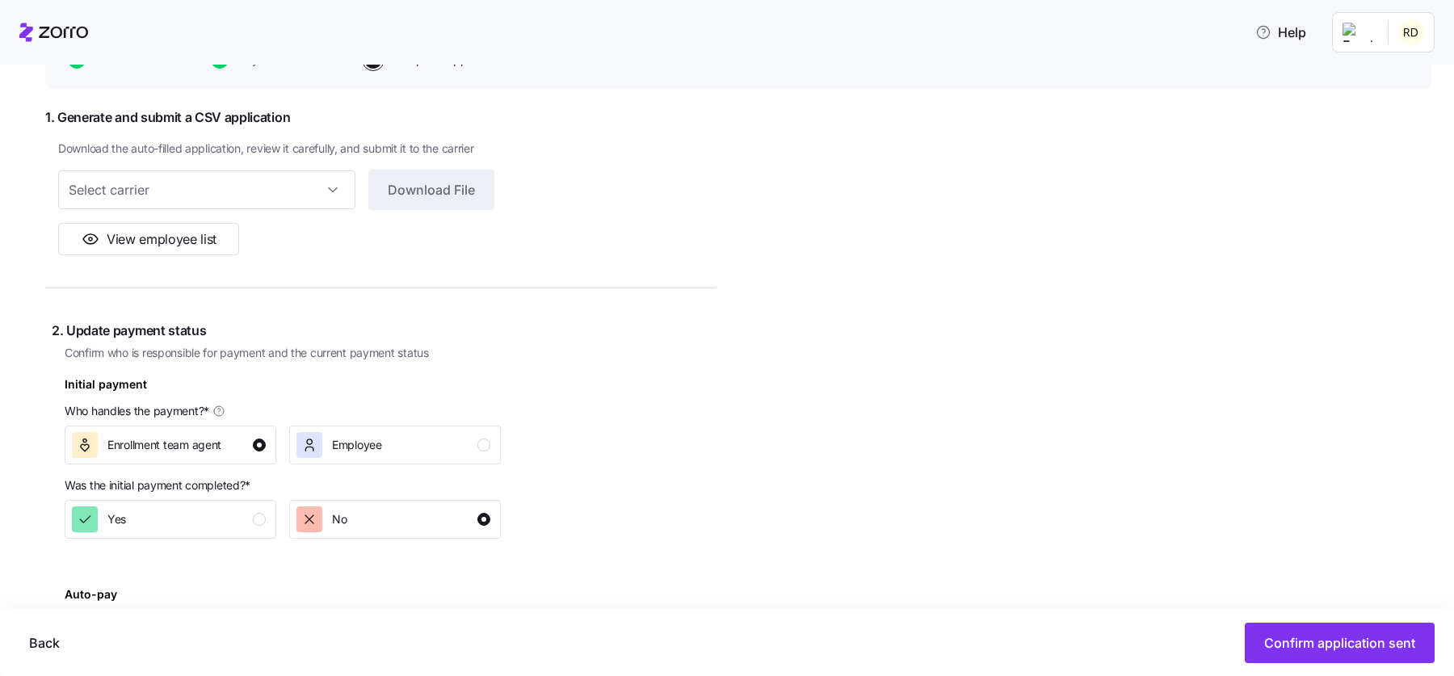
scroll to position [0, 0]
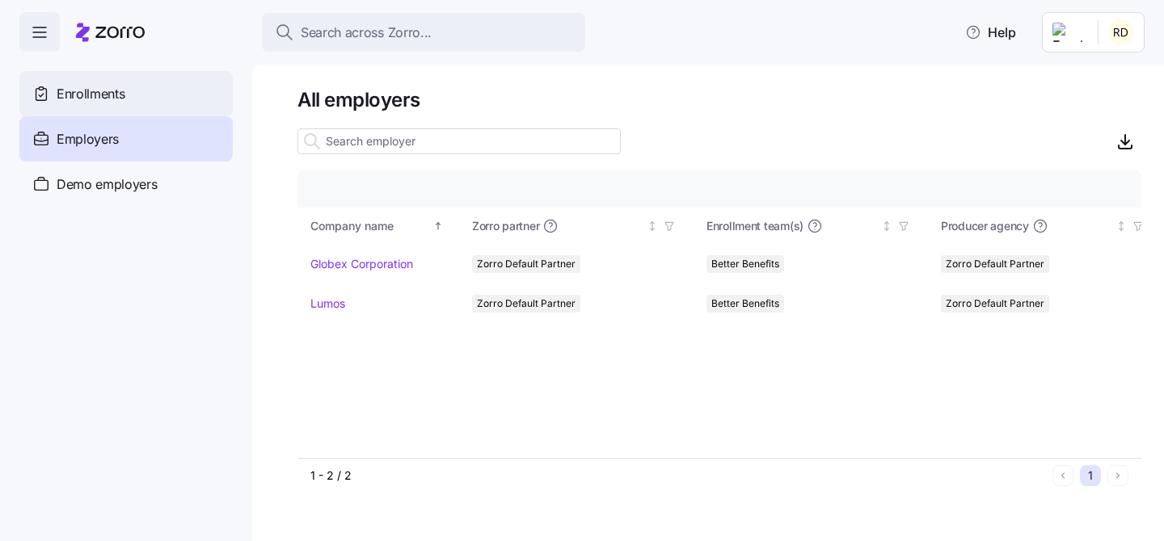
click at [133, 115] on div "Enrollments" at bounding box center [125, 93] width 213 height 45
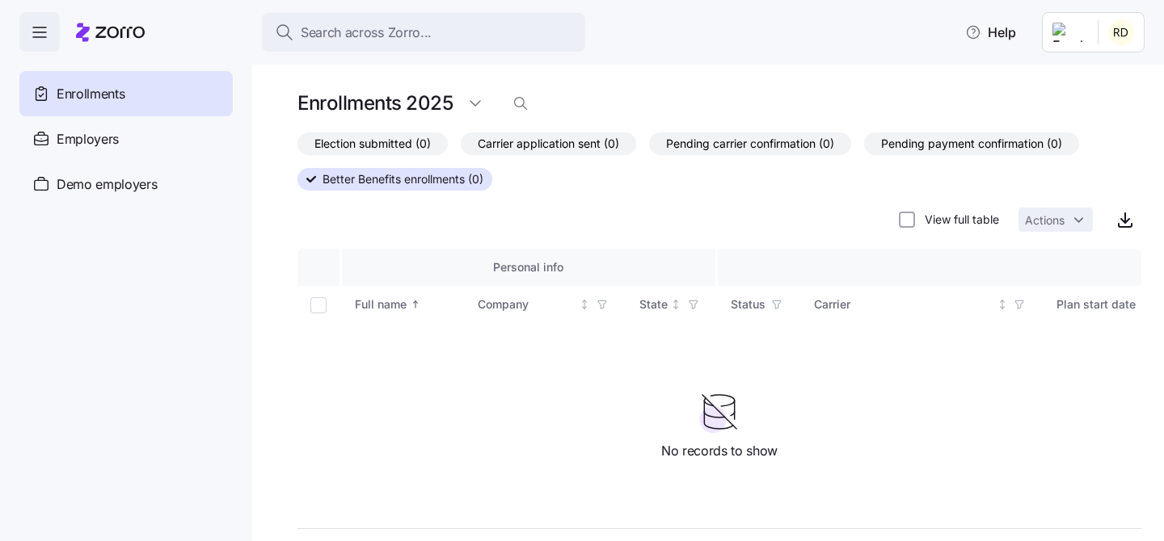
click at [474, 103] on html "Search across Zorro... Help Enrollments Employers Demo employers Prospects Demo…" at bounding box center [582, 266] width 1164 height 532
click at [509, 179] on div "2026" at bounding box center [501, 169] width 68 height 26
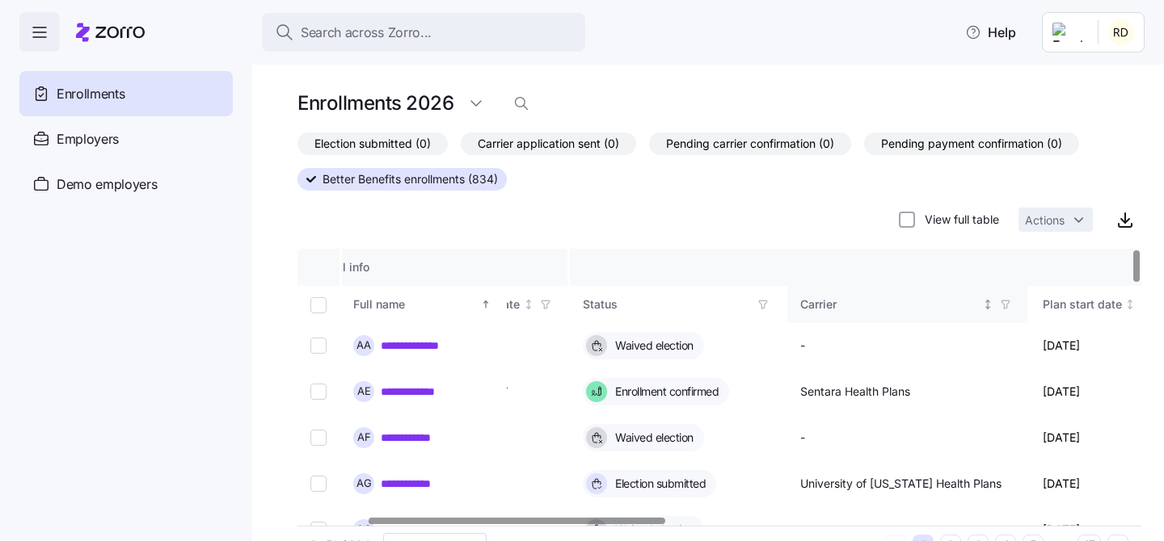
scroll to position [0, 257]
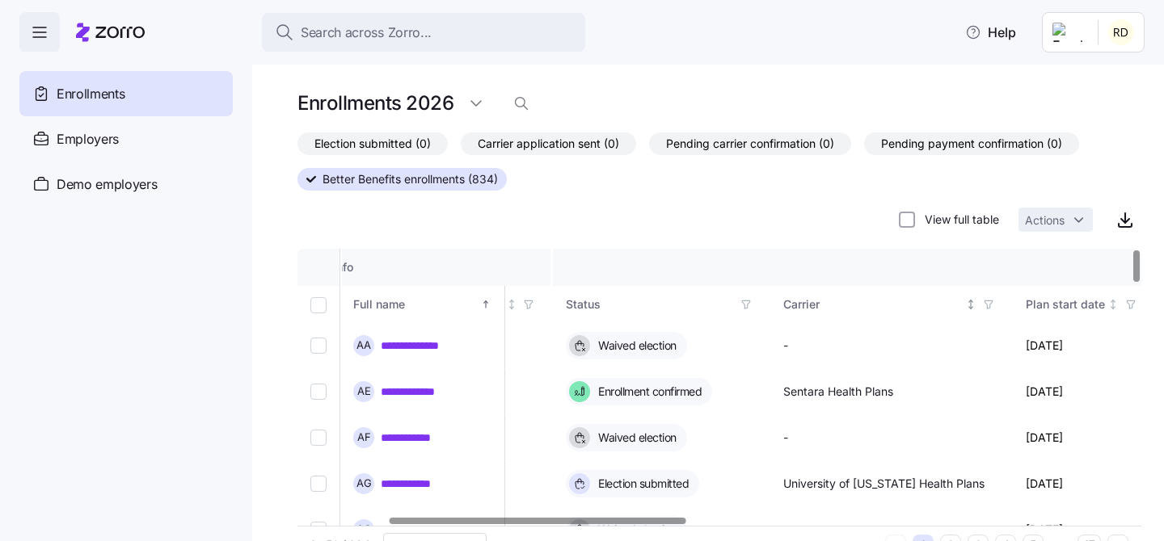
click at [989, 307] on icon "button" at bounding box center [988, 304] width 11 height 11
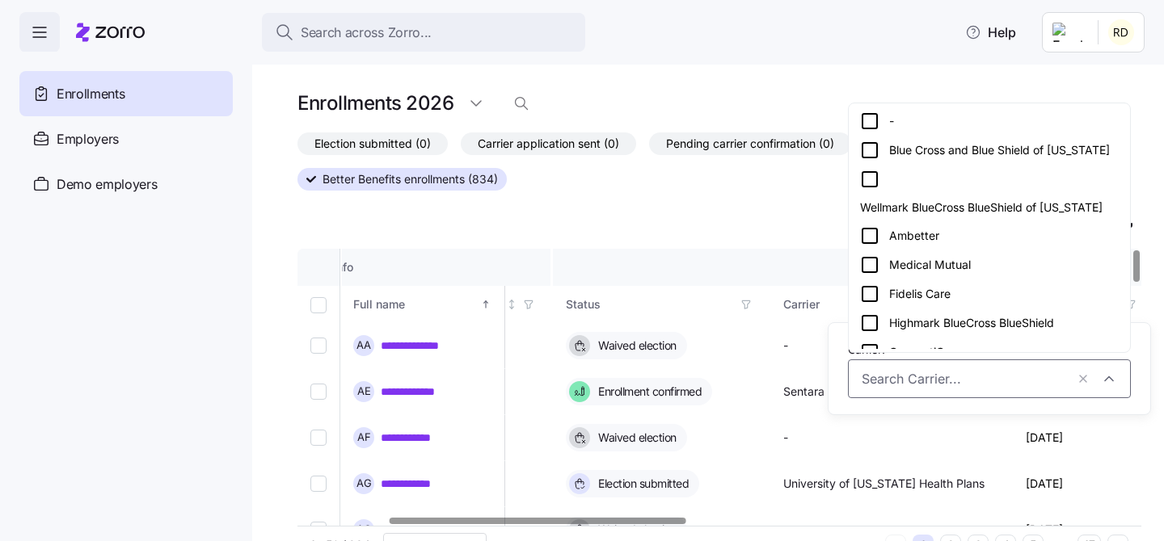
click at [926, 314] on div "Highmark BlueCross BlueShield" at bounding box center [989, 323] width 259 height 19
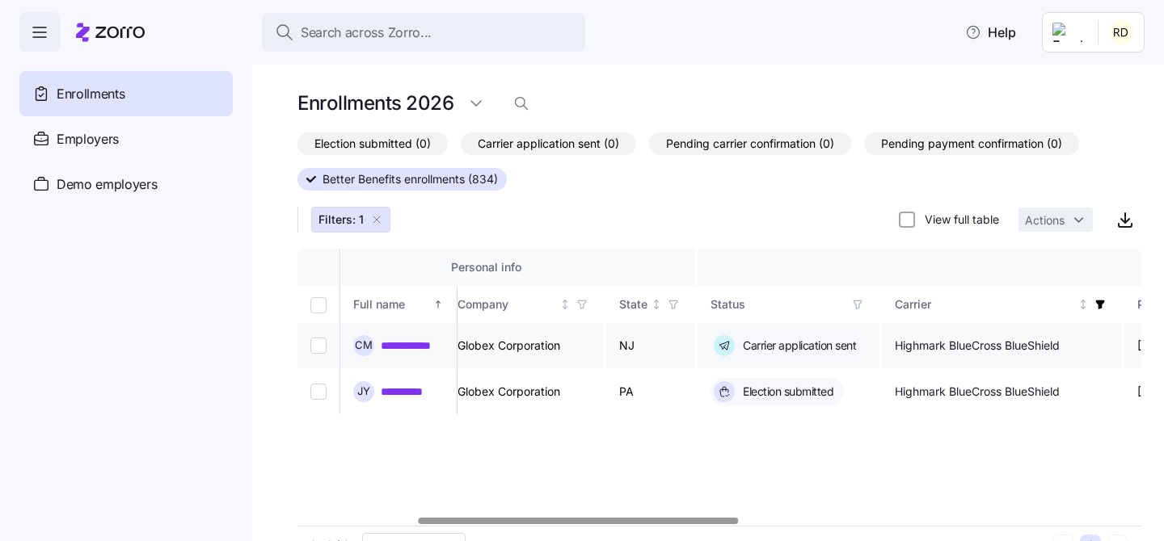
scroll to position [0, 0]
